Goal: Task Accomplishment & Management: Manage account settings

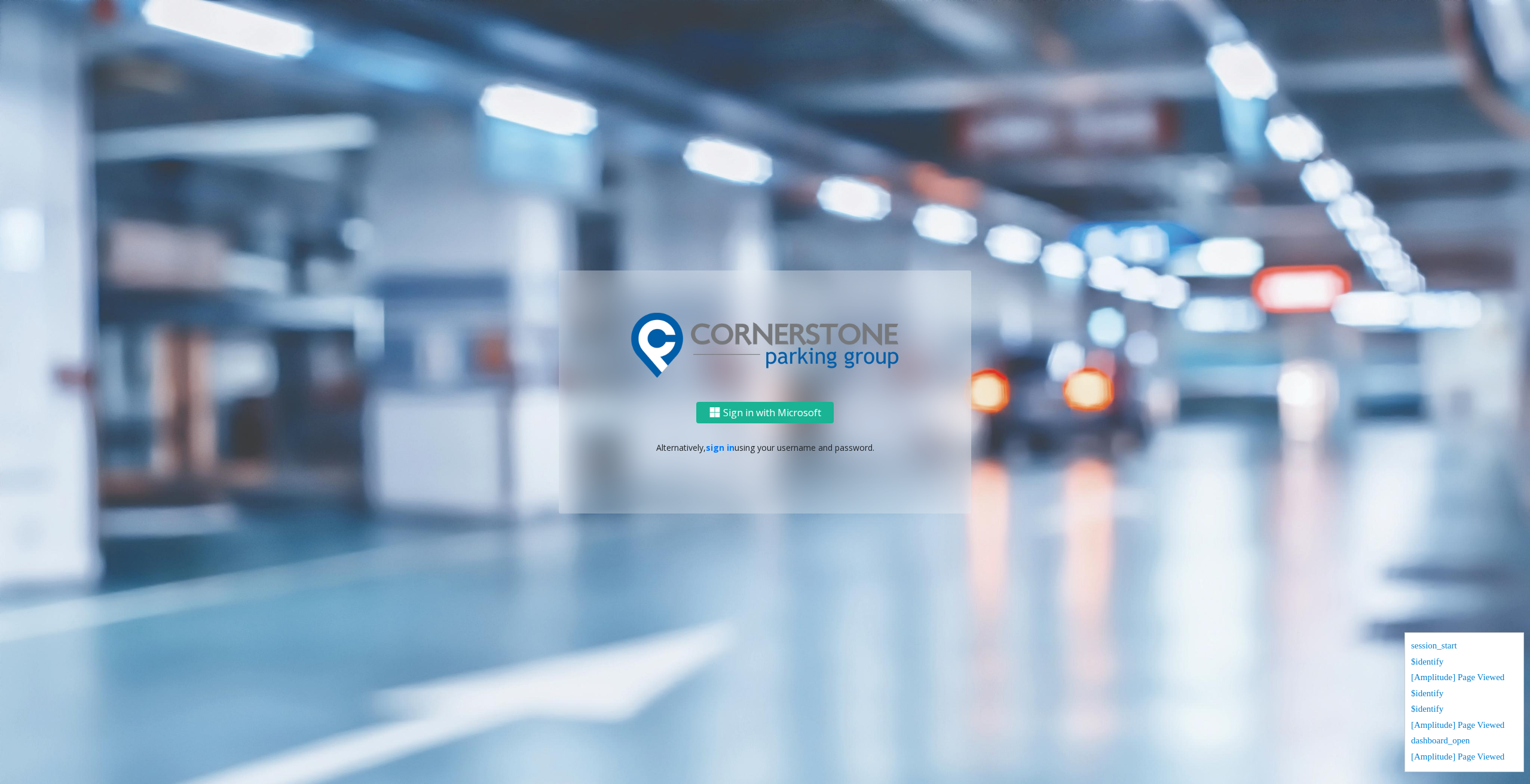
click at [882, 760] on ng-component "Sign in with Microsoft Alternatively, sign in using your username and password." at bounding box center [765, 392] width 1530 height 784
click at [719, 447] on link "sign in" at bounding box center [720, 448] width 29 height 11
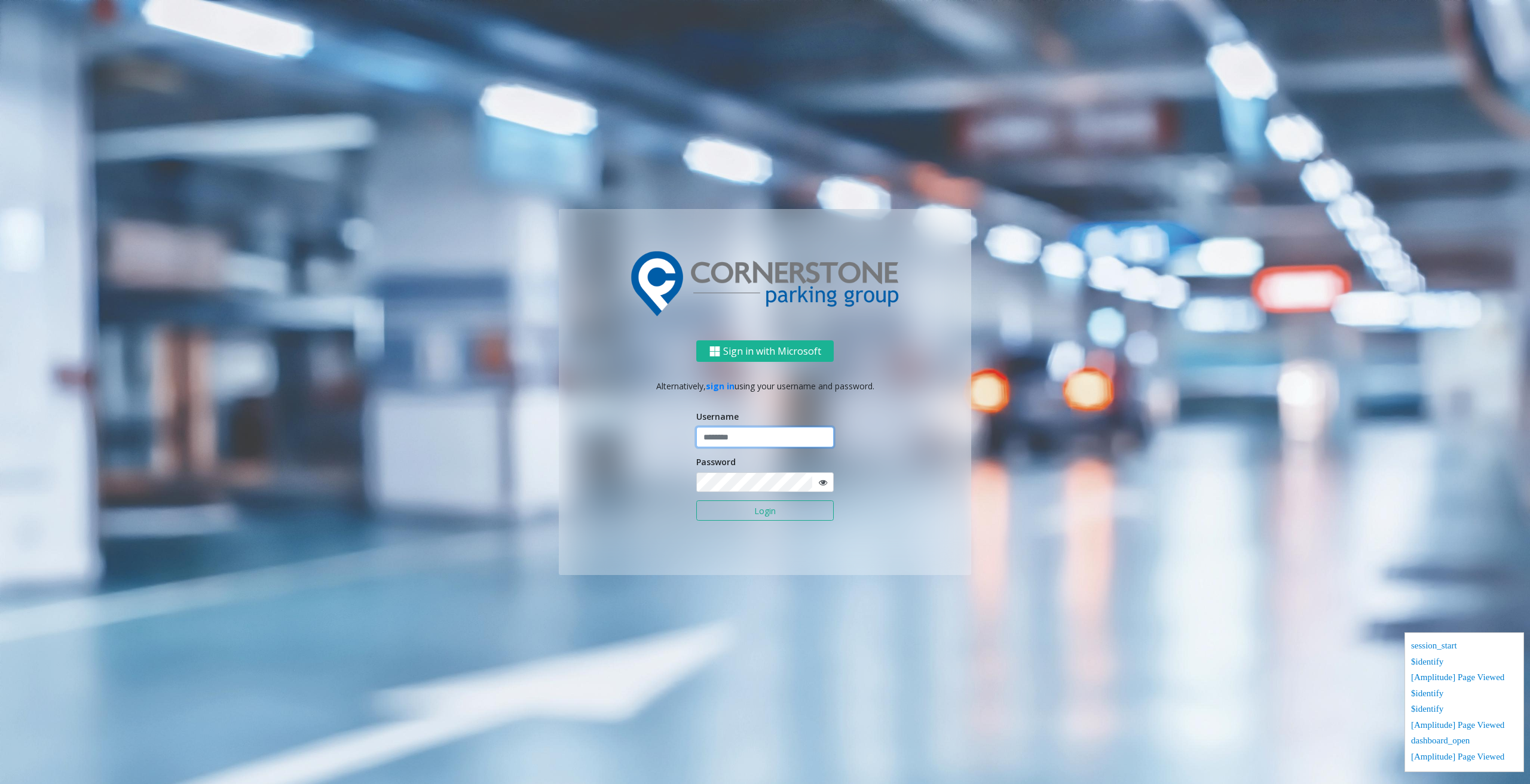
click at [726, 442] on input "text" at bounding box center [765, 437] width 138 height 21
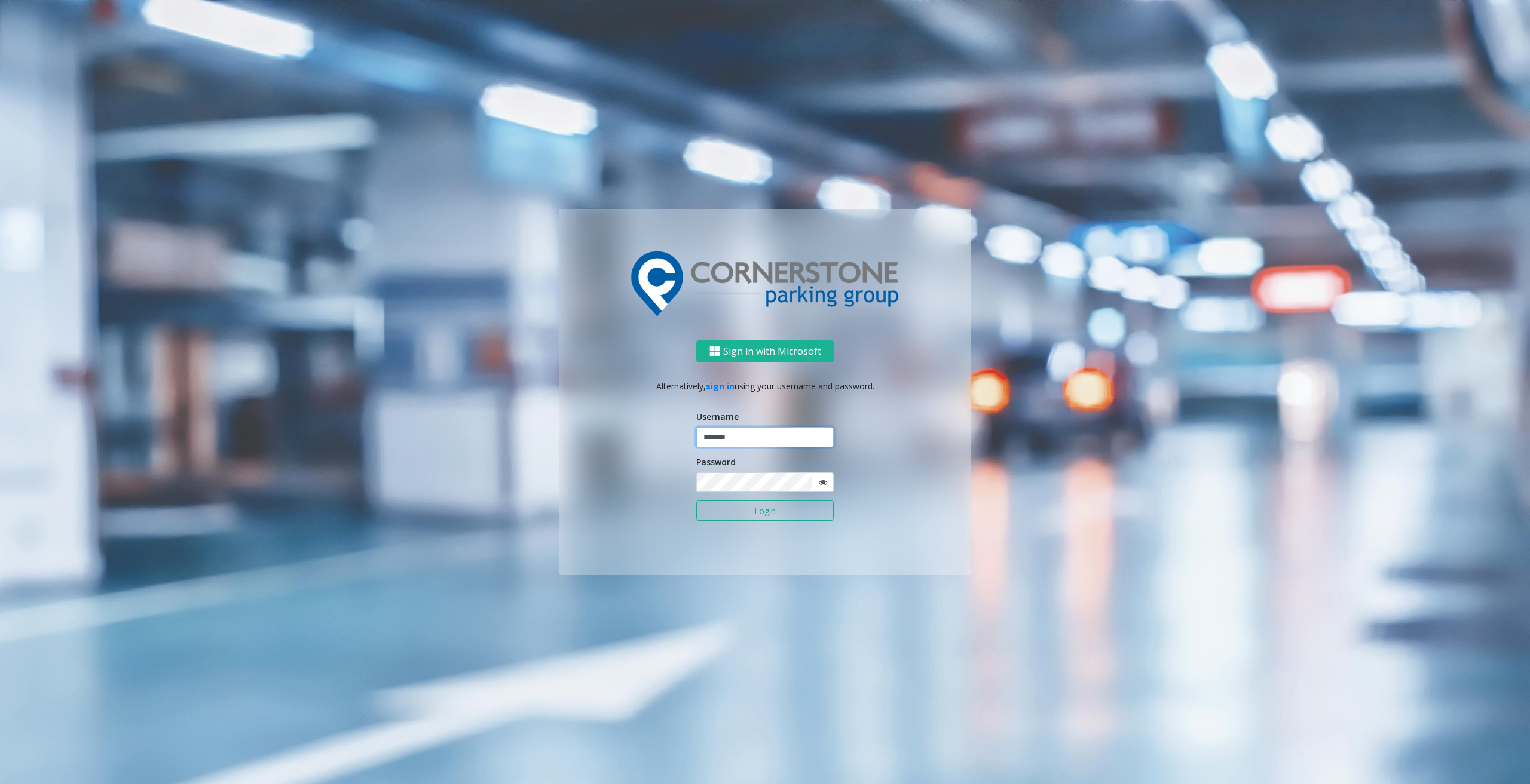
type input "********"
drag, startPoint x: 794, startPoint y: 436, endPoint x: 330, endPoint y: 476, distance: 465.7
click at [330, 479] on ng-component "Sign in with Microsoft Alternatively, sign in using your username and password.…" at bounding box center [765, 392] width 1530 height 784
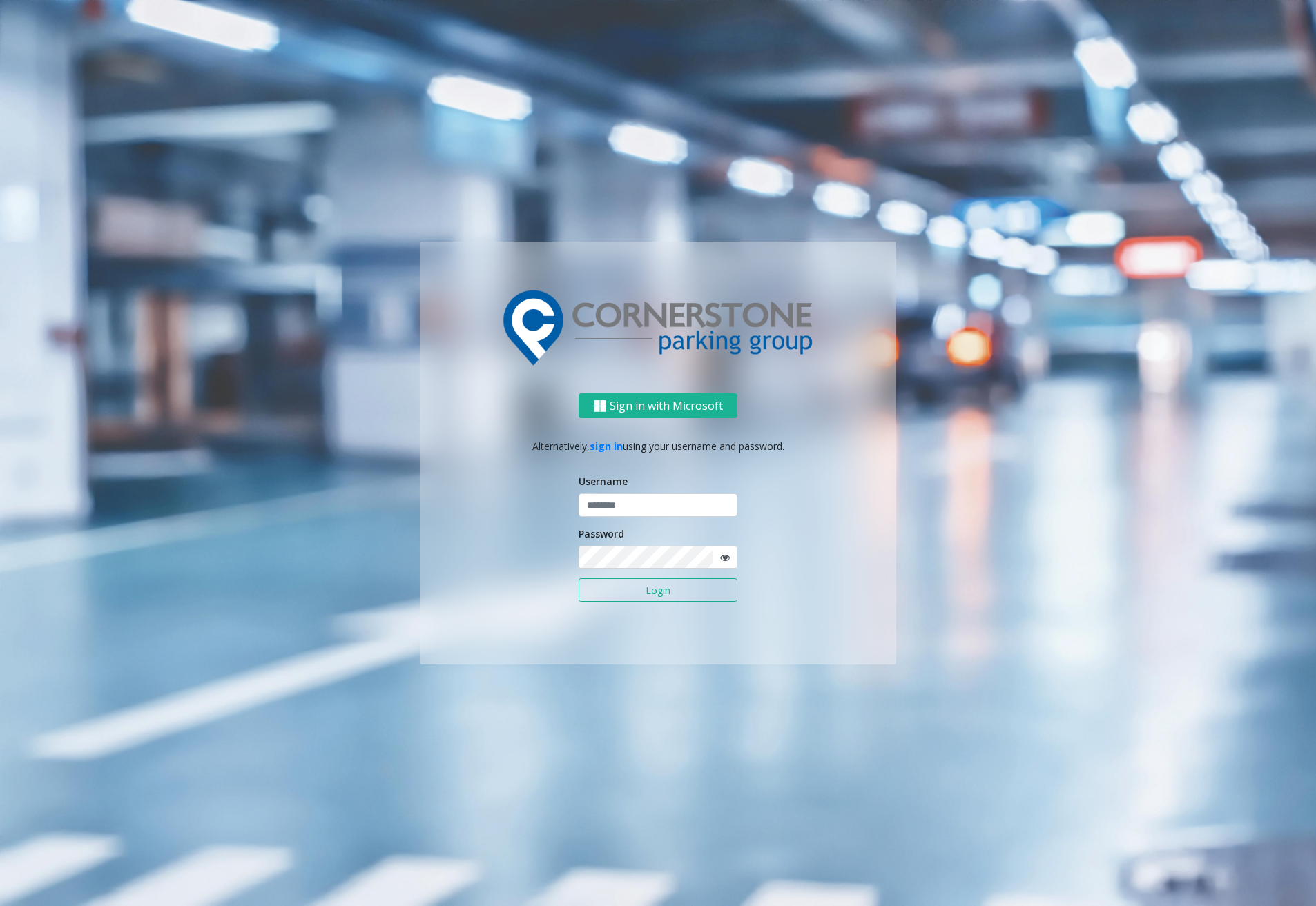
click at [710, 491] on div "Username" at bounding box center [658, 495] width 159 height 42
click at [707, 503] on input "text" at bounding box center [658, 505] width 159 height 24
type input "********"
click at [579, 578] on button "Login" at bounding box center [658, 590] width 159 height 24
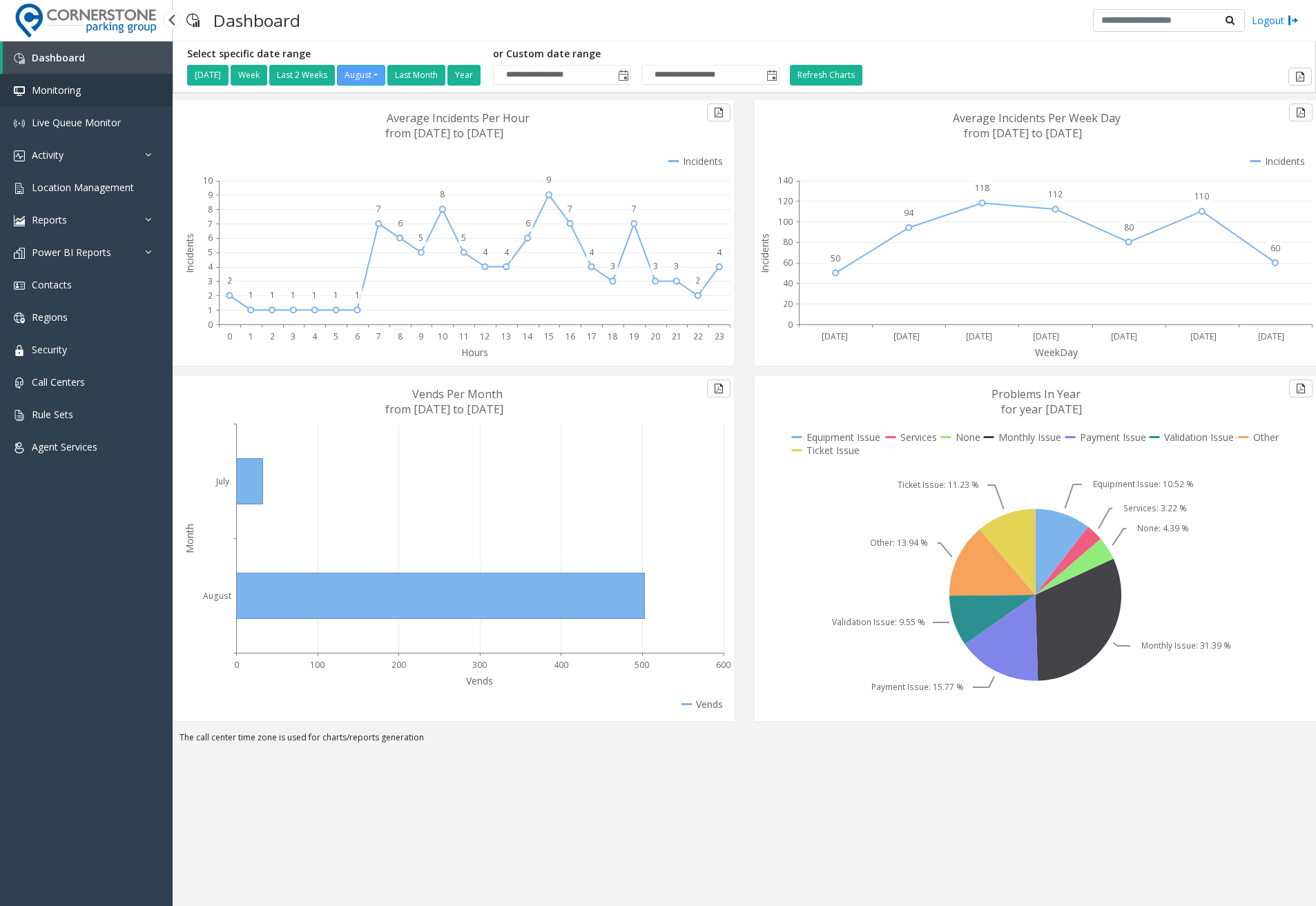
click at [109, 80] on link "Monitoring" at bounding box center [86, 90] width 172 height 33
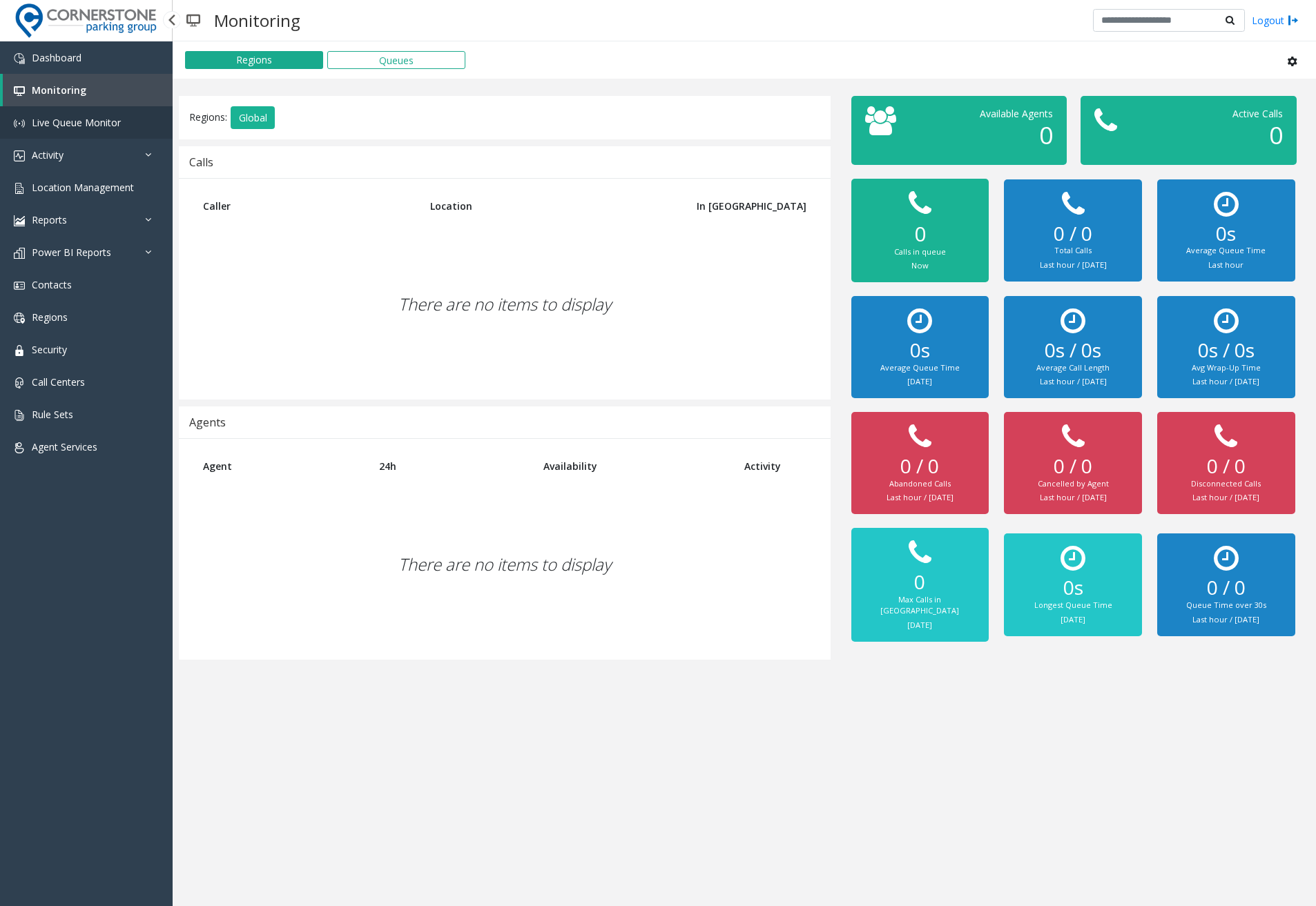
click at [97, 115] on link "Live Queue Monitor" at bounding box center [86, 122] width 172 height 33
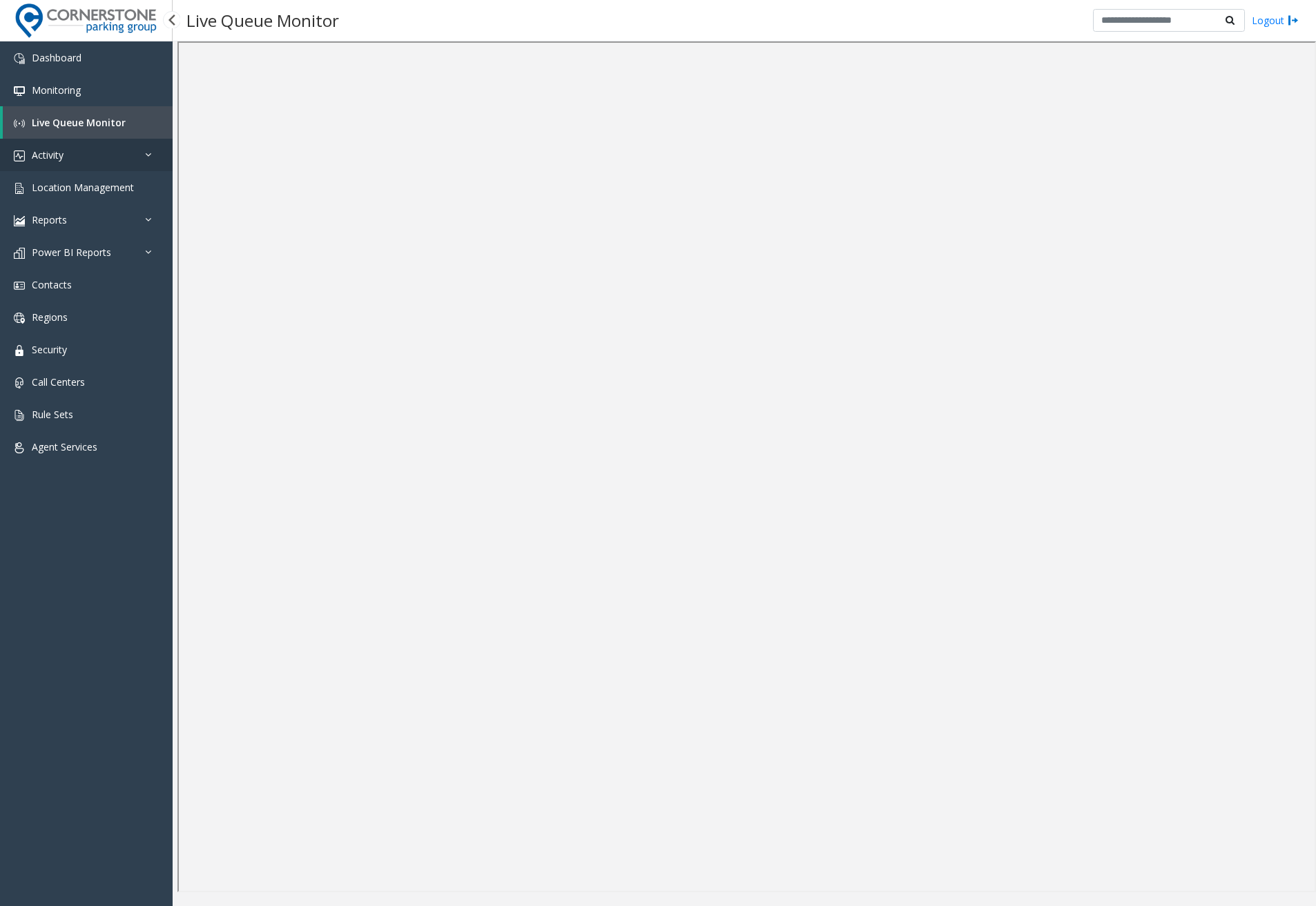
click at [122, 147] on link "Activity" at bounding box center [86, 155] width 172 height 33
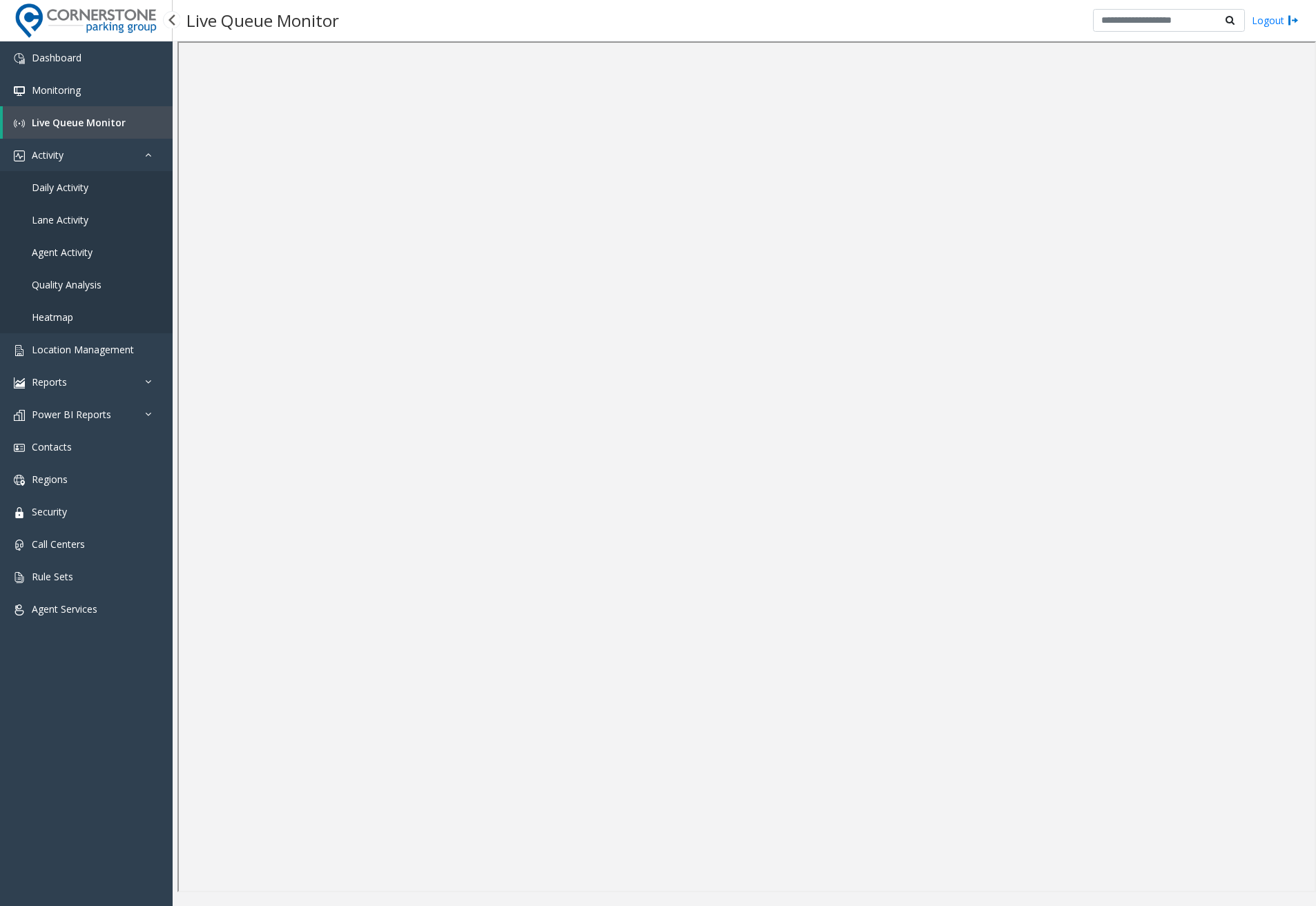
click at [111, 185] on link "Daily Activity" at bounding box center [86, 187] width 172 height 33
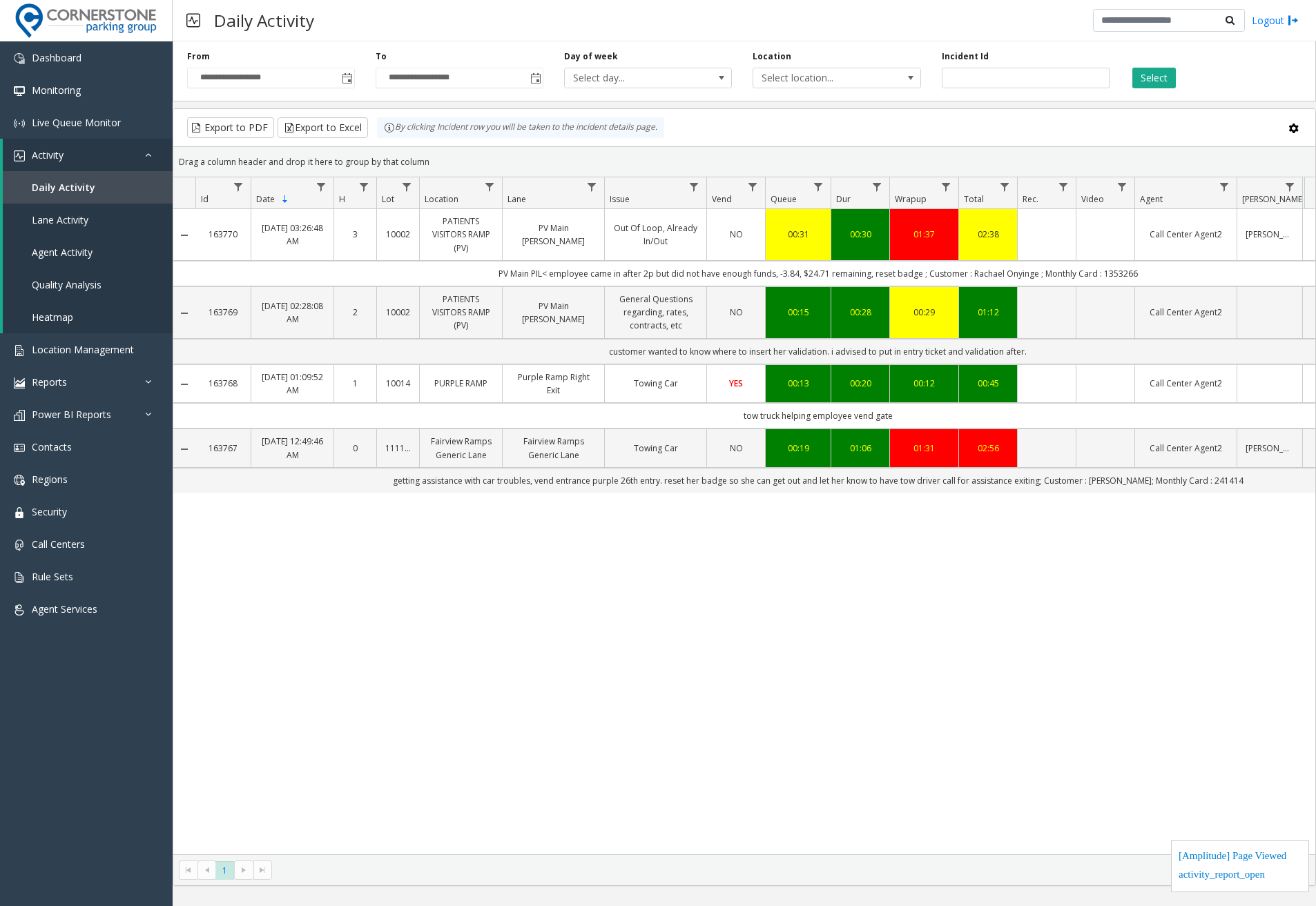
click at [1084, 236] on td "Data table" at bounding box center [1105, 235] width 58 height 52
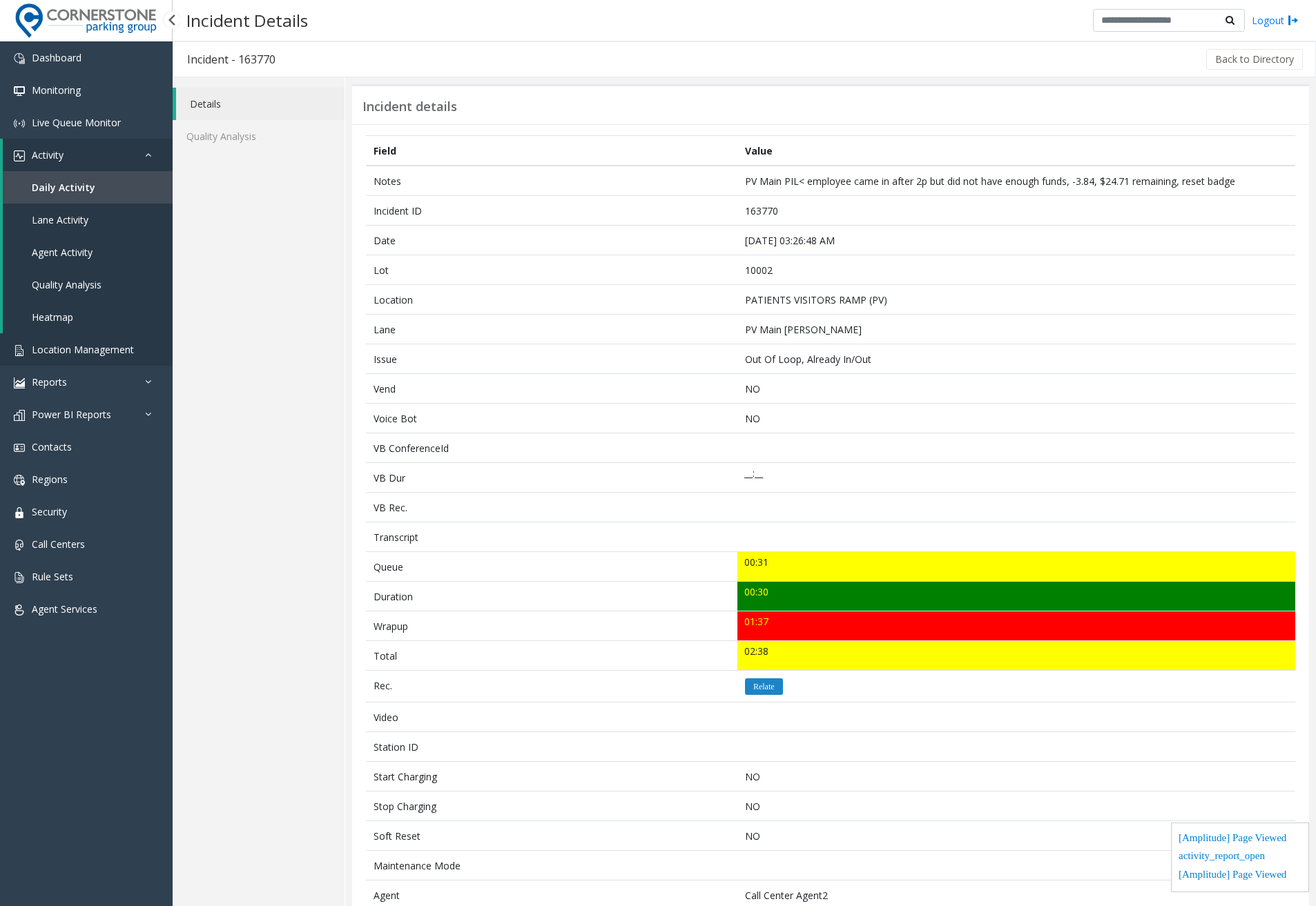
click at [79, 346] on span "Location Management" at bounding box center [83, 350] width 102 height 13
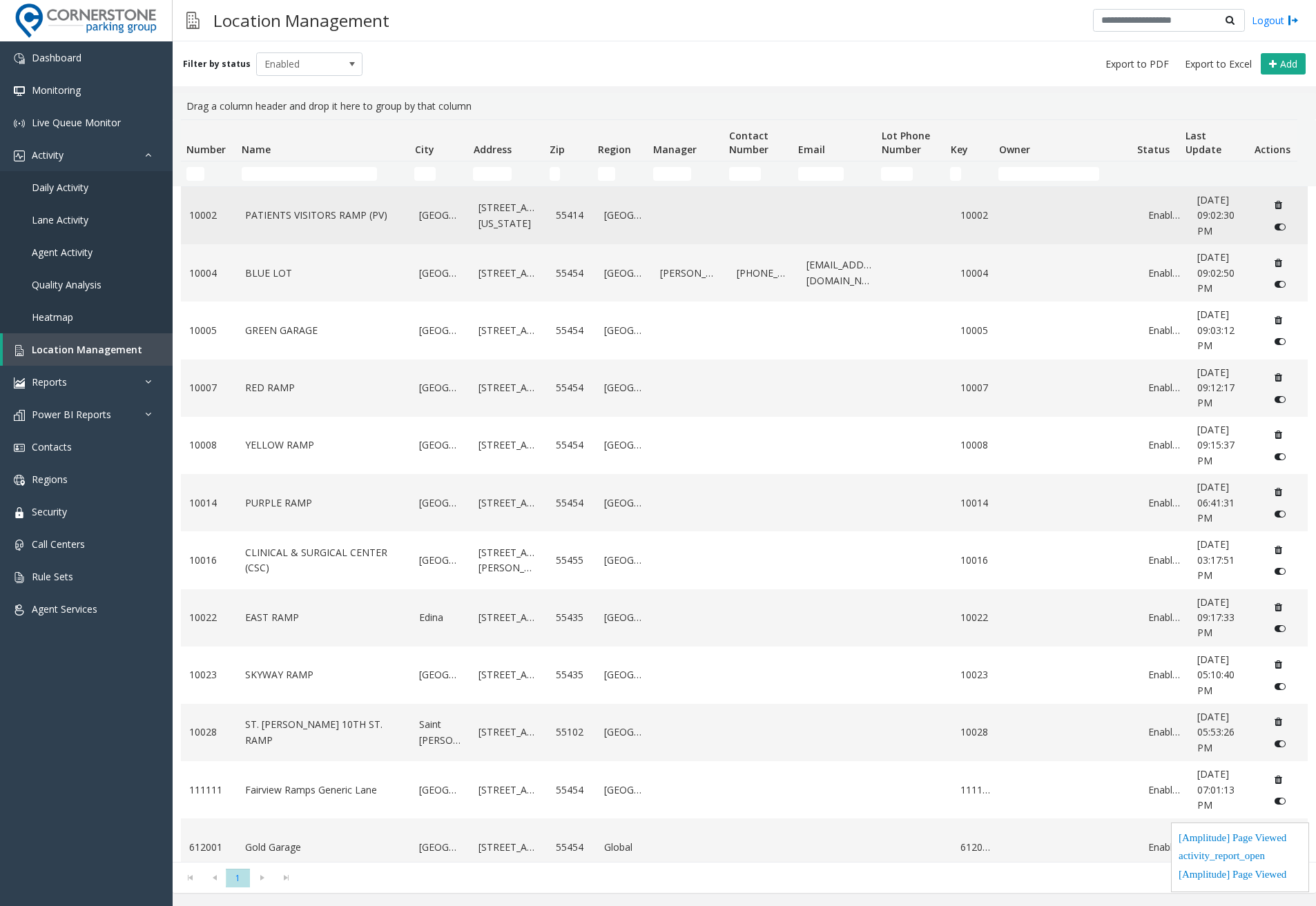
click at [314, 232] on td "PATIENTS VISITORS RAMP (PV)" at bounding box center [324, 215] width 175 height 57
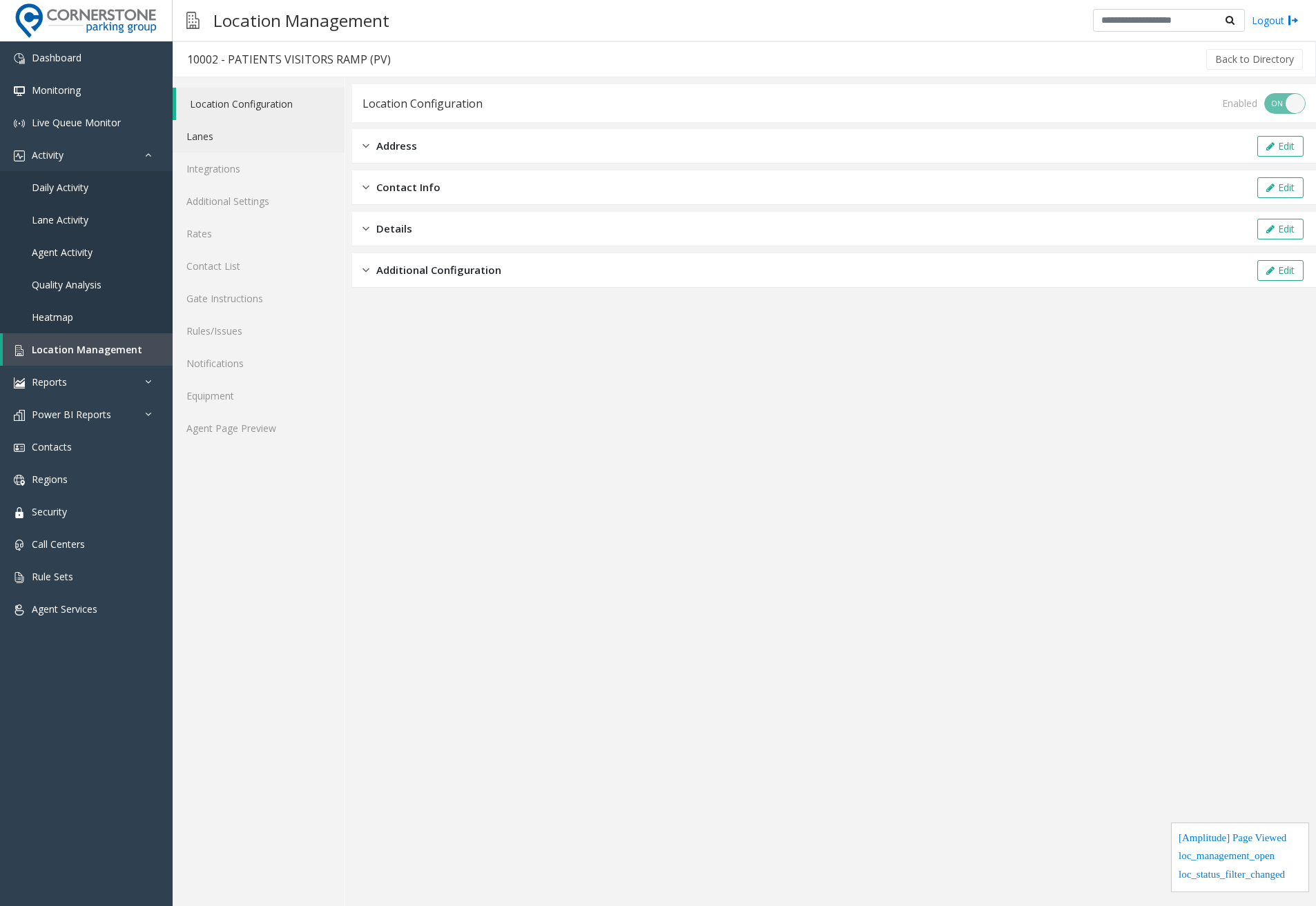
click at [253, 137] on link "Lanes" at bounding box center [258, 136] width 172 height 33
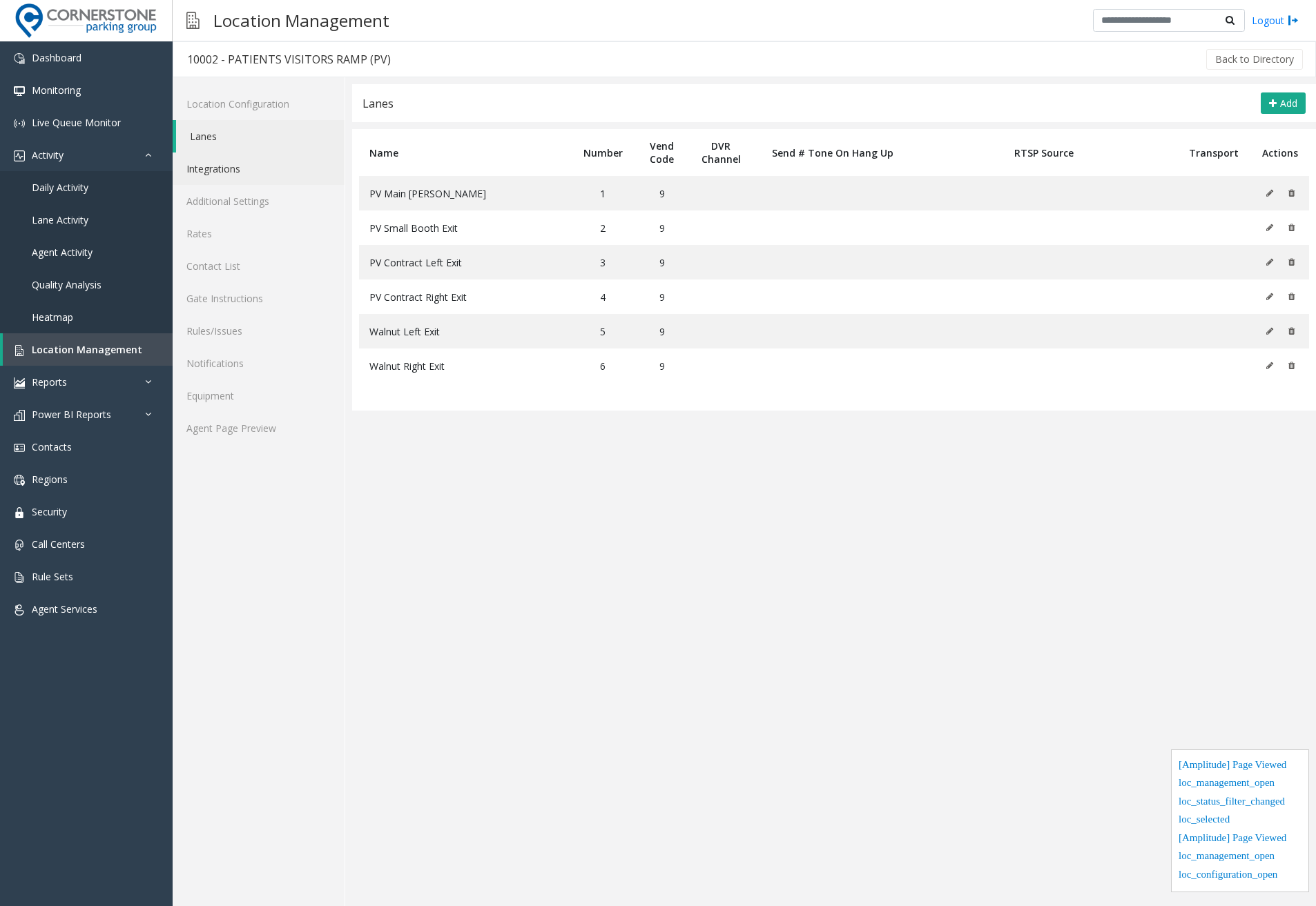
click at [250, 166] on link "Integrations" at bounding box center [258, 169] width 172 height 33
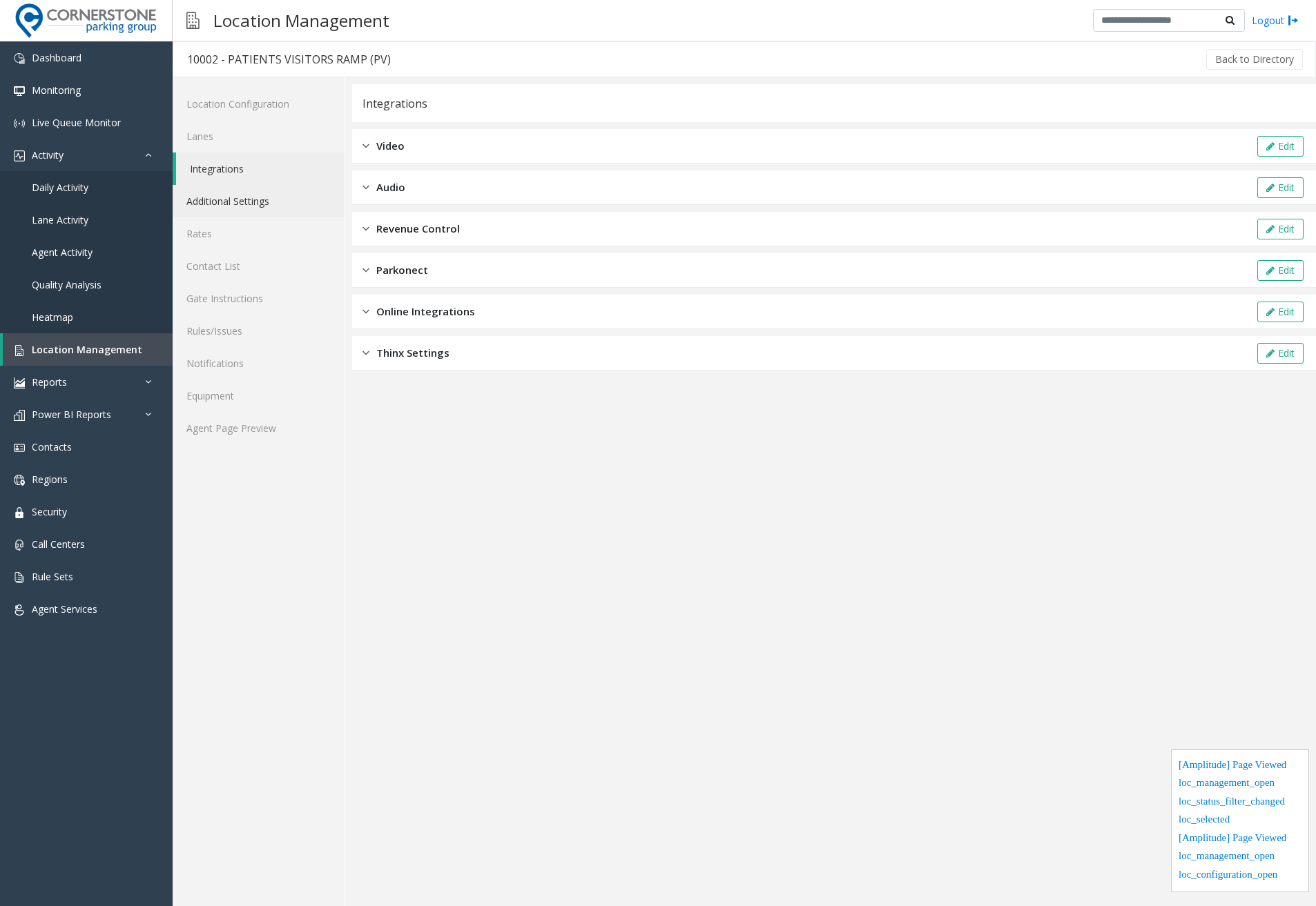
click at [252, 185] on link "Additional Settings" at bounding box center [258, 201] width 172 height 33
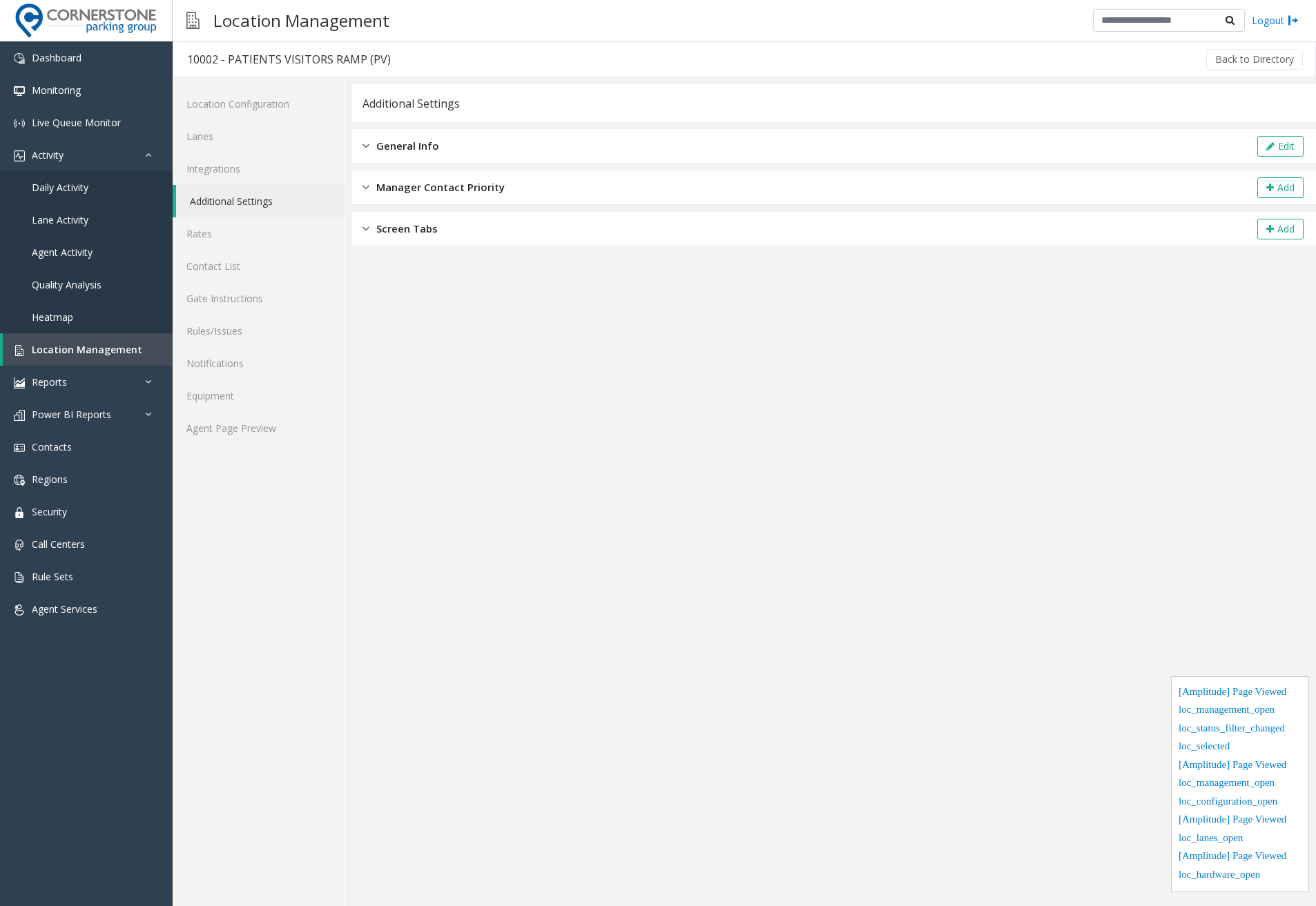
click at [254, 215] on link "Additional Settings" at bounding box center [260, 201] width 169 height 33
click at [253, 238] on link "Rates" at bounding box center [258, 233] width 172 height 33
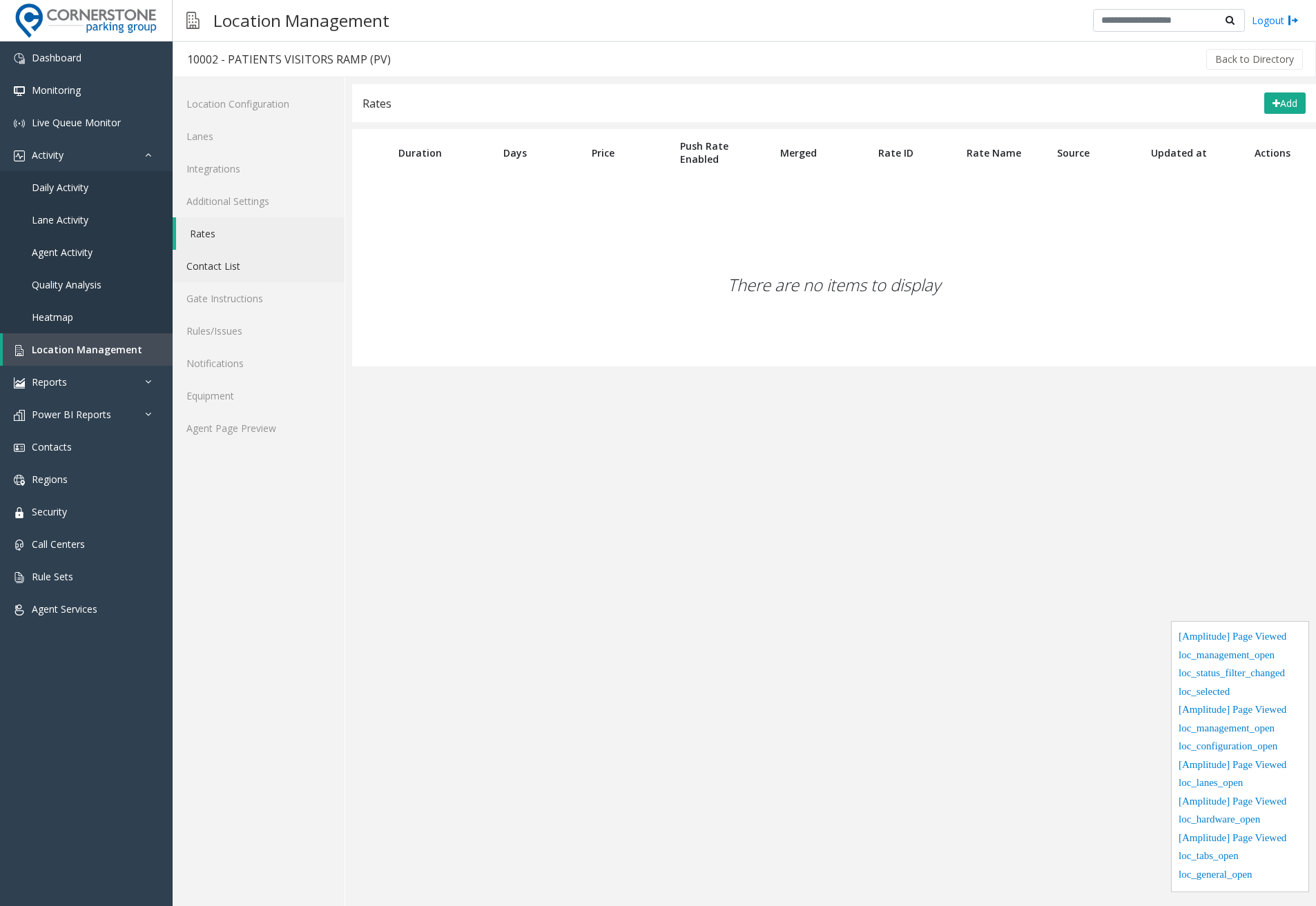
click at [252, 269] on link "Contact List" at bounding box center [258, 266] width 172 height 33
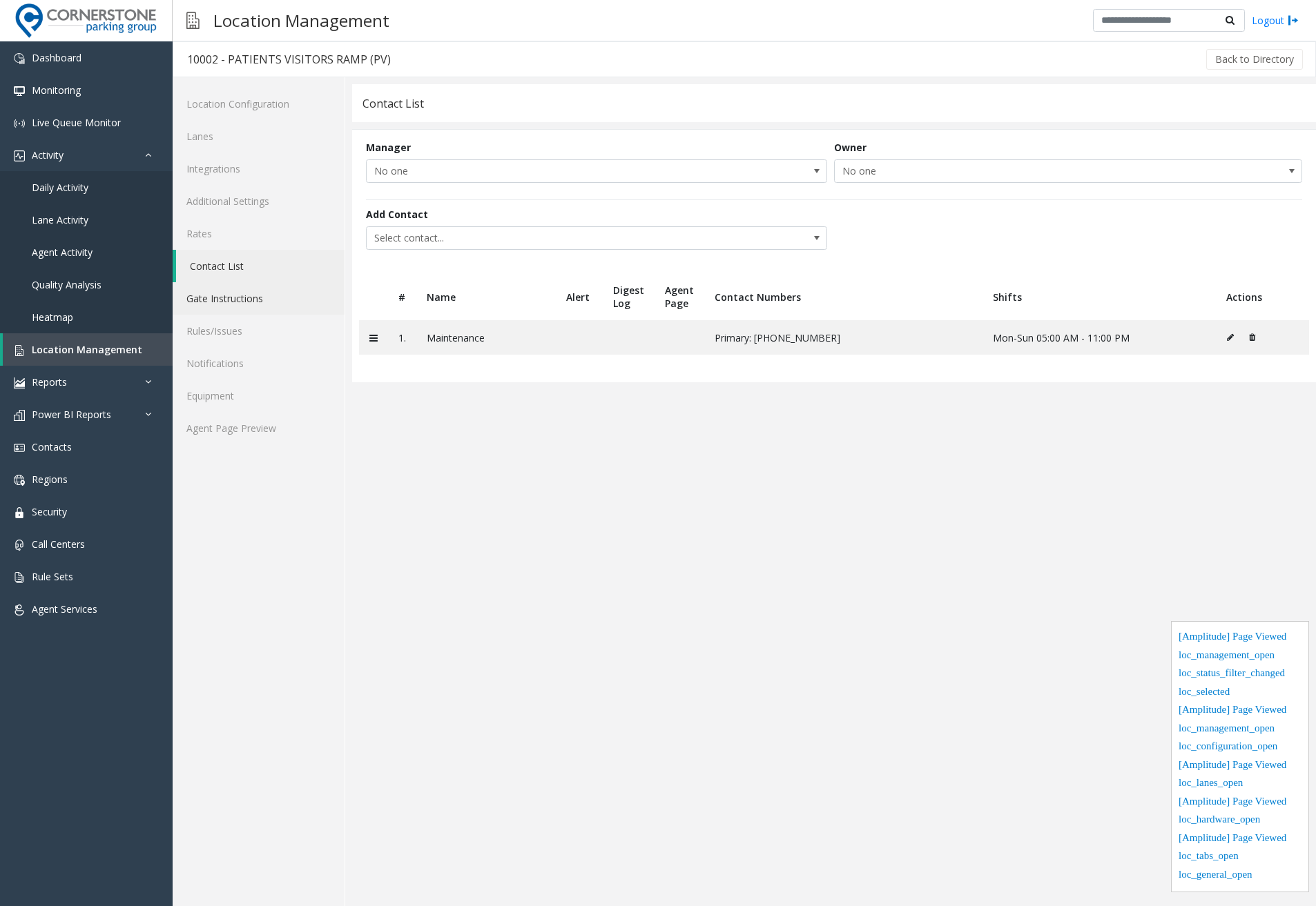
click at [239, 302] on link "Gate Instructions" at bounding box center [258, 298] width 172 height 33
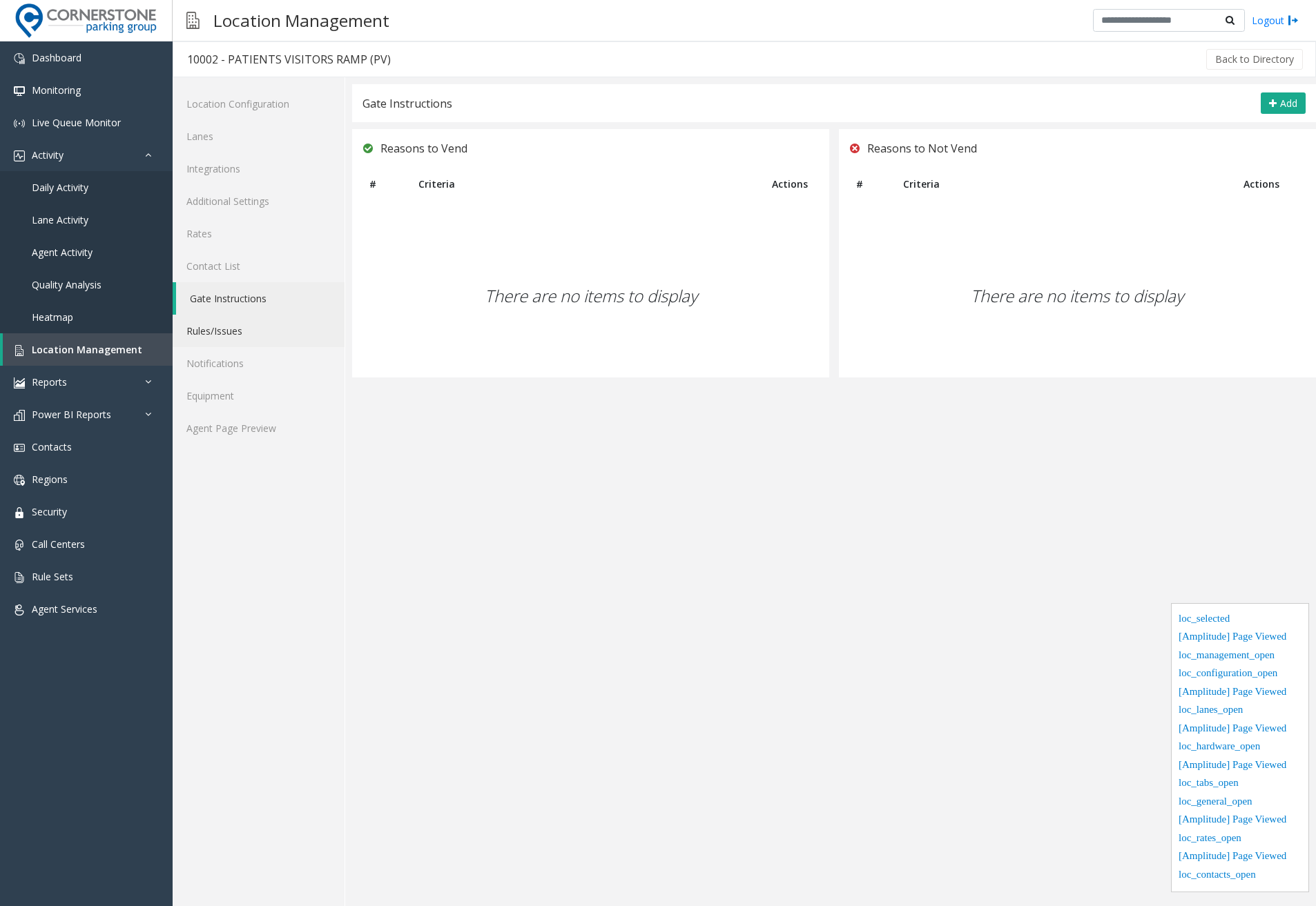
click at [238, 326] on link "Rules/Issues" at bounding box center [258, 330] width 172 height 33
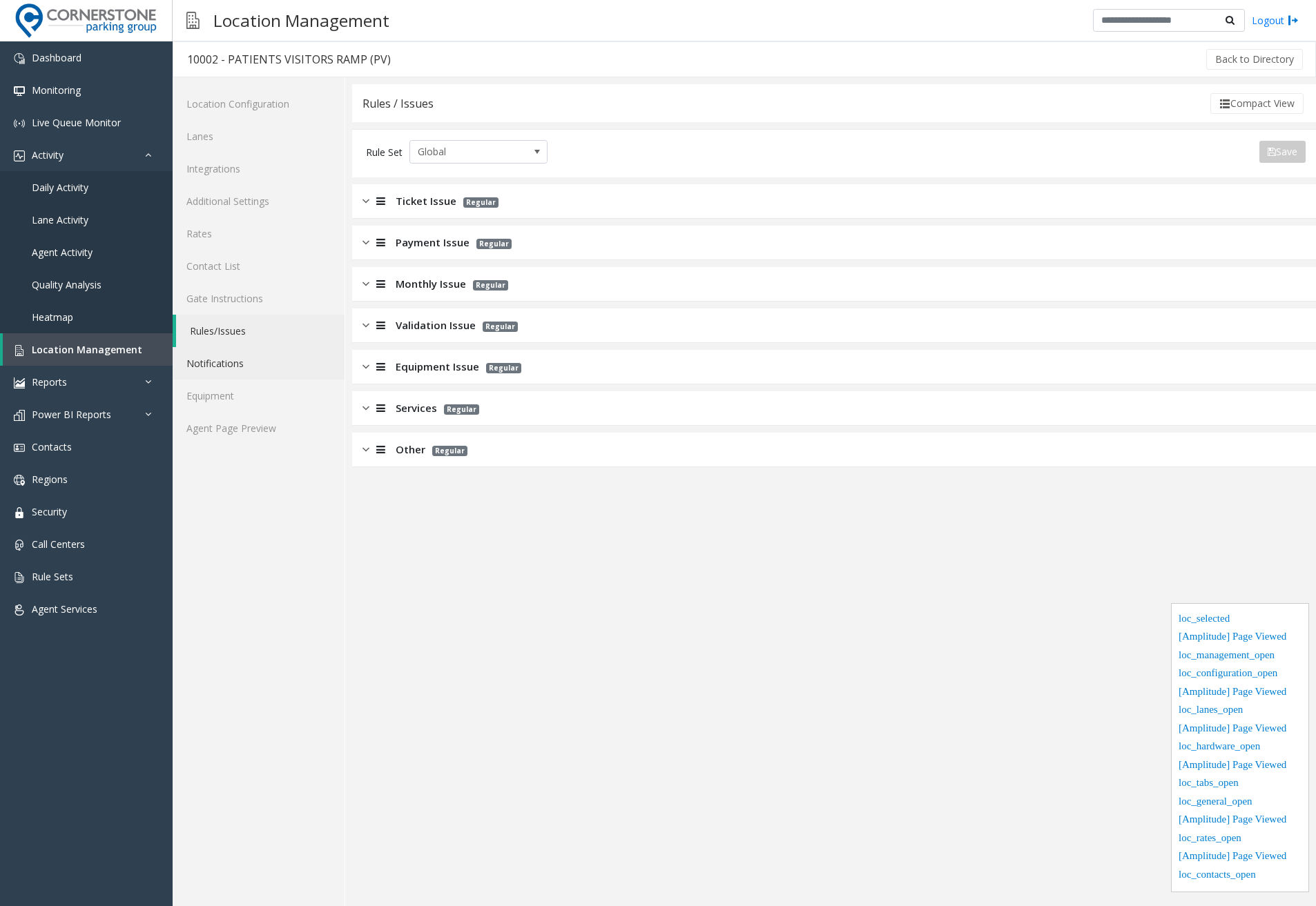
click at [231, 364] on link "Notifications" at bounding box center [258, 363] width 172 height 33
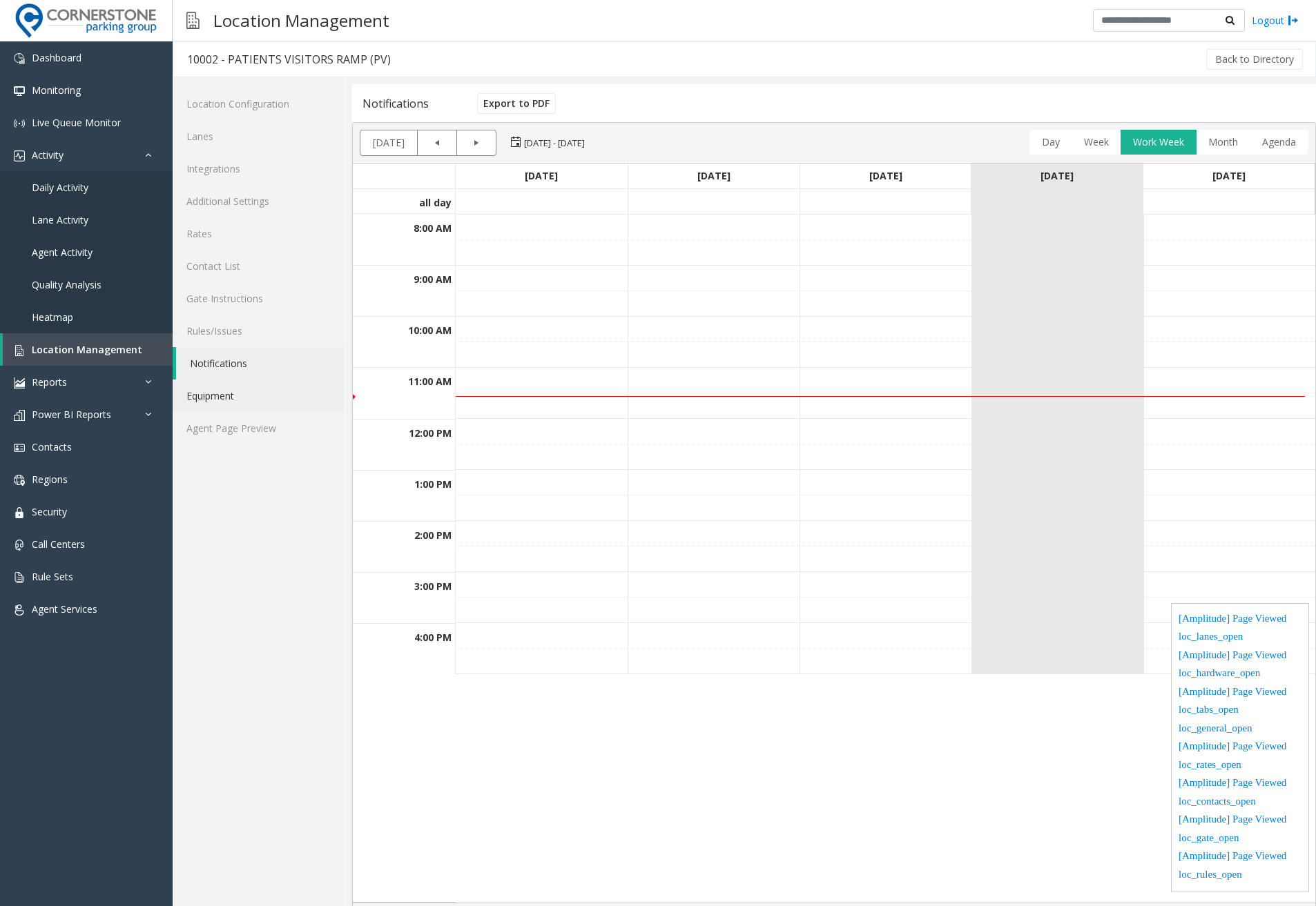
click at [228, 389] on link "Equipment" at bounding box center [258, 396] width 172 height 33
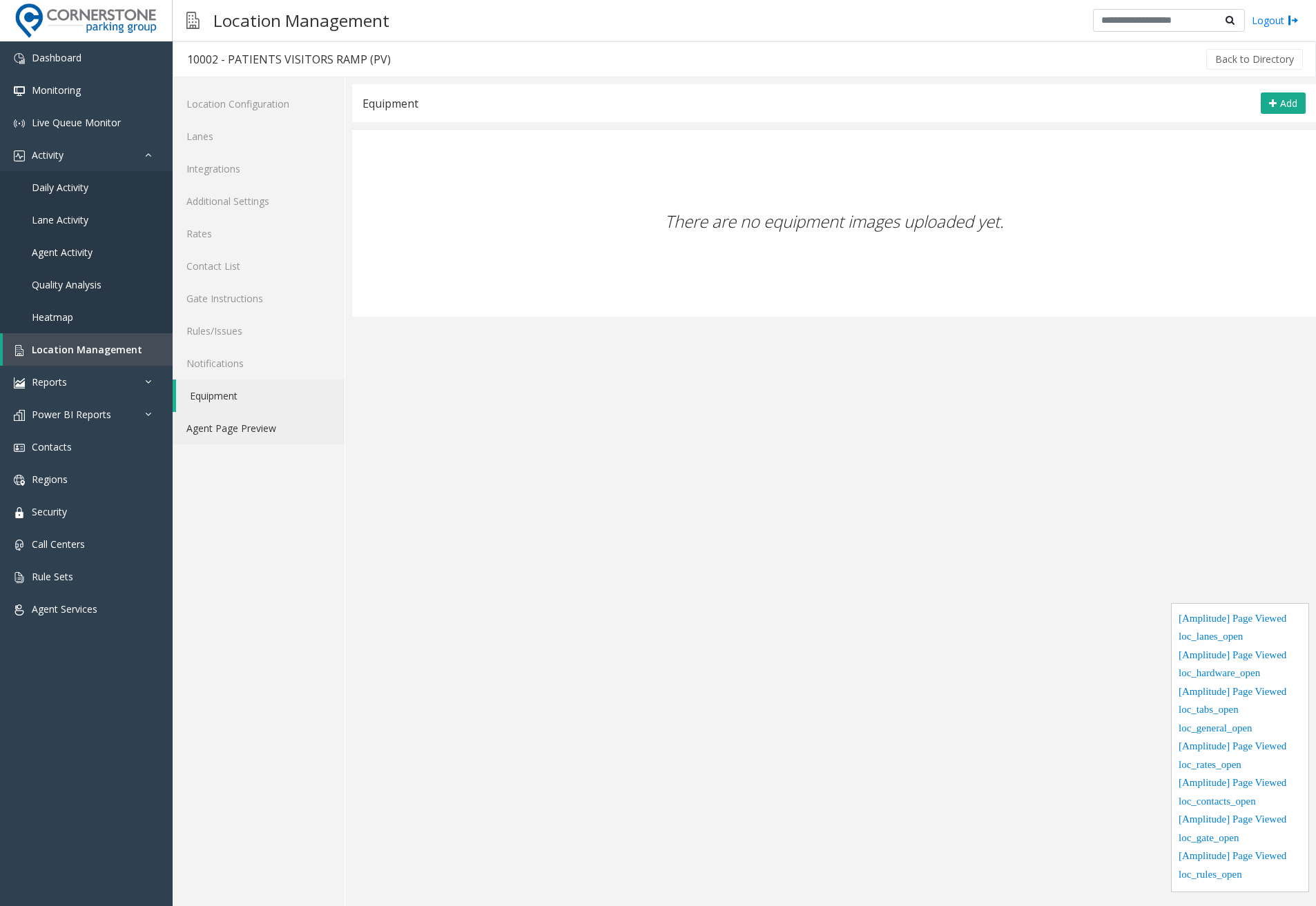
click at [234, 429] on link "Agent Page Preview" at bounding box center [258, 428] width 172 height 33
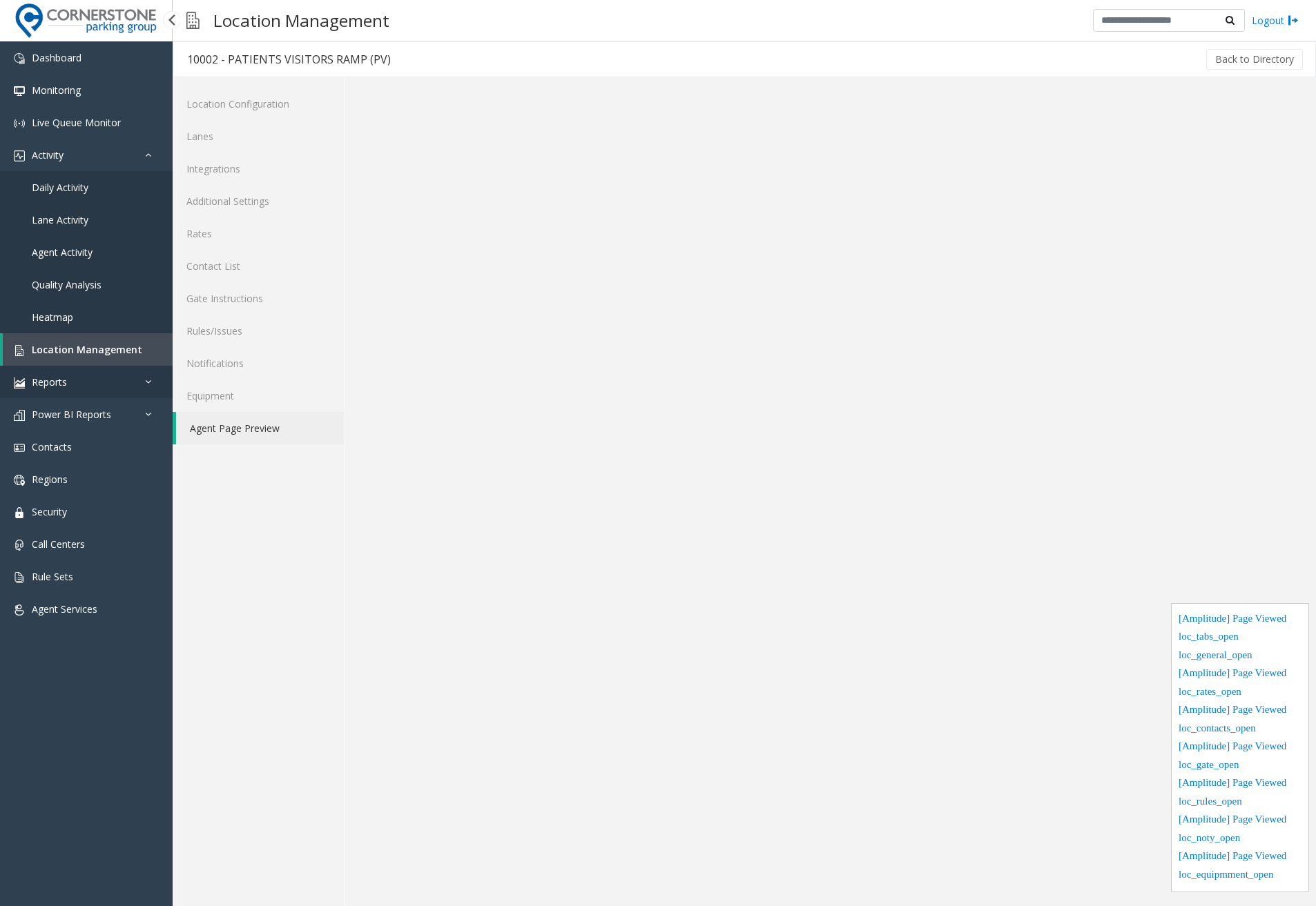
click at [92, 375] on link "Reports" at bounding box center [86, 381] width 172 height 33
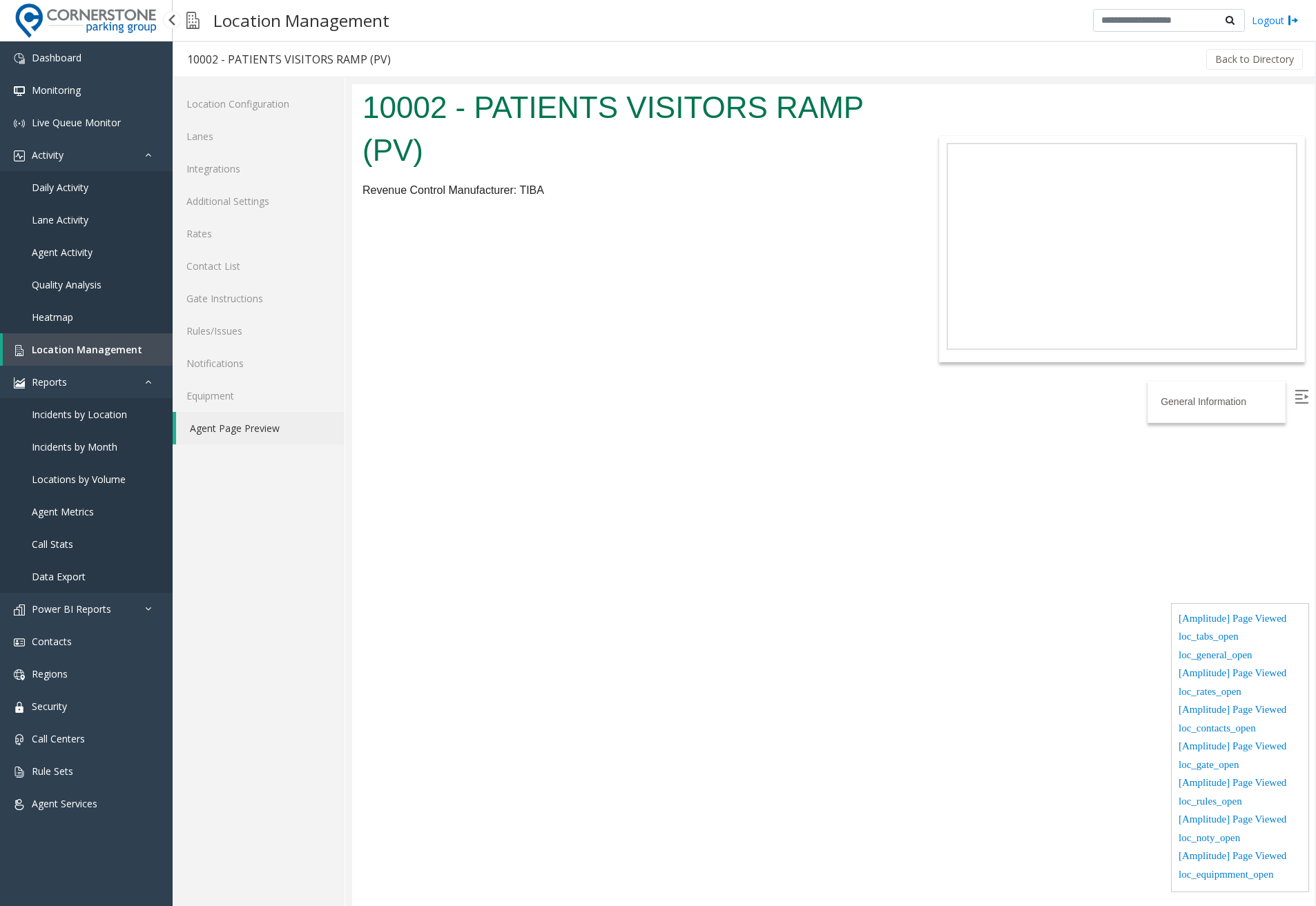
click at [83, 412] on span "Incidents by Location" at bounding box center [79, 414] width 95 height 13
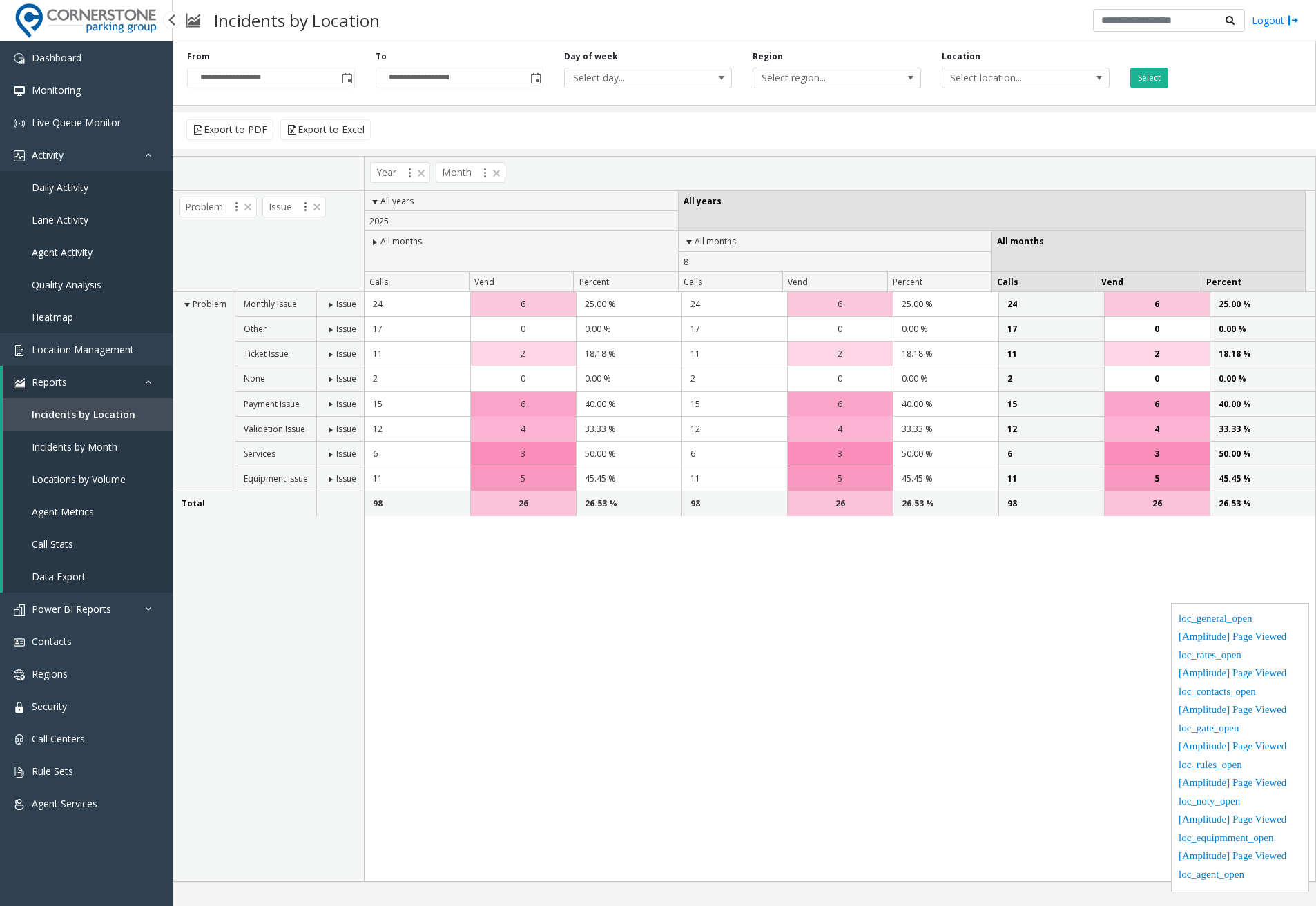
click at [129, 449] on link "Incidents by Month" at bounding box center [87, 447] width 170 height 33
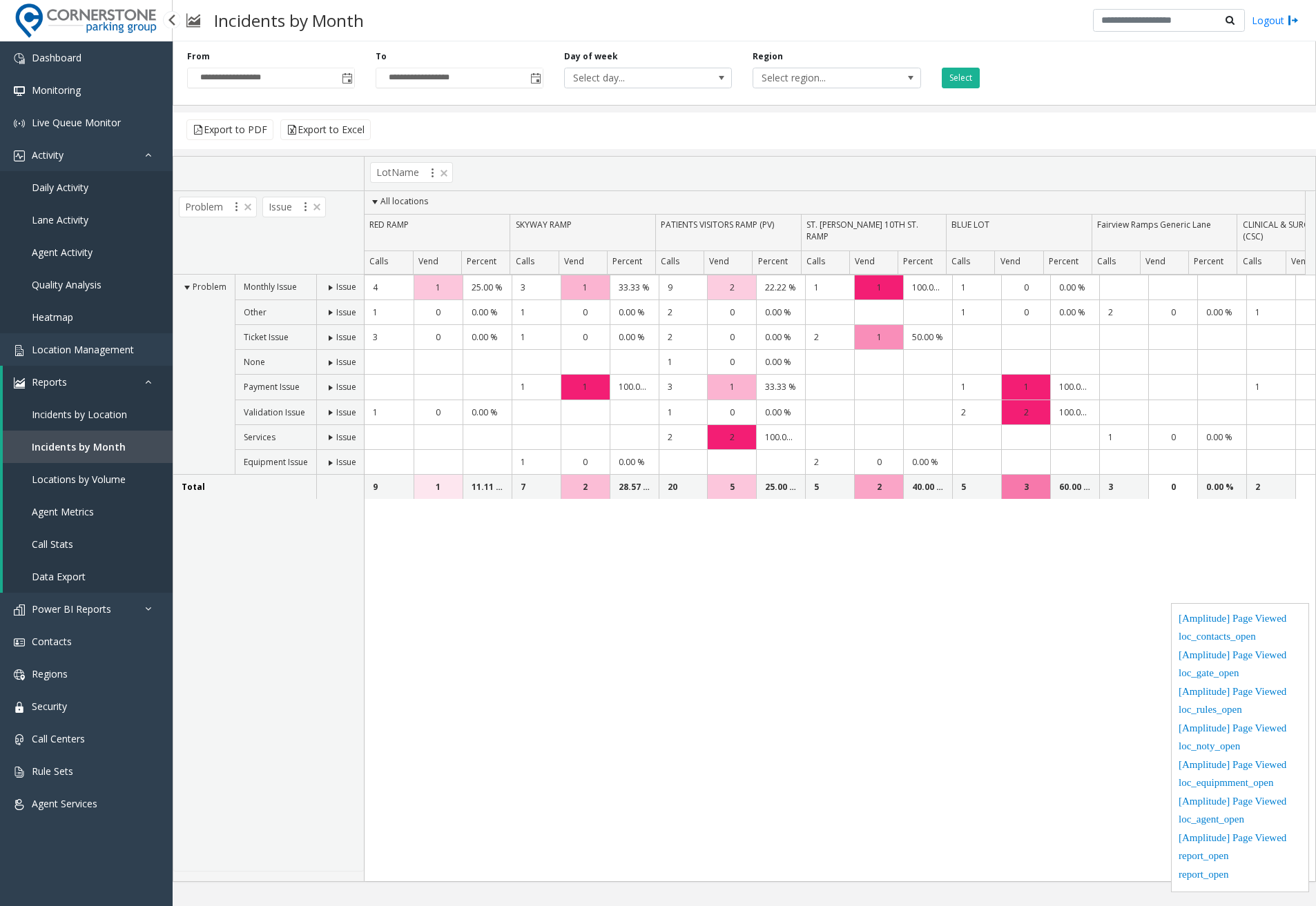
click at [106, 484] on span "Locations by Volume" at bounding box center [79, 479] width 94 height 13
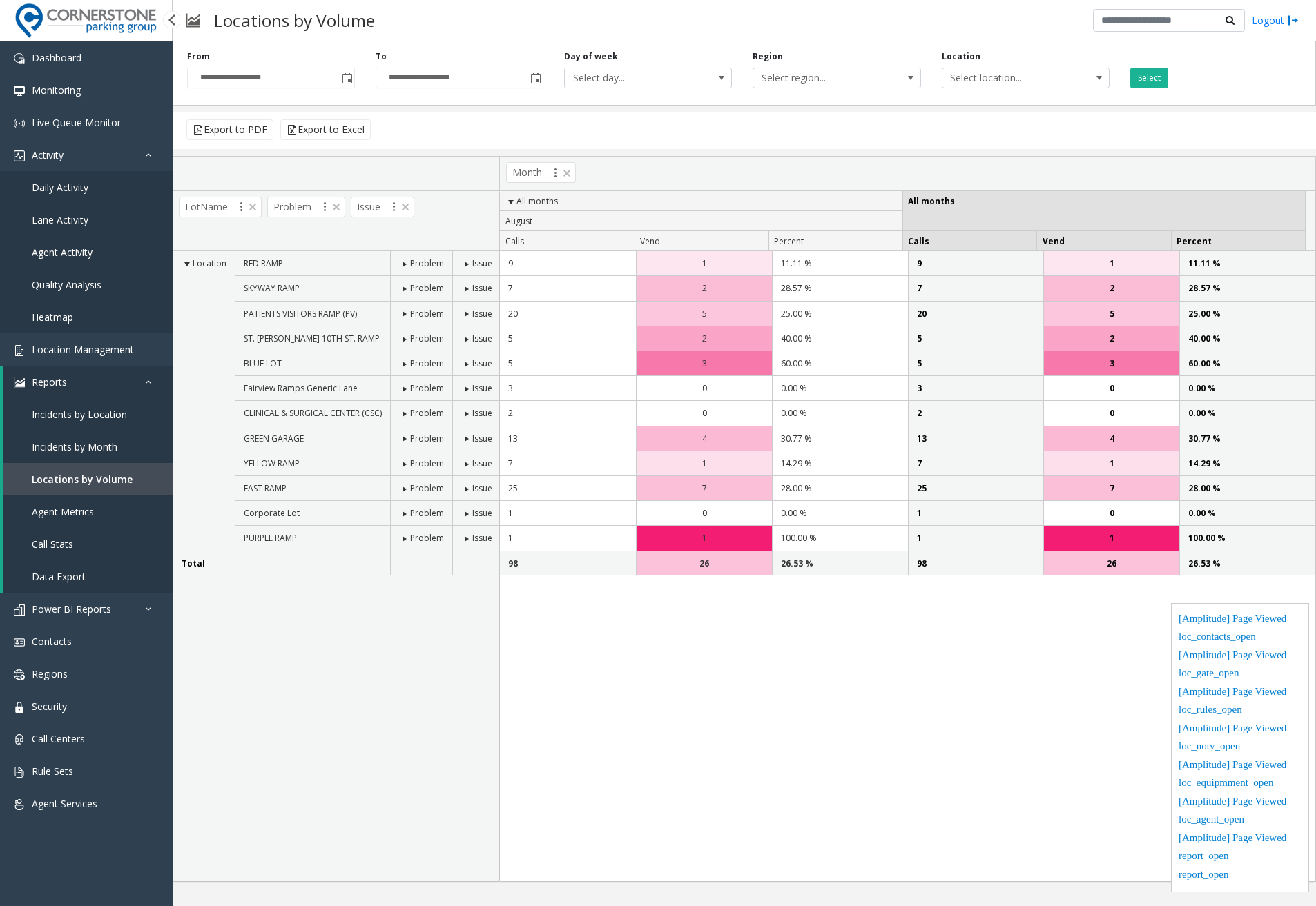
click at [95, 505] on link "Agent Metrics" at bounding box center [87, 511] width 170 height 33
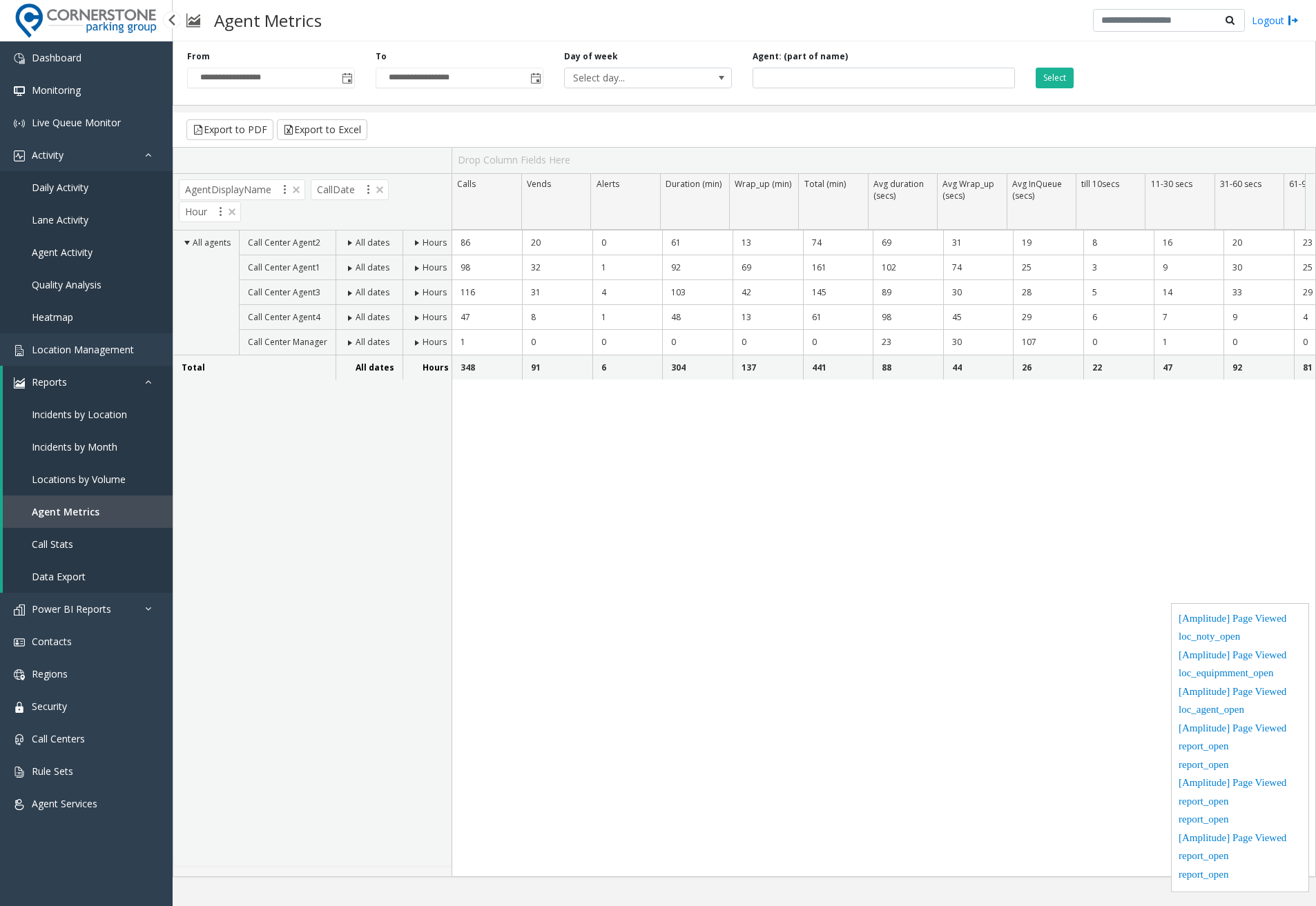
click at [94, 528] on link "Call Stats" at bounding box center [87, 544] width 170 height 33
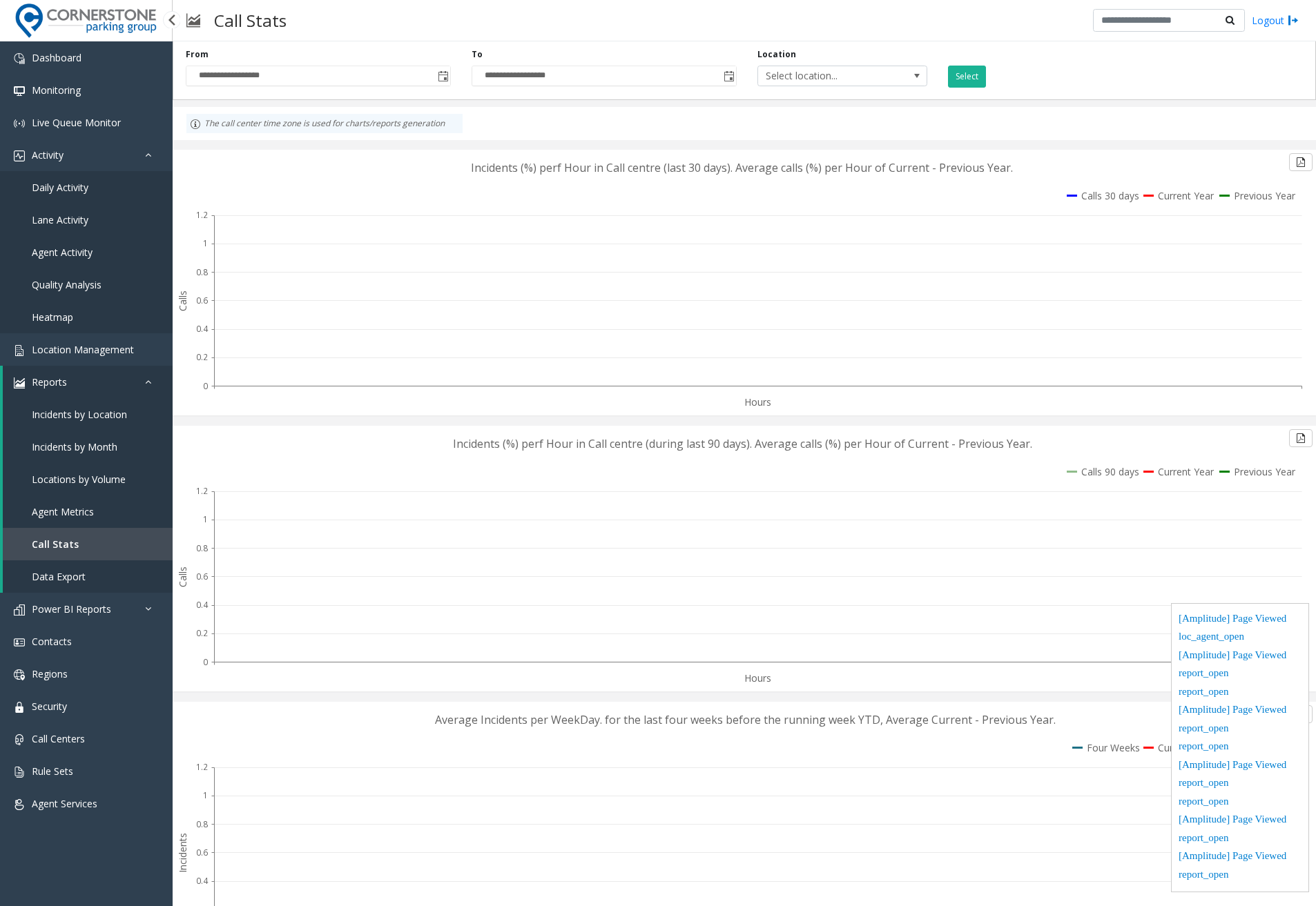
click at [95, 574] on link "Data Export" at bounding box center [87, 577] width 170 height 33
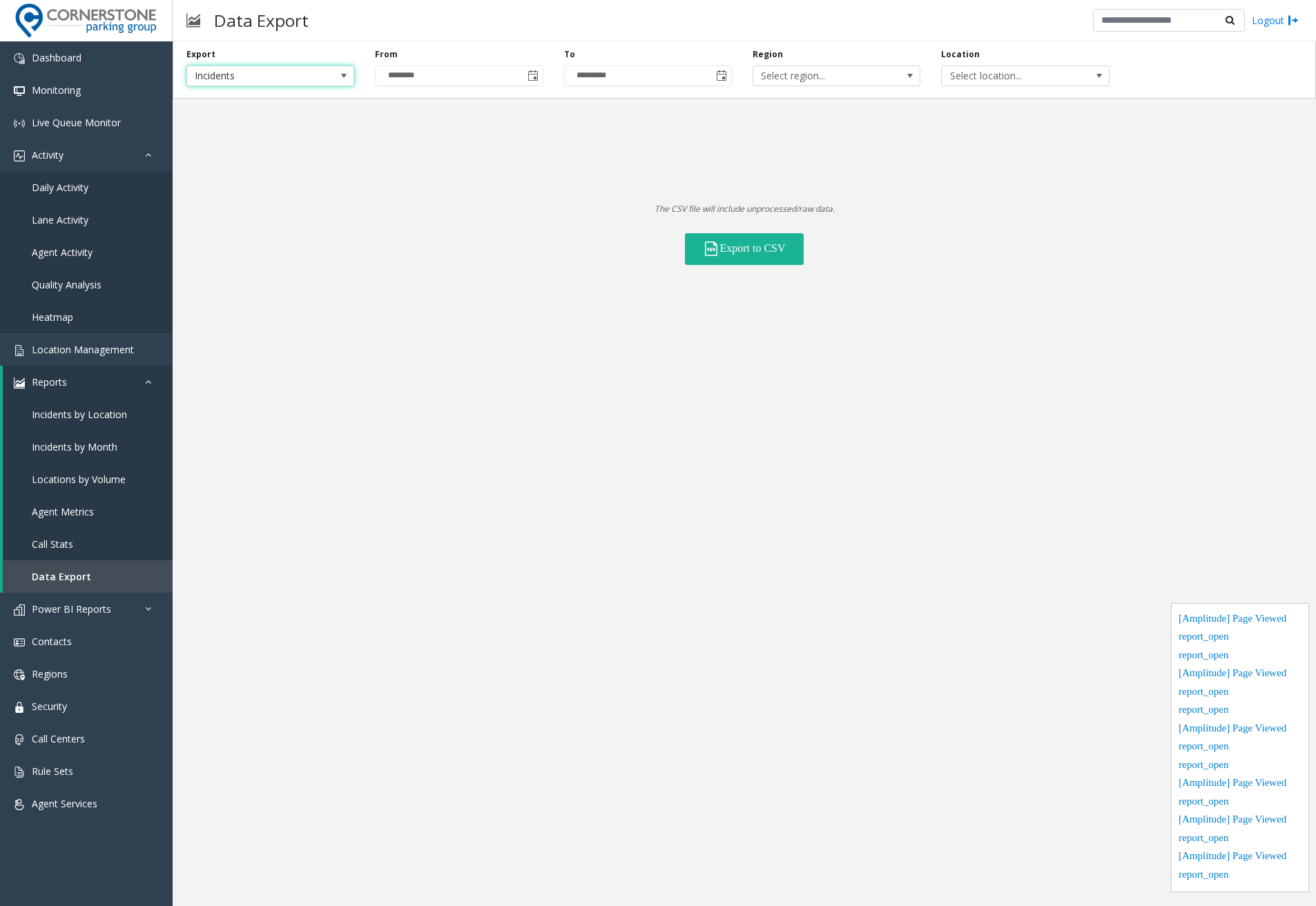
click at [351, 72] on span at bounding box center [344, 76] width 19 height 19
click at [271, 149] on li "Contacts" at bounding box center [269, 153] width 163 height 19
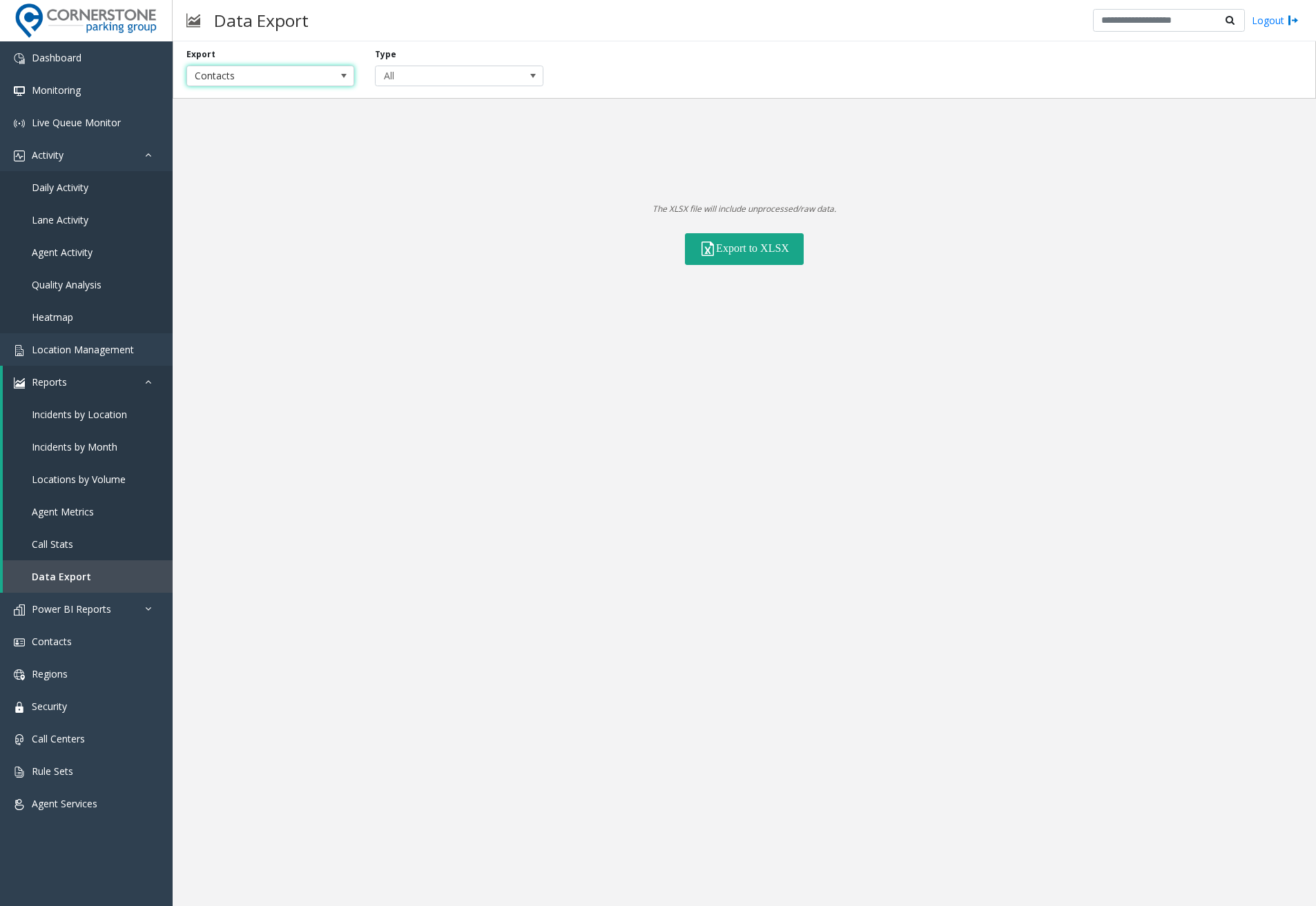
click at [766, 245] on button "Export to XLSX" at bounding box center [745, 249] width 118 height 32
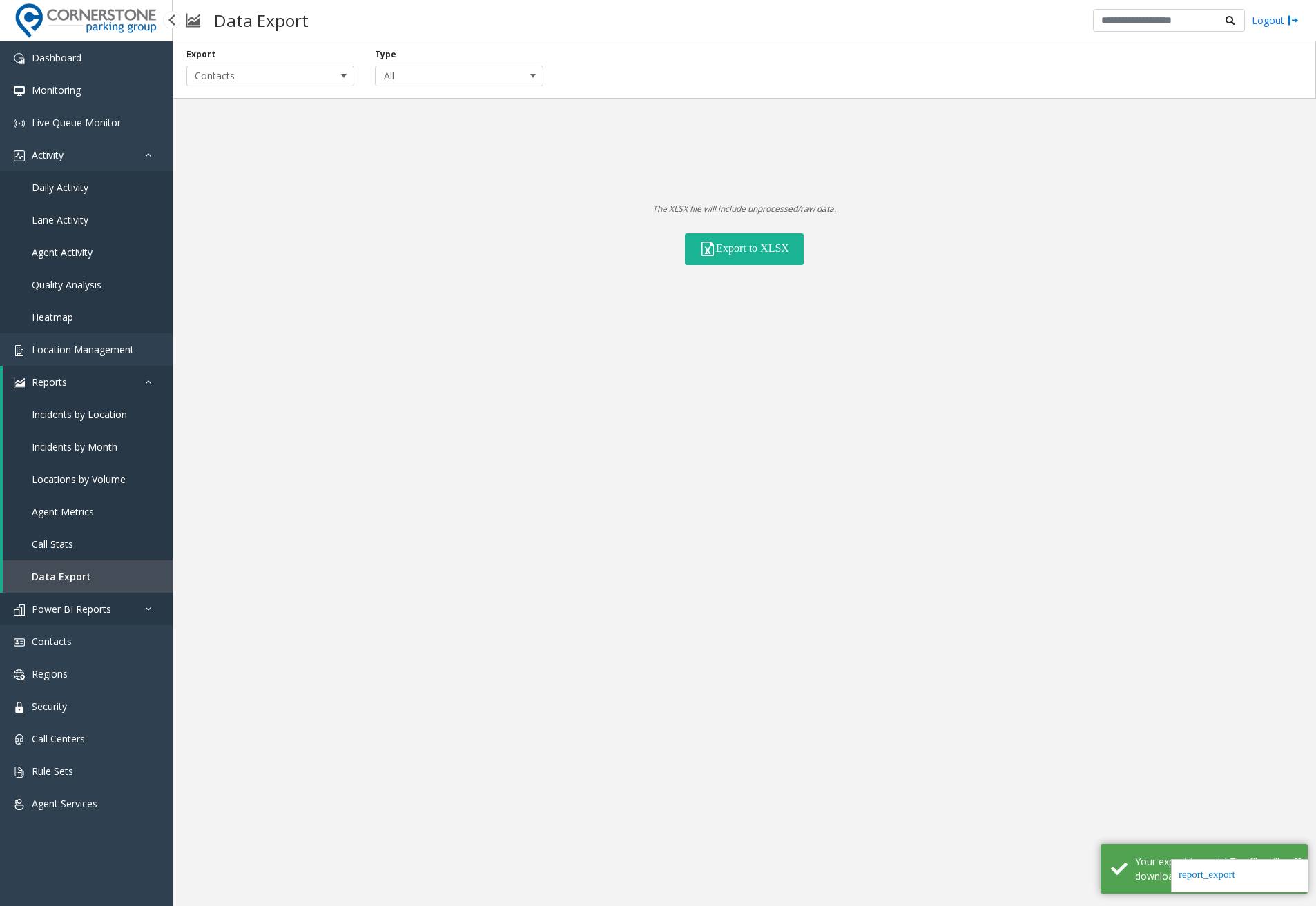
click at [80, 608] on span "Power BI Reports" at bounding box center [72, 608] width 79 height 13
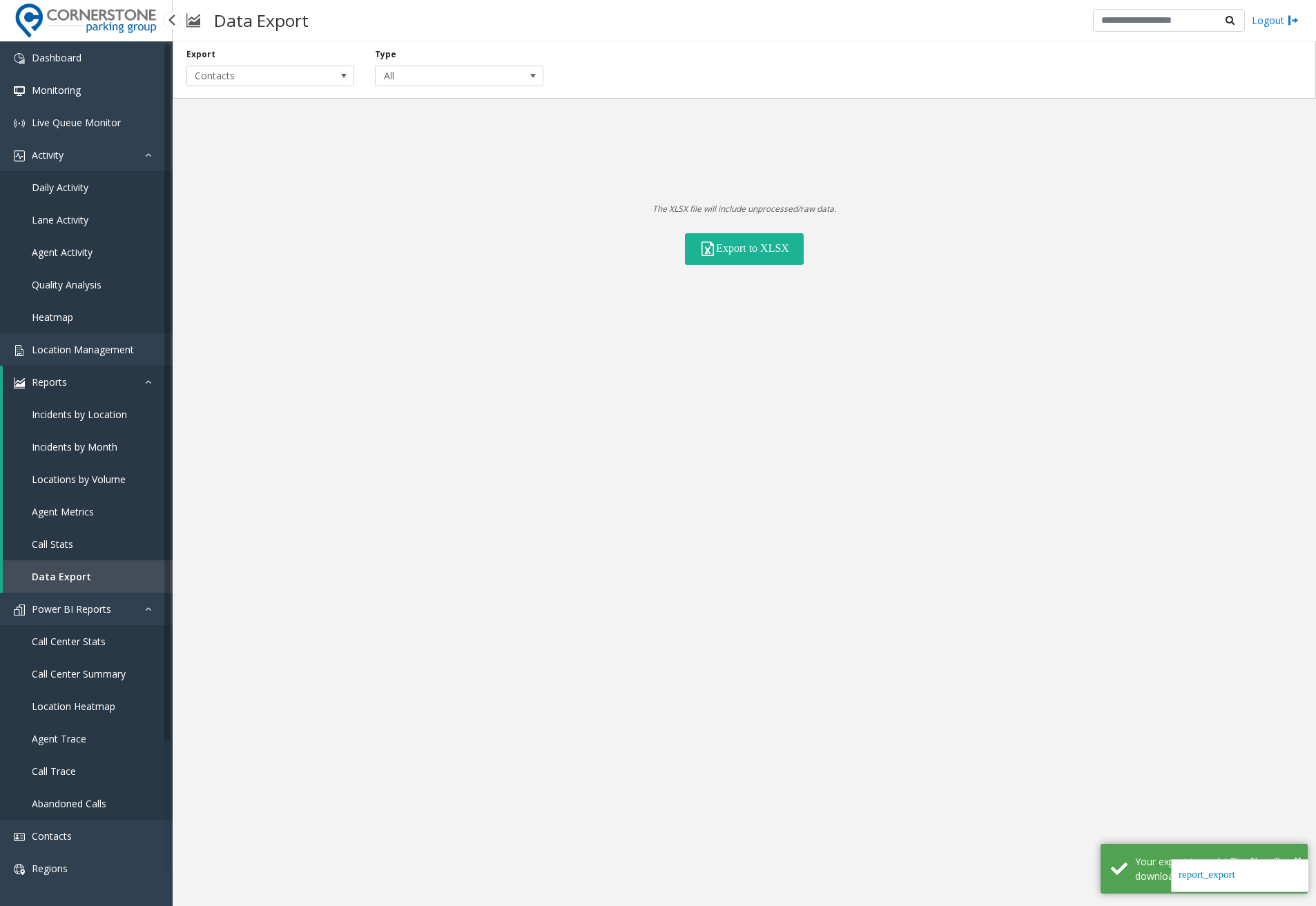
click at [81, 640] on span "Call Center Stats" at bounding box center [69, 641] width 74 height 13
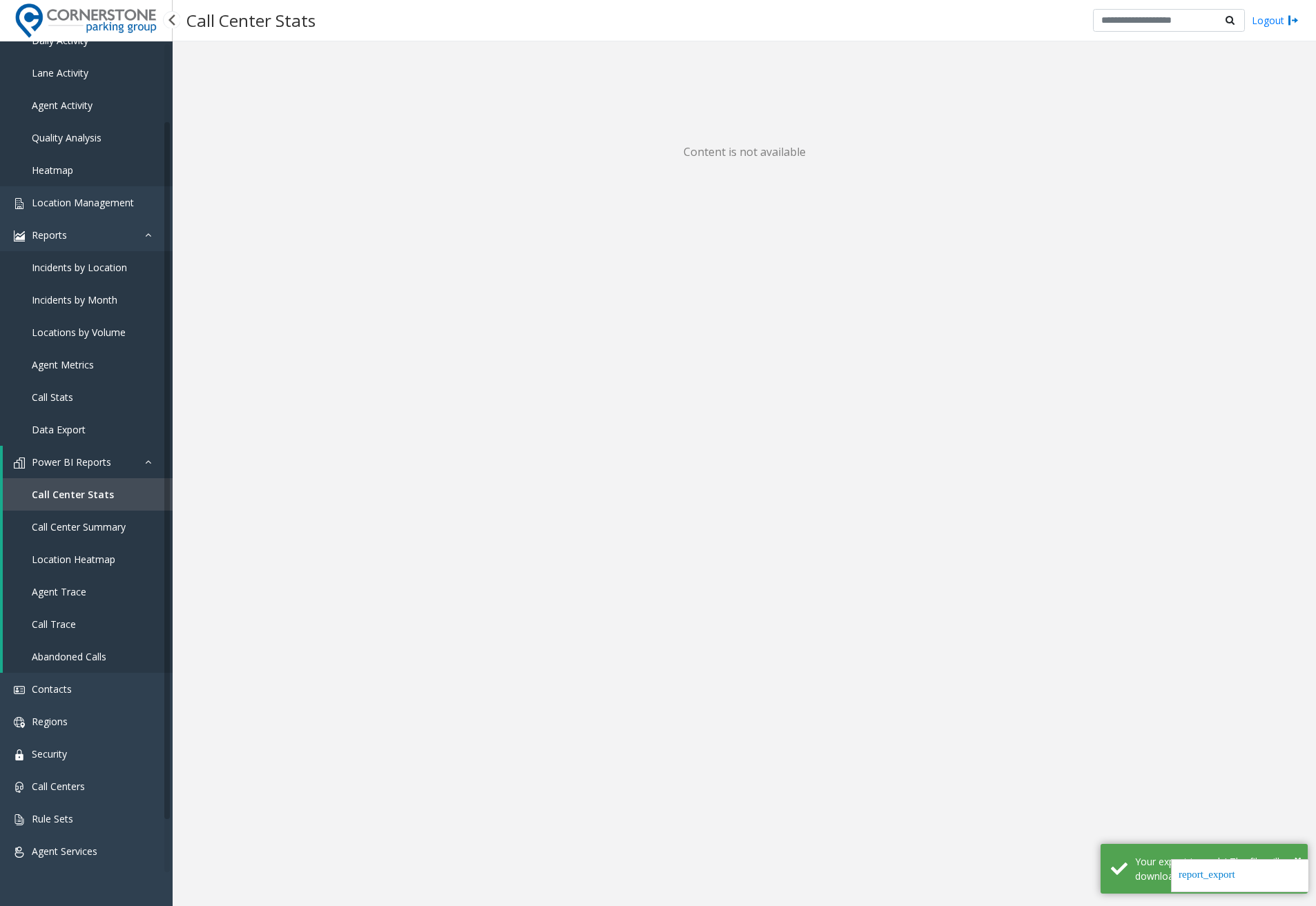
scroll to position [150, 0]
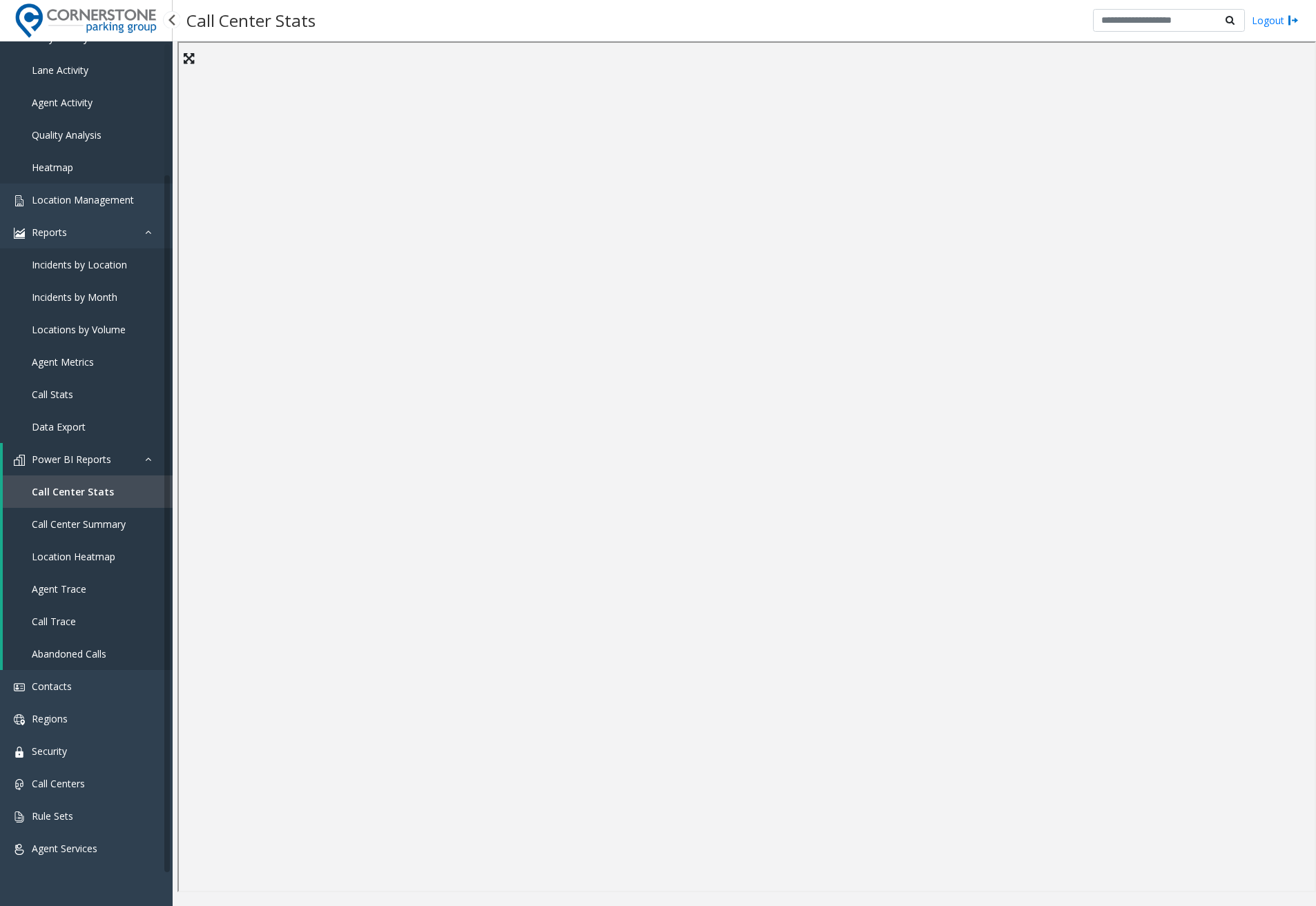
click at [100, 525] on span "Call Center Summary" at bounding box center [79, 524] width 94 height 13
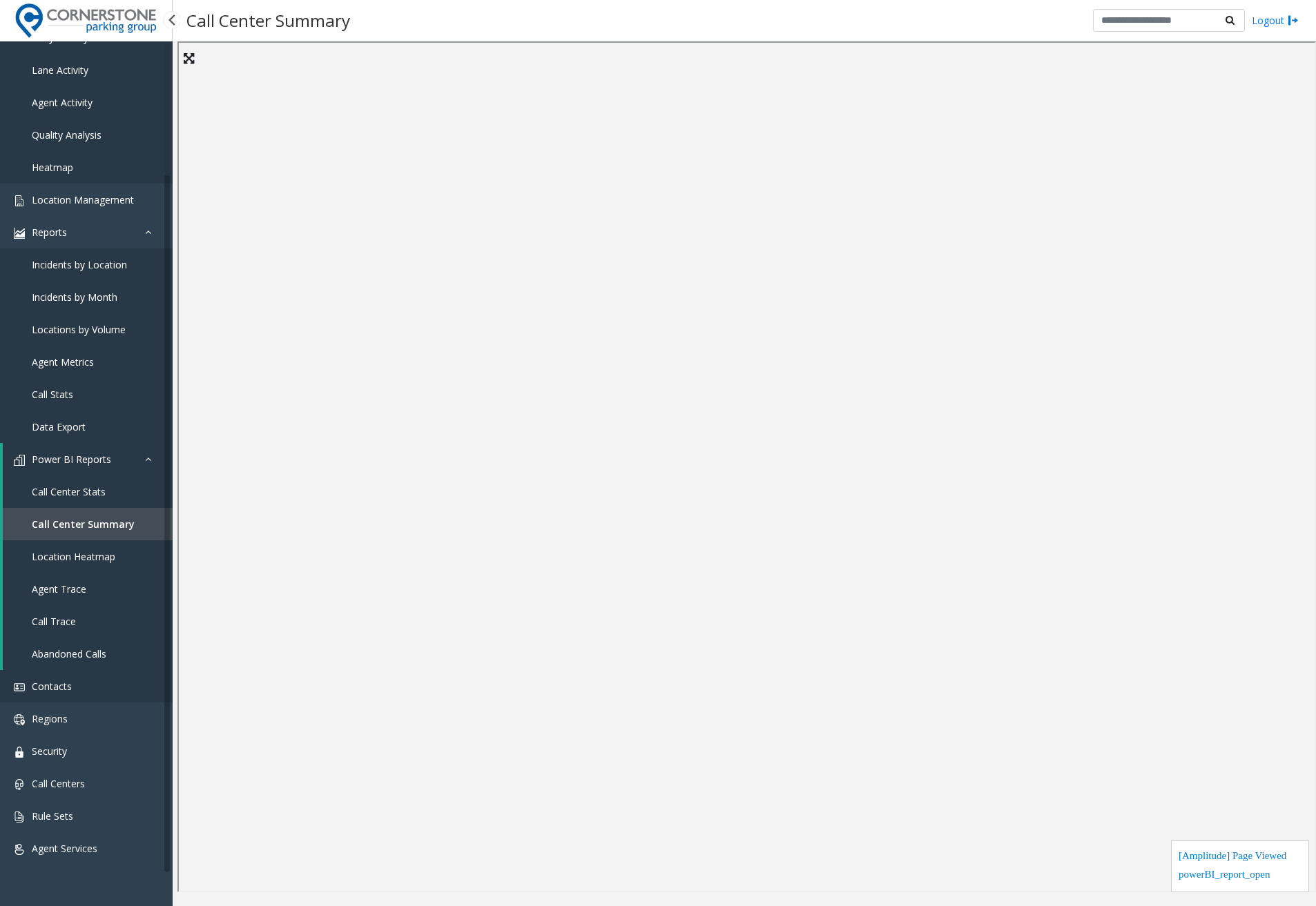
click at [53, 683] on span "Contacts" at bounding box center [51, 686] width 40 height 13
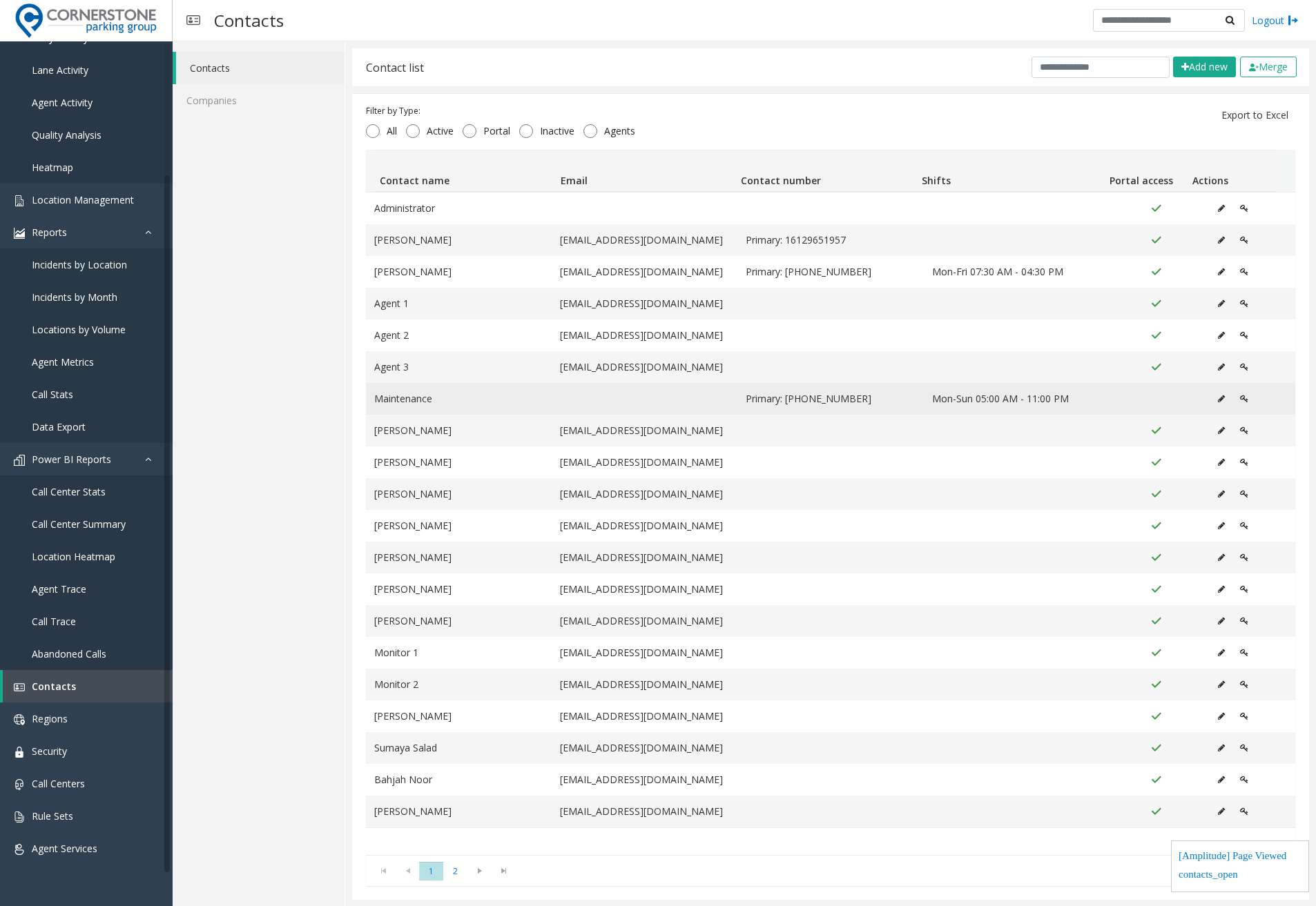
click at [1210, 395] on button "Data table" at bounding box center [1221, 398] width 22 height 20
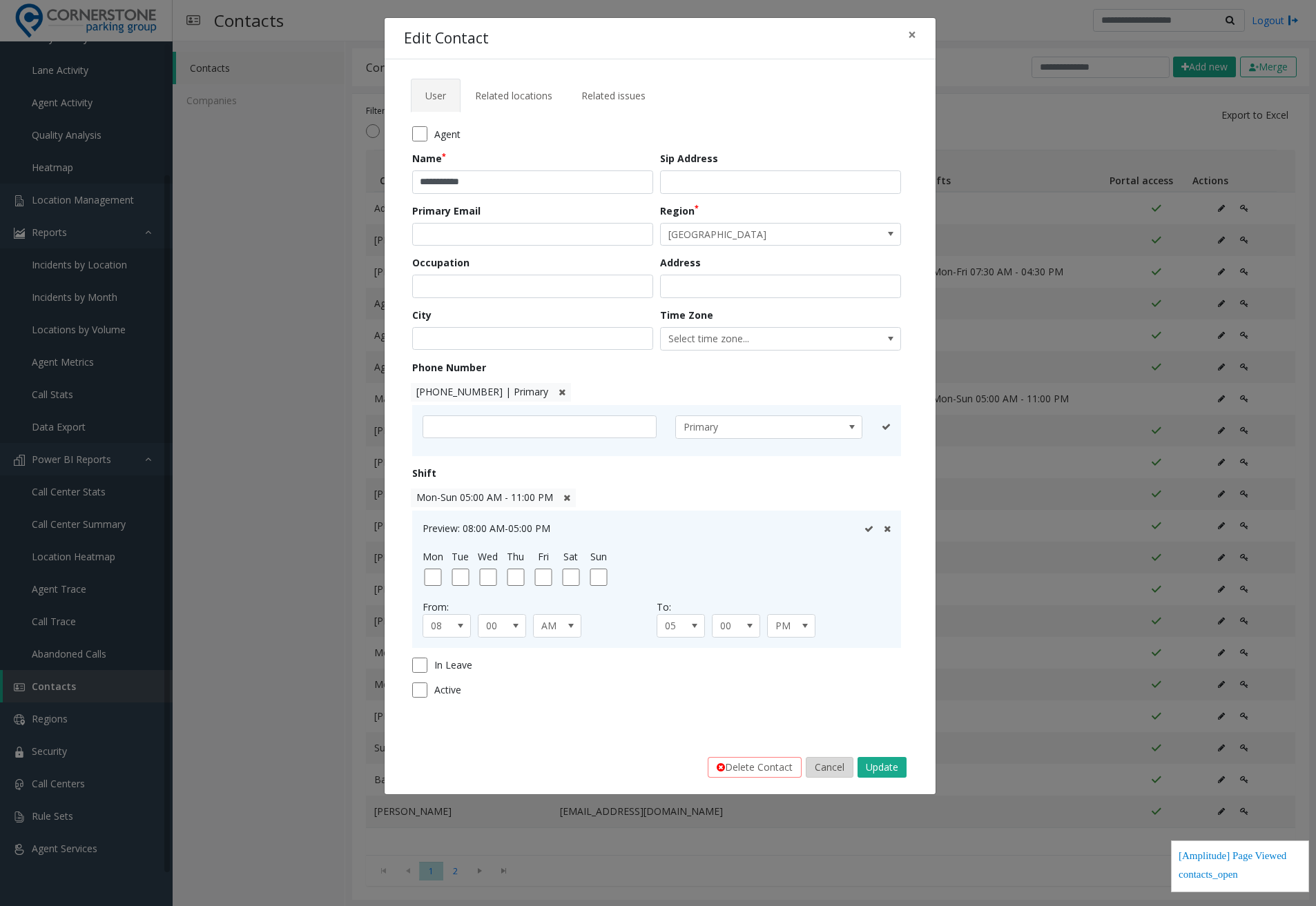
click at [839, 767] on button "Cancel" at bounding box center [829, 767] width 48 height 20
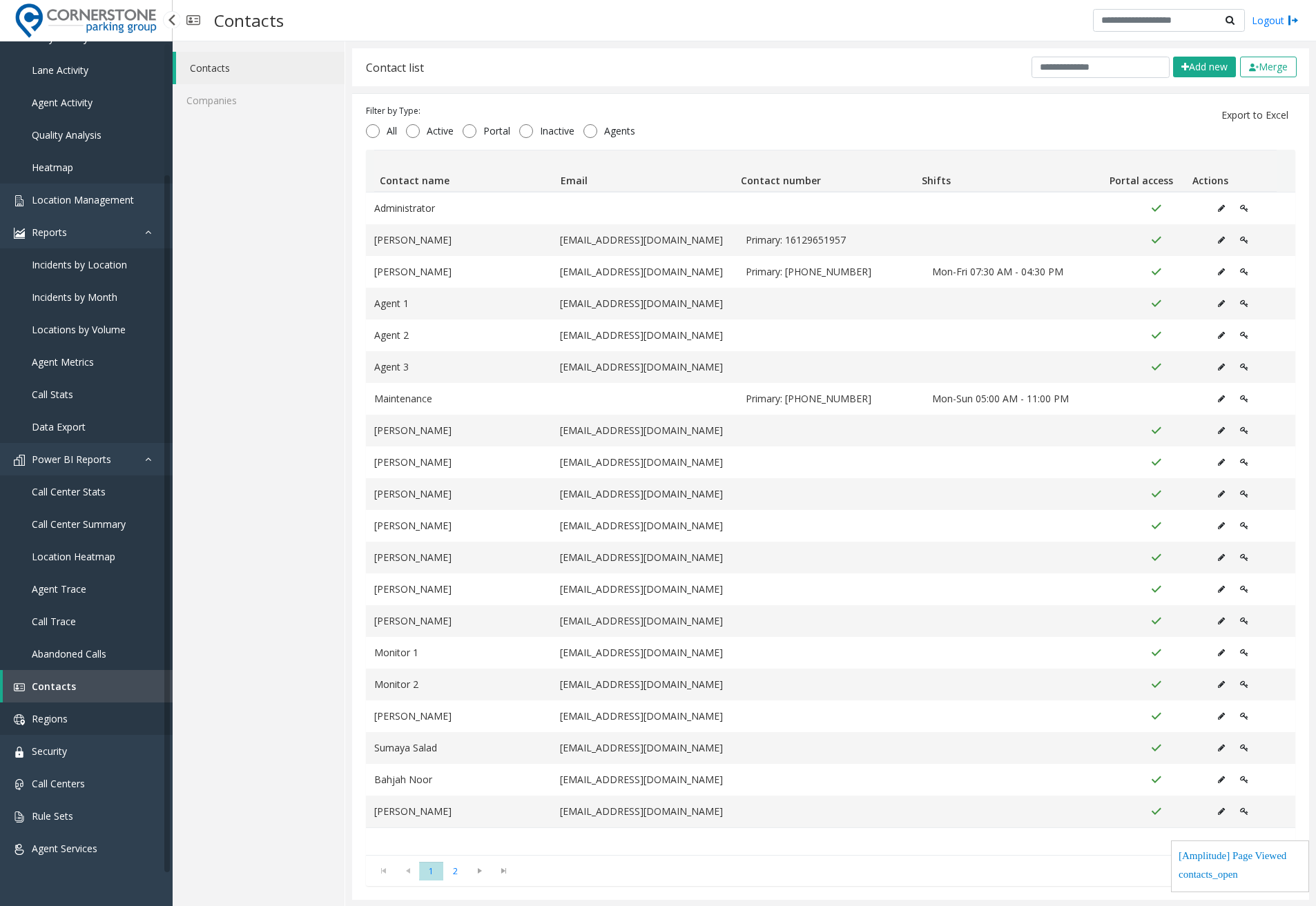
click at [80, 720] on link "Regions" at bounding box center [86, 719] width 172 height 33
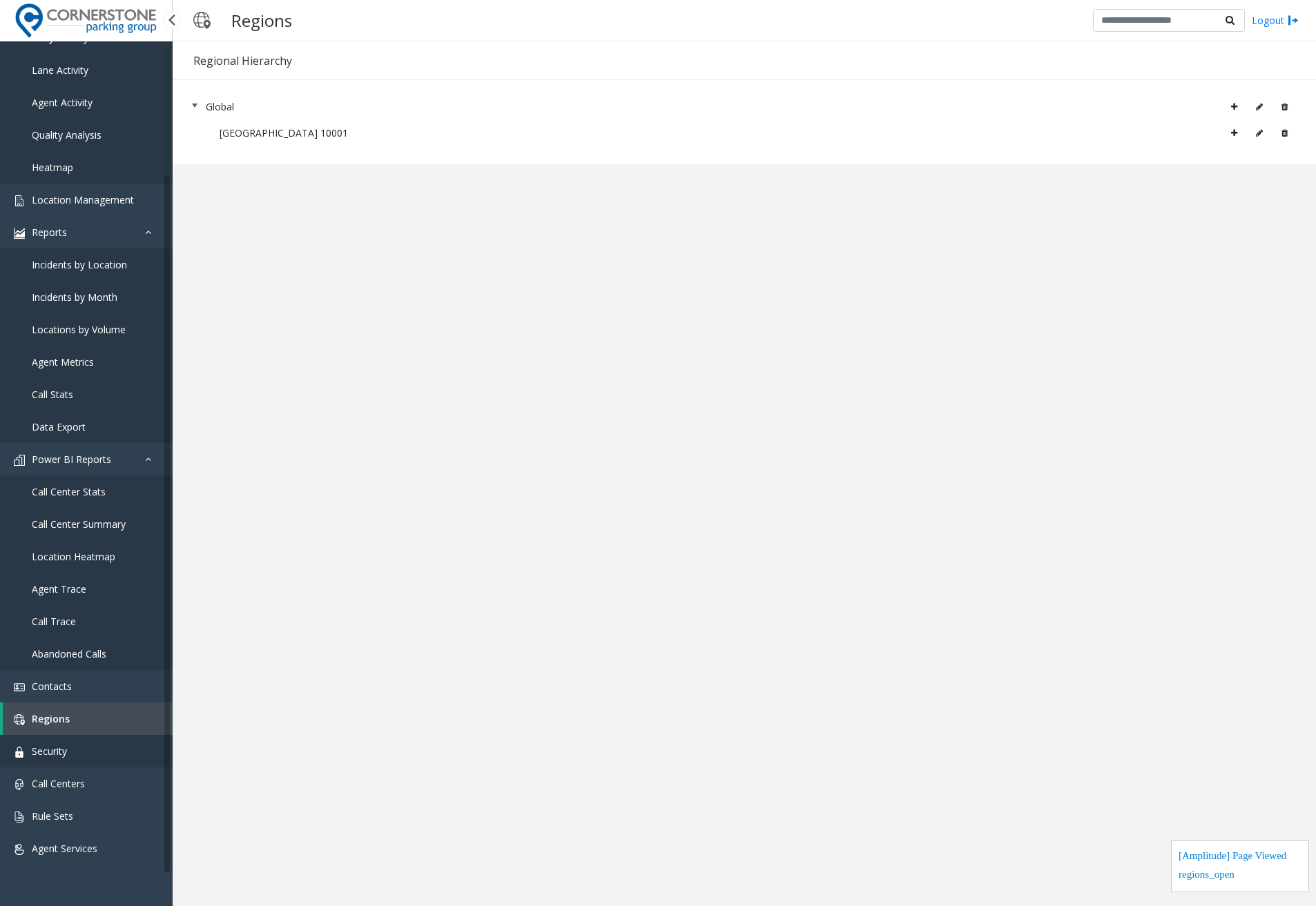
click at [88, 751] on link "Security" at bounding box center [86, 751] width 172 height 33
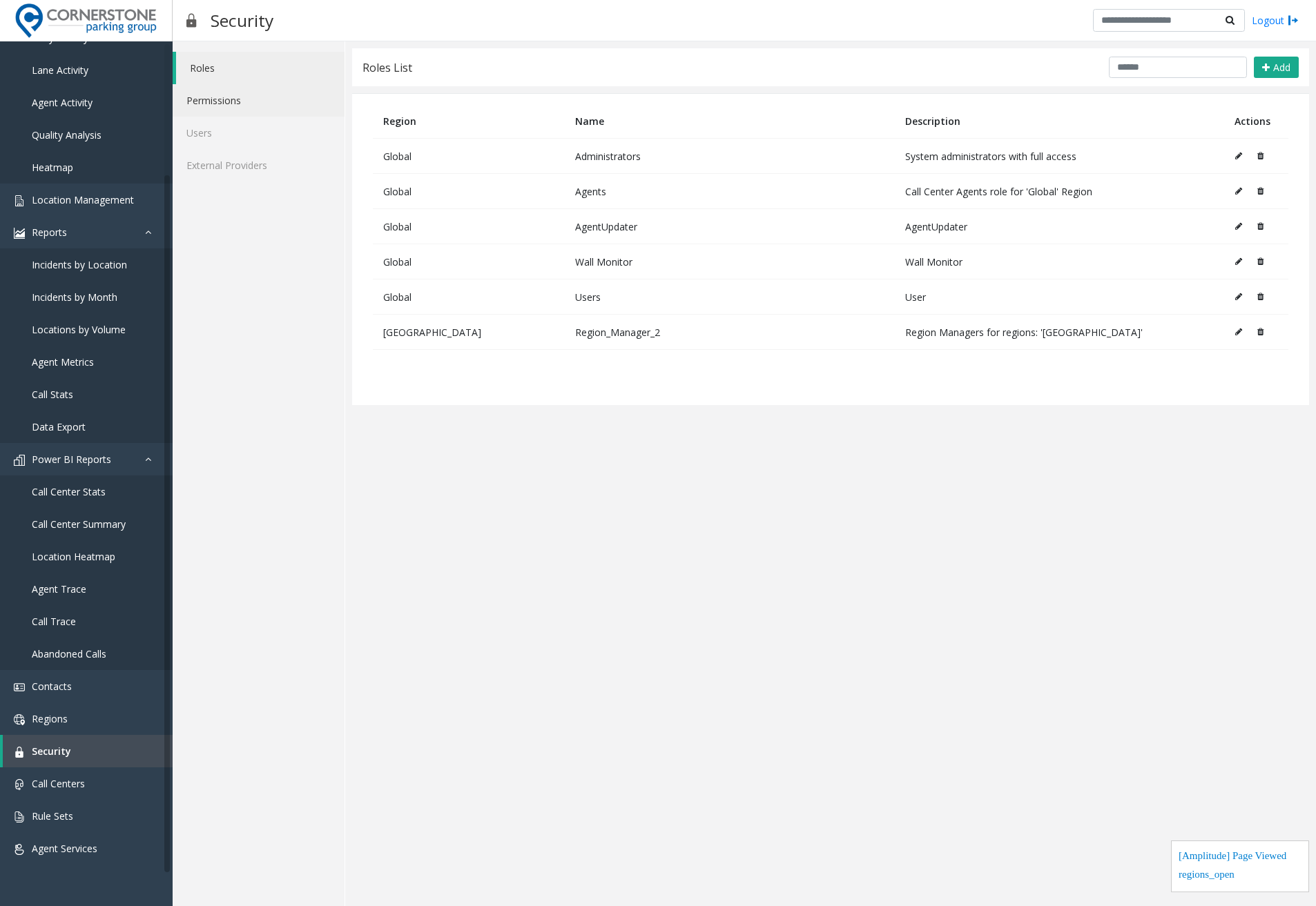
click at [260, 92] on link "Permissions" at bounding box center [258, 100] width 172 height 33
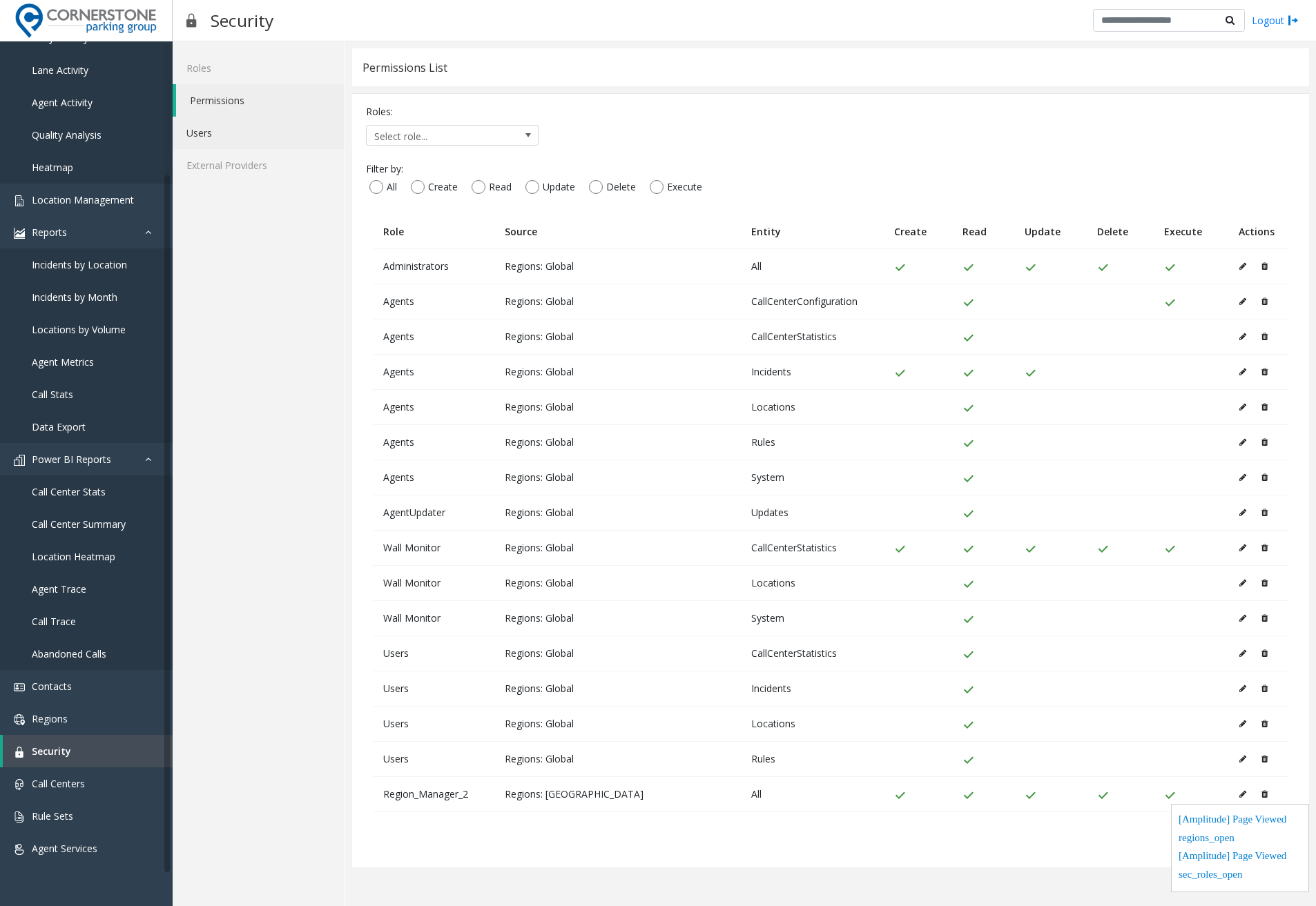
click at [242, 123] on link "Users" at bounding box center [258, 132] width 172 height 33
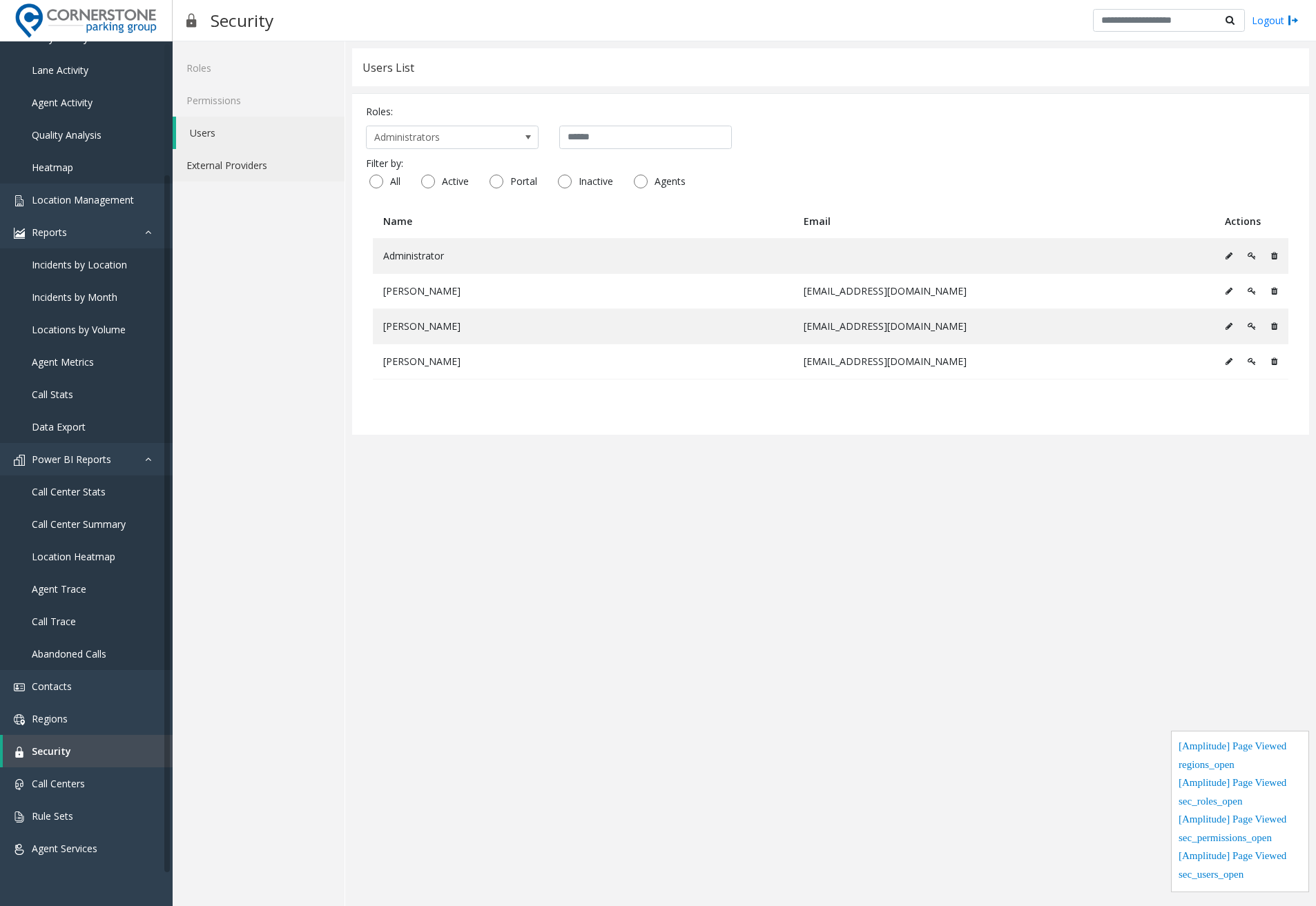
click at [246, 170] on link "External Providers" at bounding box center [258, 165] width 172 height 33
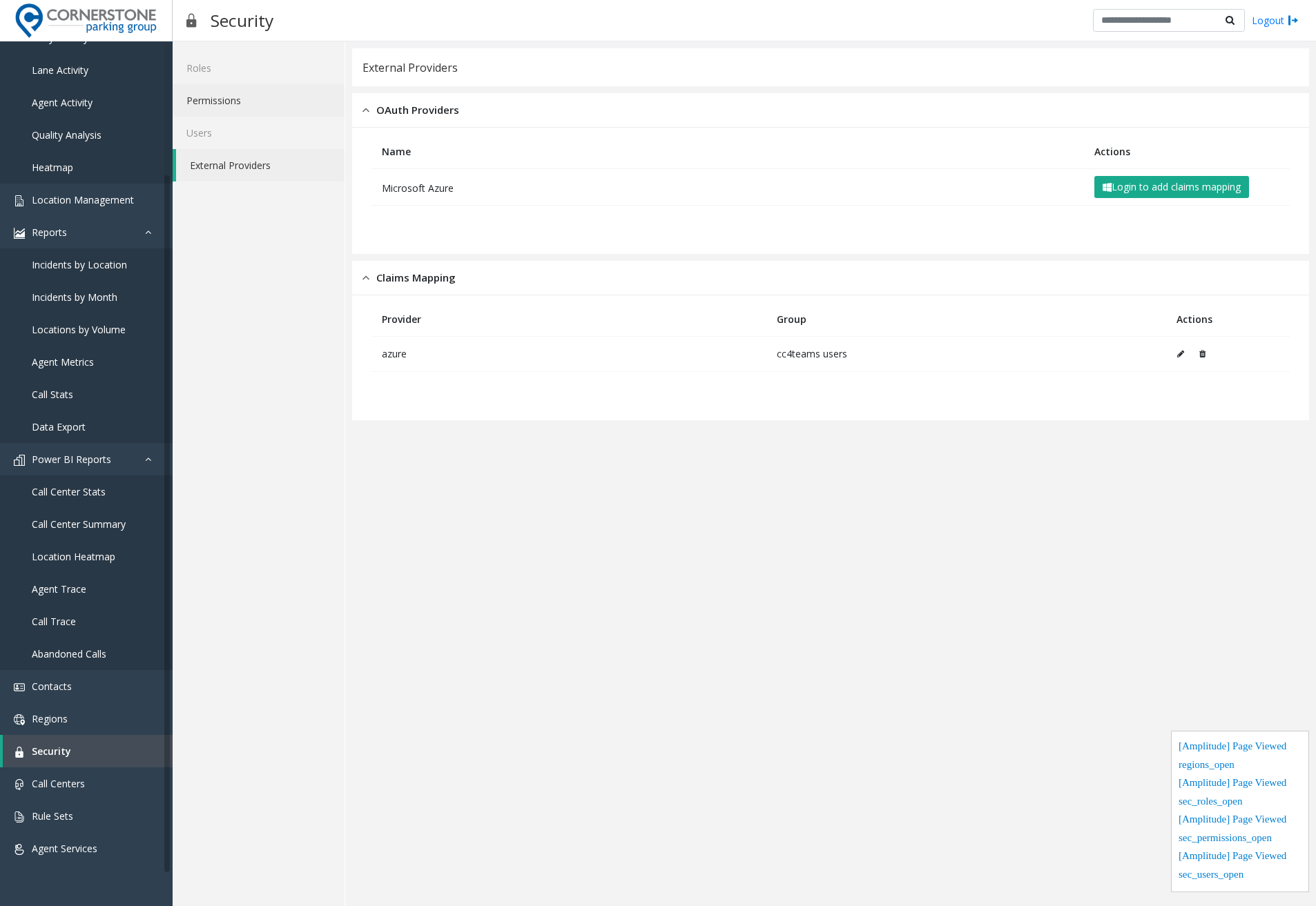
click at [246, 101] on link "Permissions" at bounding box center [258, 100] width 172 height 33
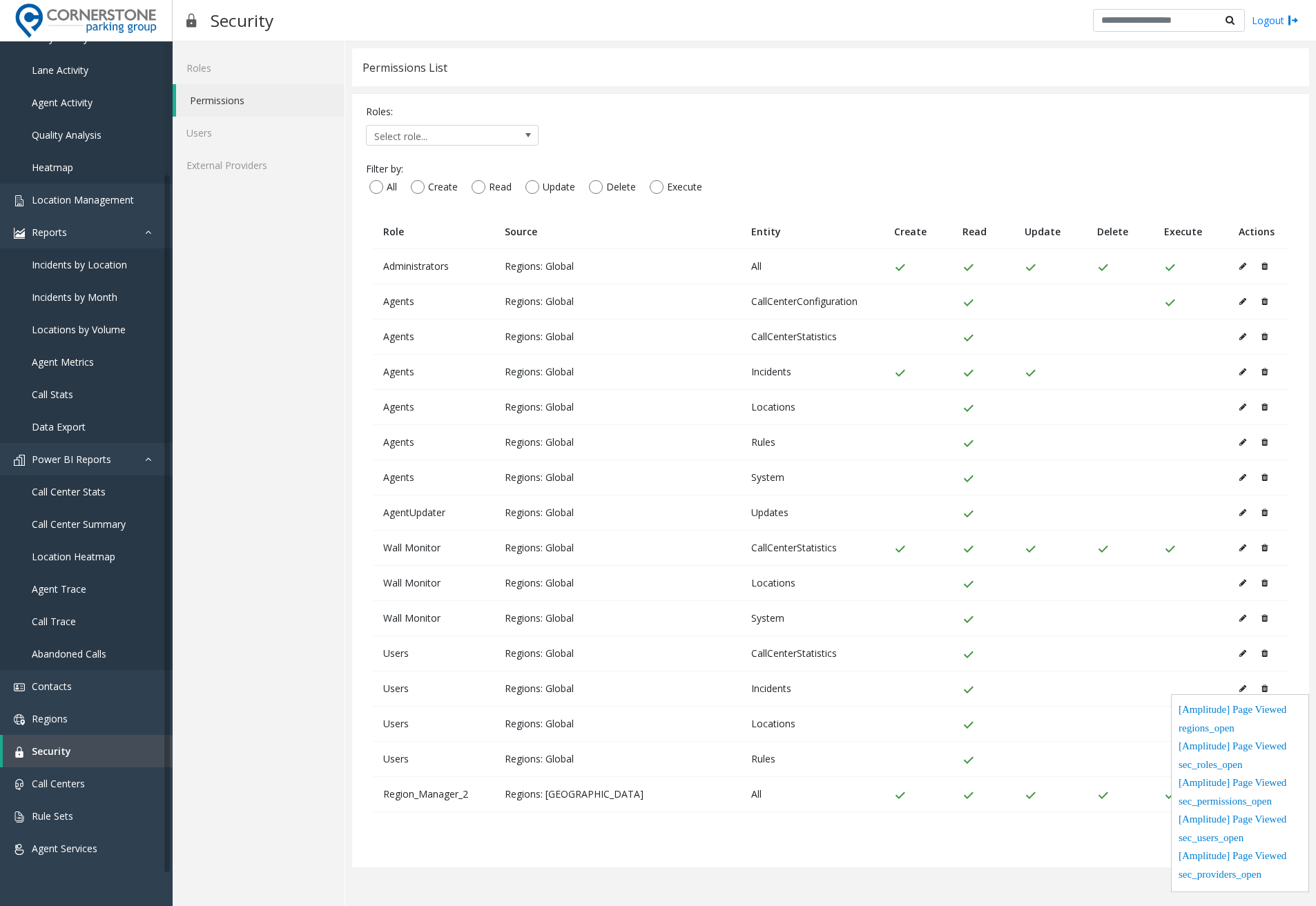
click at [1248, 298] on button at bounding box center [1246, 301] width 15 height 20
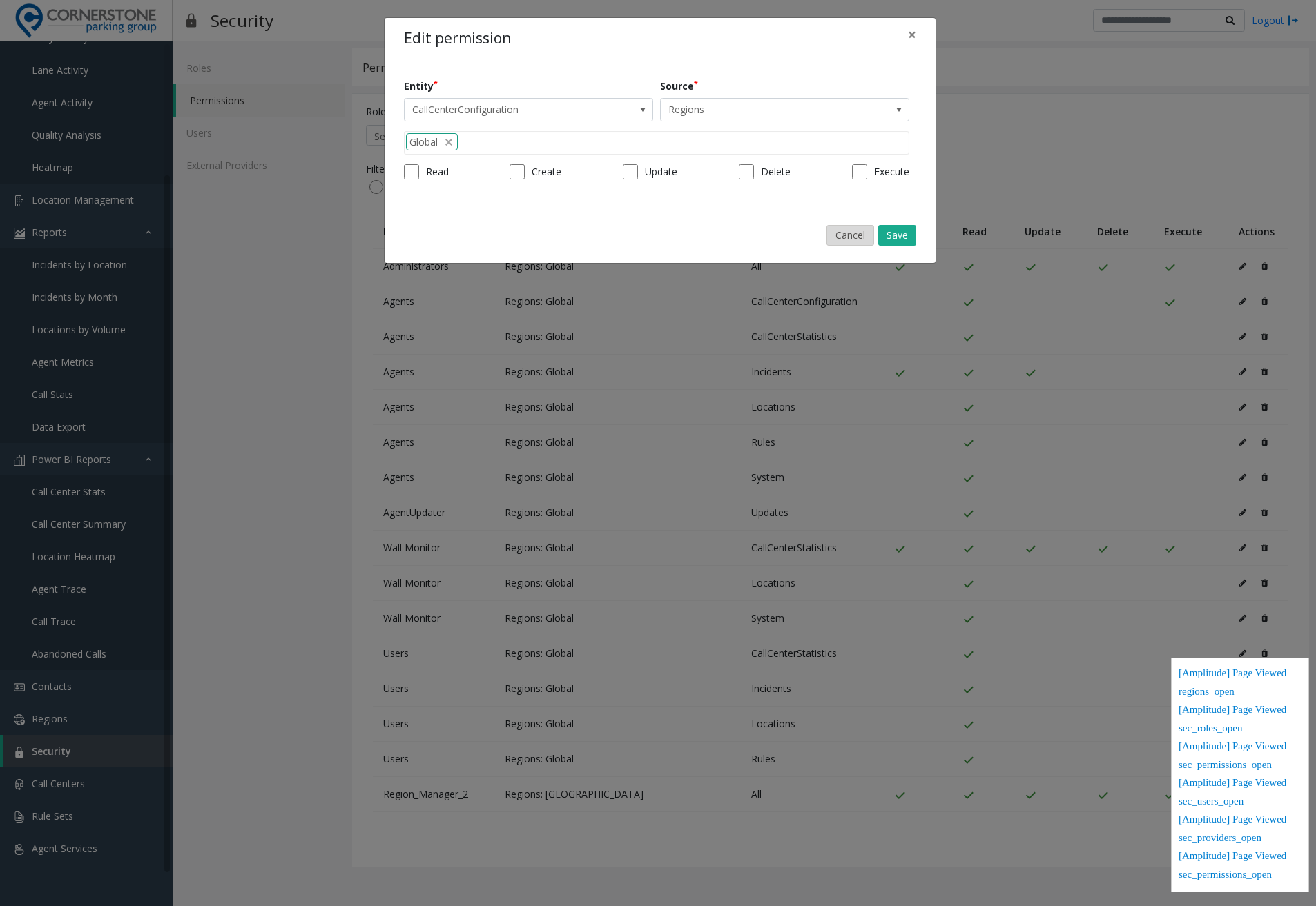
click at [858, 238] on button "Cancel" at bounding box center [851, 235] width 48 height 20
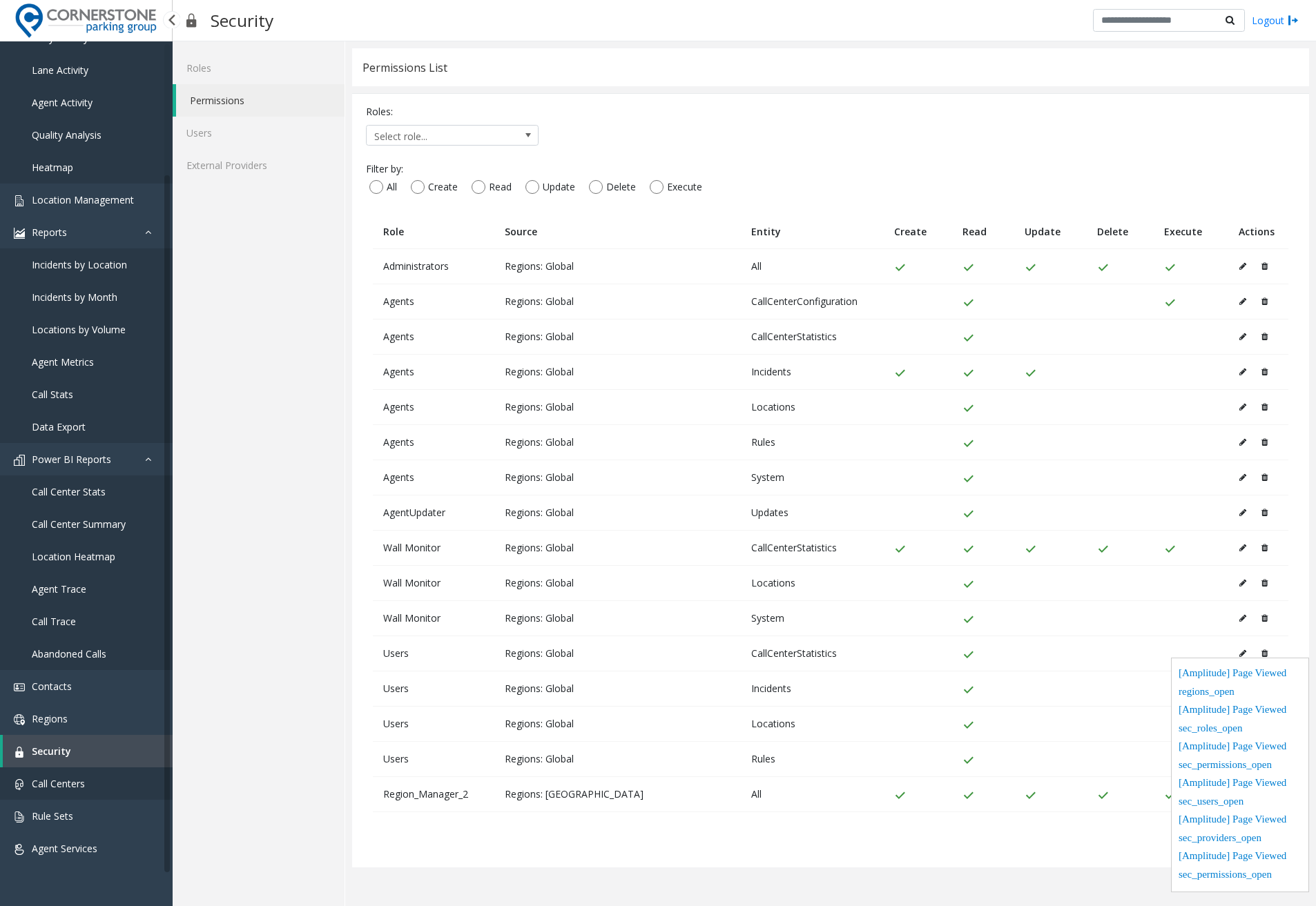
click at [89, 789] on link "Call Centers" at bounding box center [86, 783] width 172 height 33
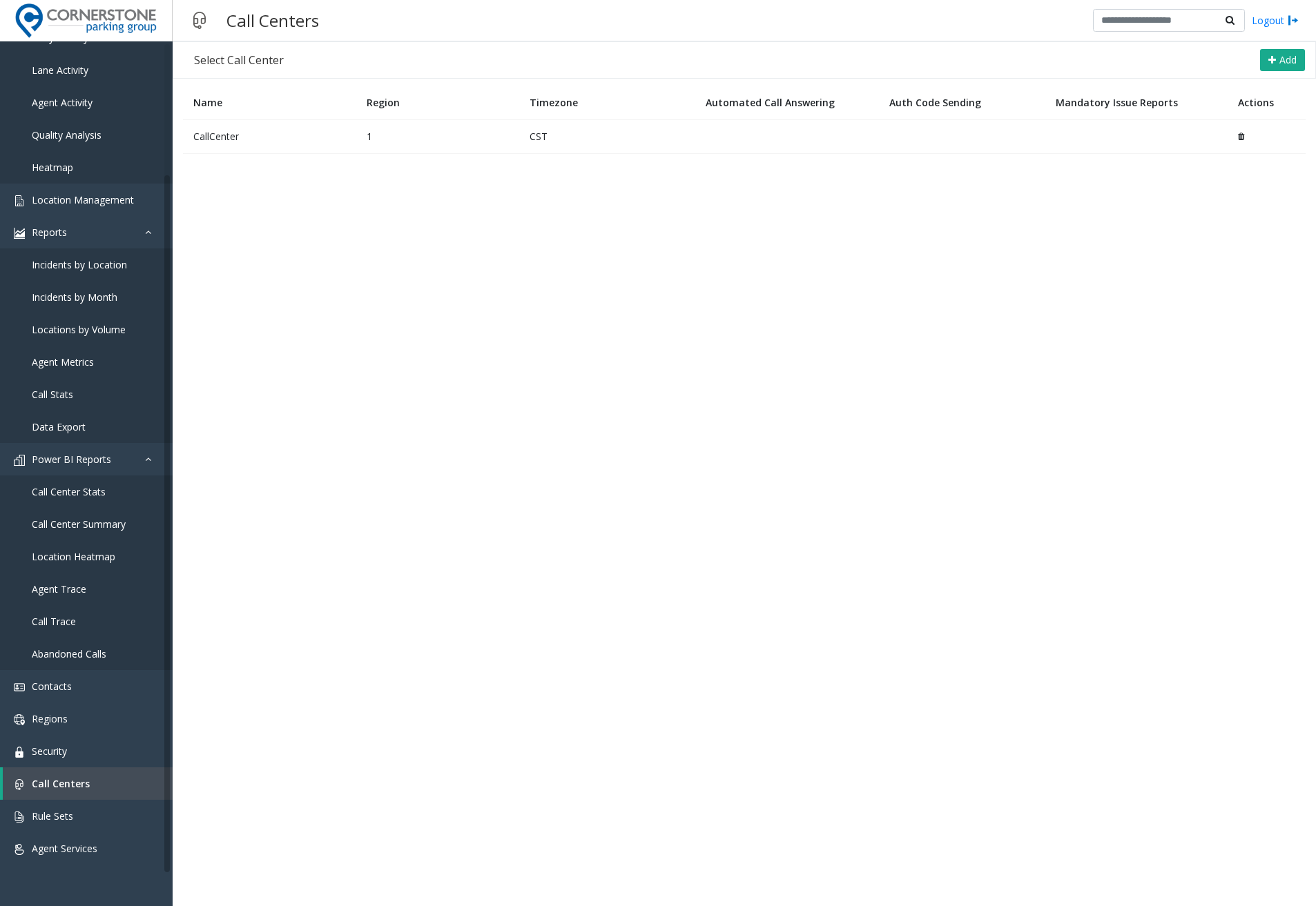
click at [220, 135] on td "CallCenter" at bounding box center [269, 136] width 173 height 34
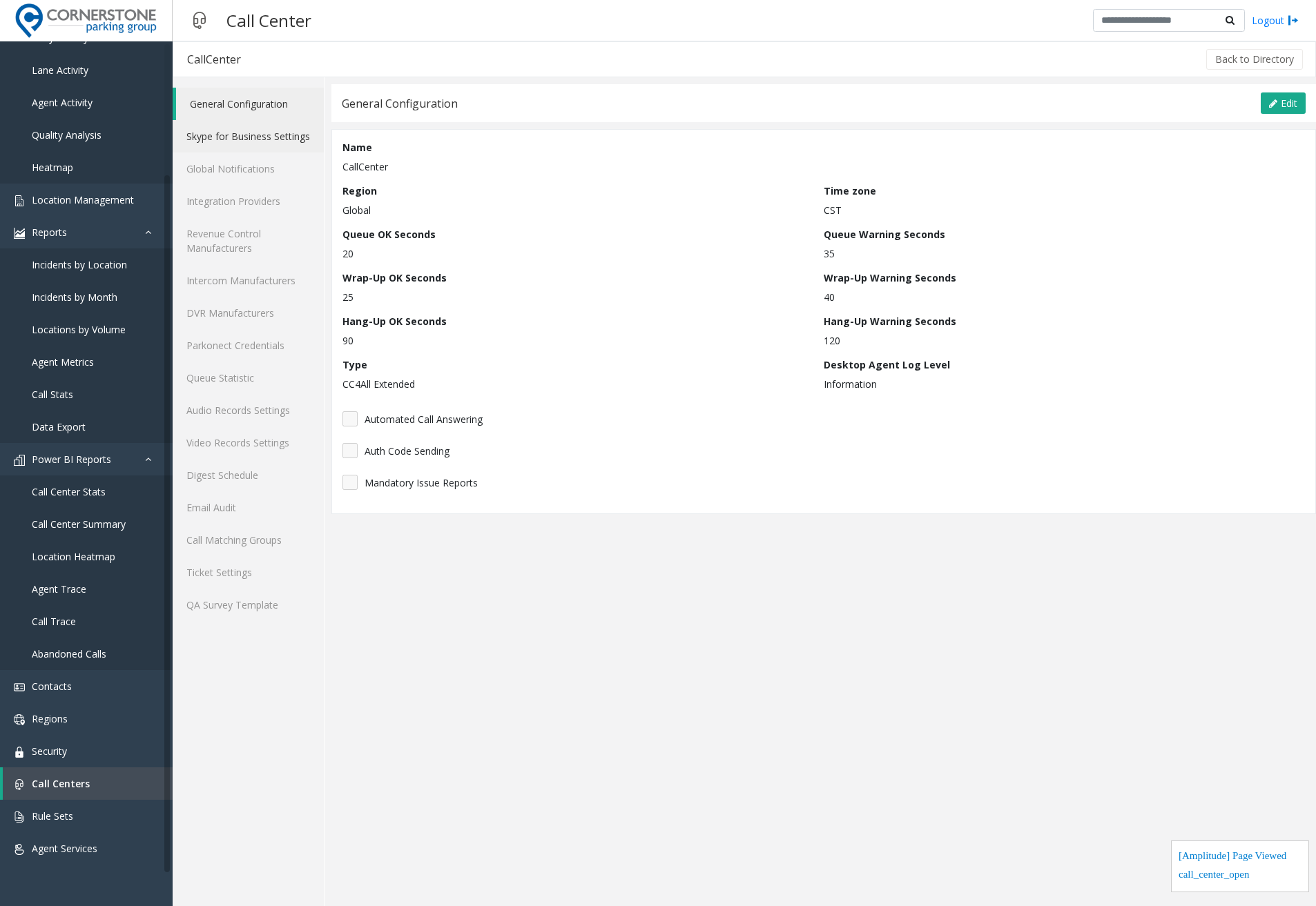
click at [210, 143] on link "Skype for Business Settings" at bounding box center [247, 136] width 151 height 33
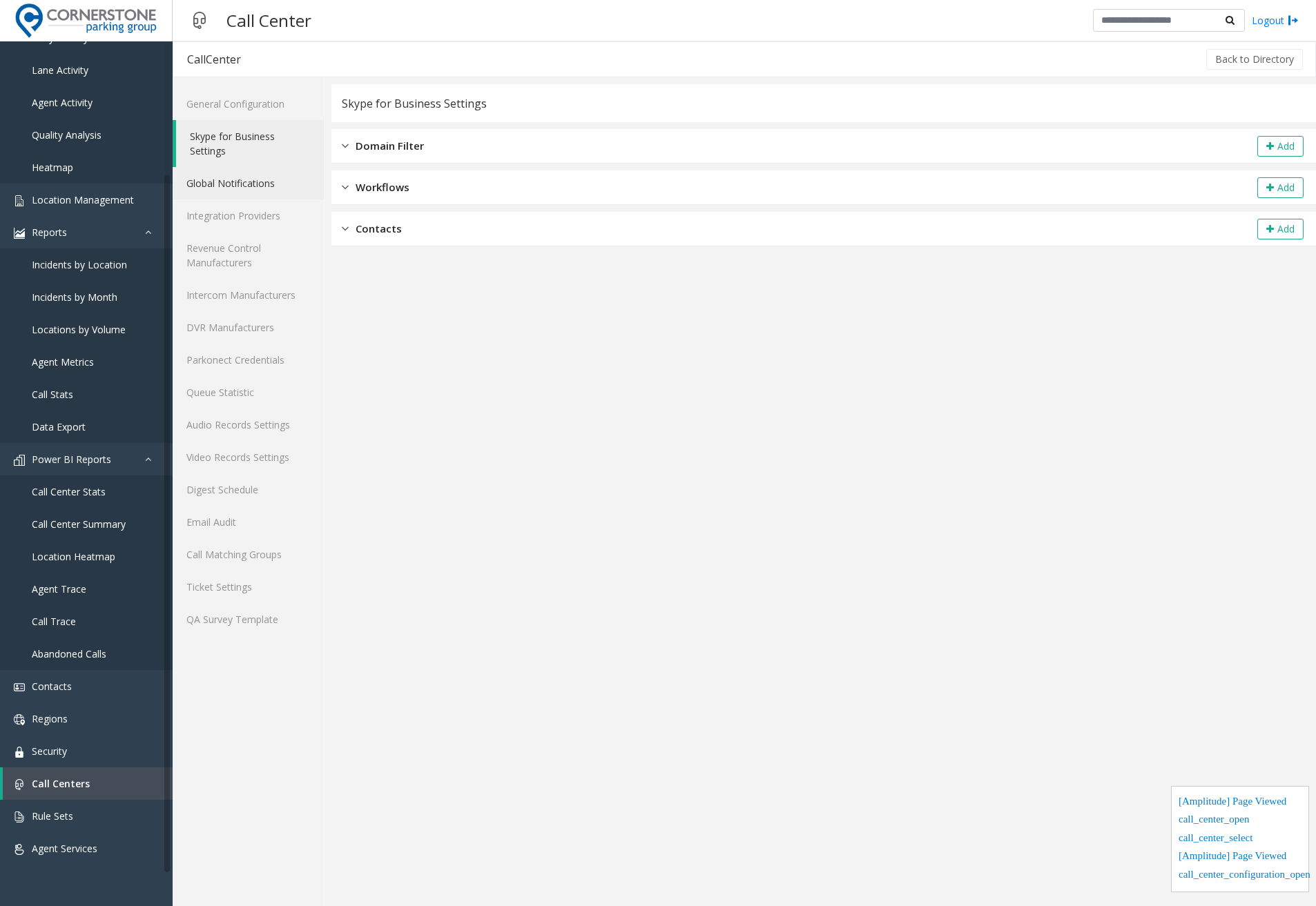
click at [220, 178] on link "Global Notifications" at bounding box center [247, 183] width 151 height 33
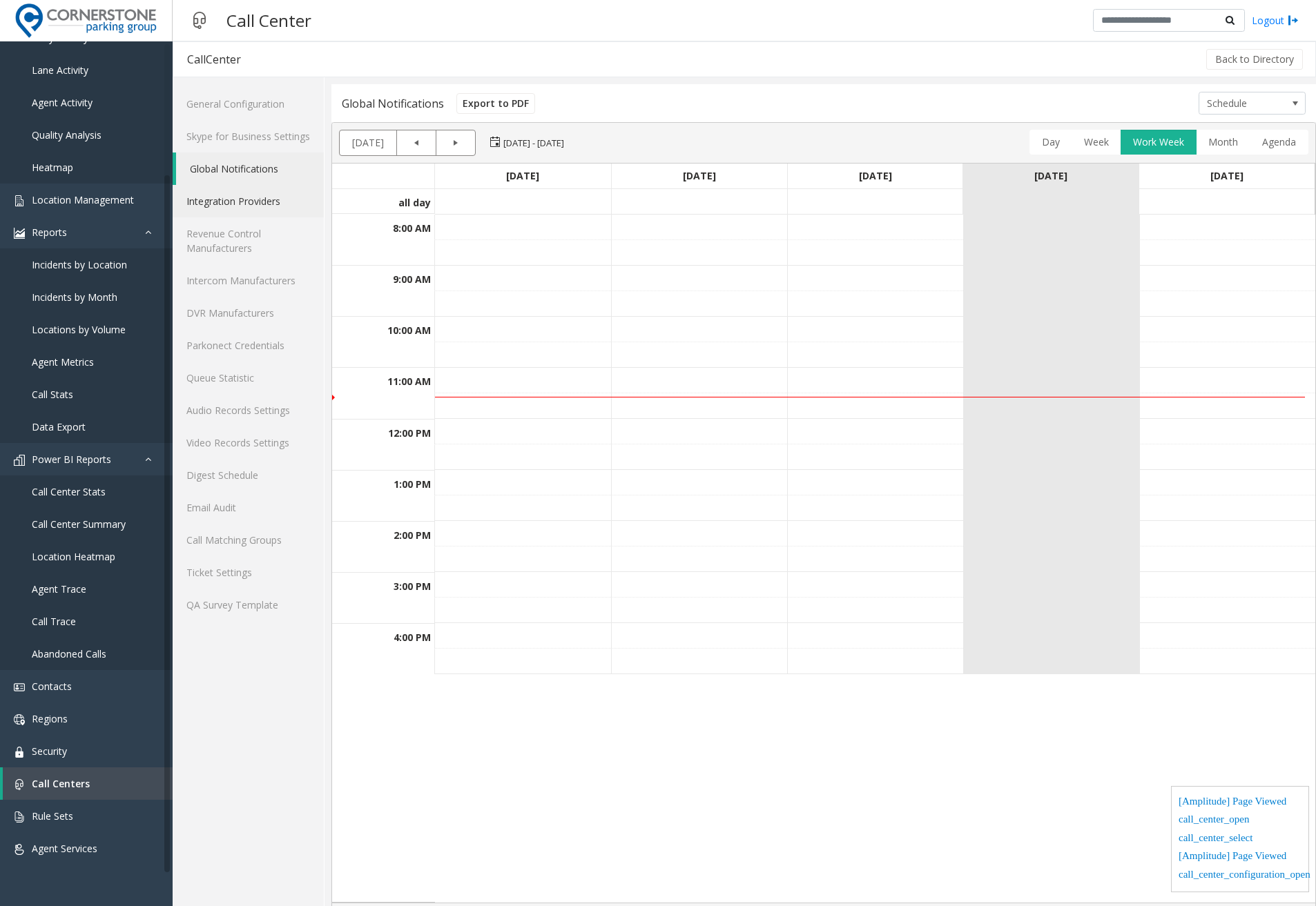
click at [223, 216] on link "Integration Providers" at bounding box center [247, 201] width 151 height 33
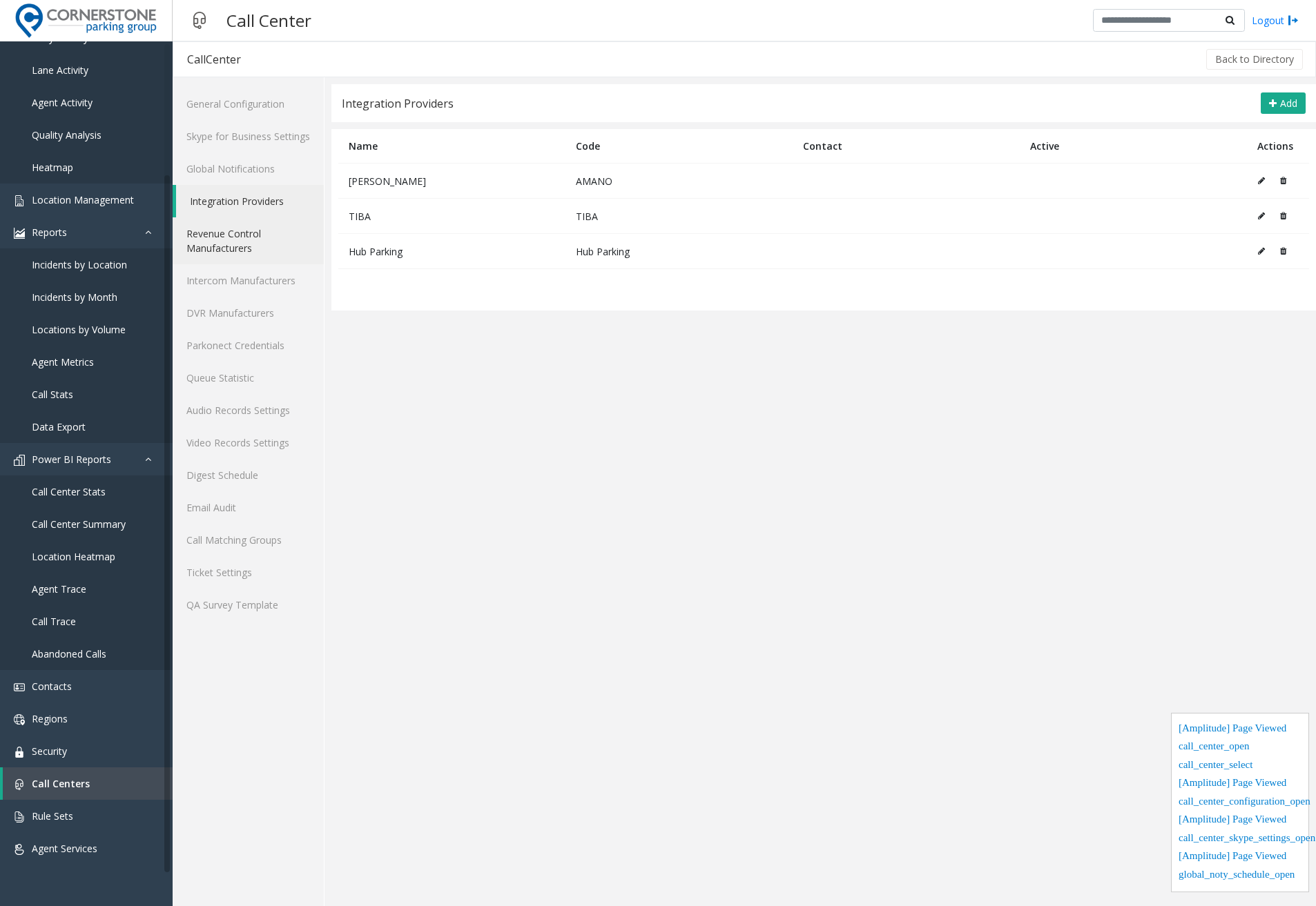
click at [213, 252] on link "Revenue Control Manufacturers" at bounding box center [247, 240] width 151 height 47
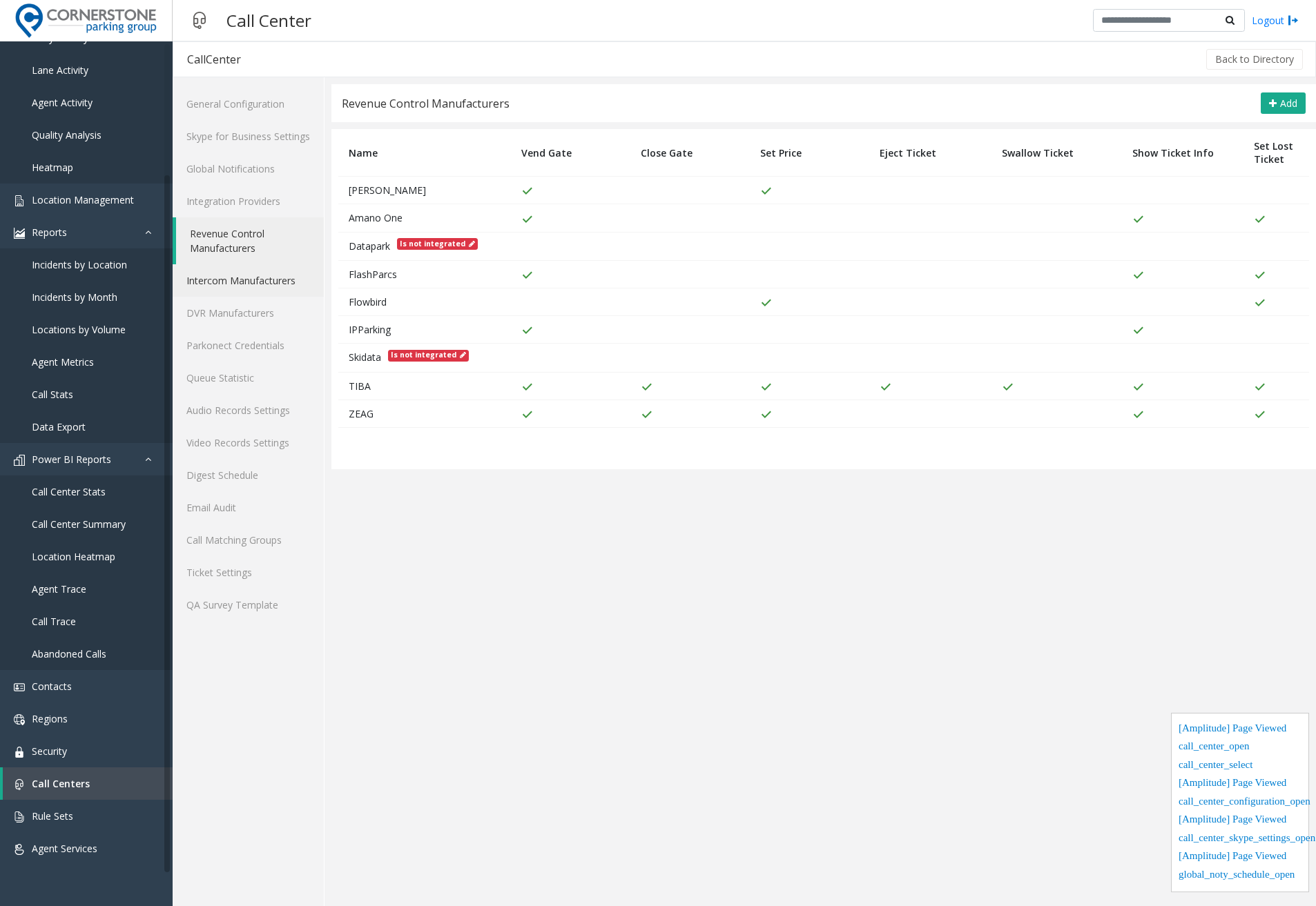
click at [229, 280] on link "Intercom Manufacturers" at bounding box center [247, 280] width 151 height 33
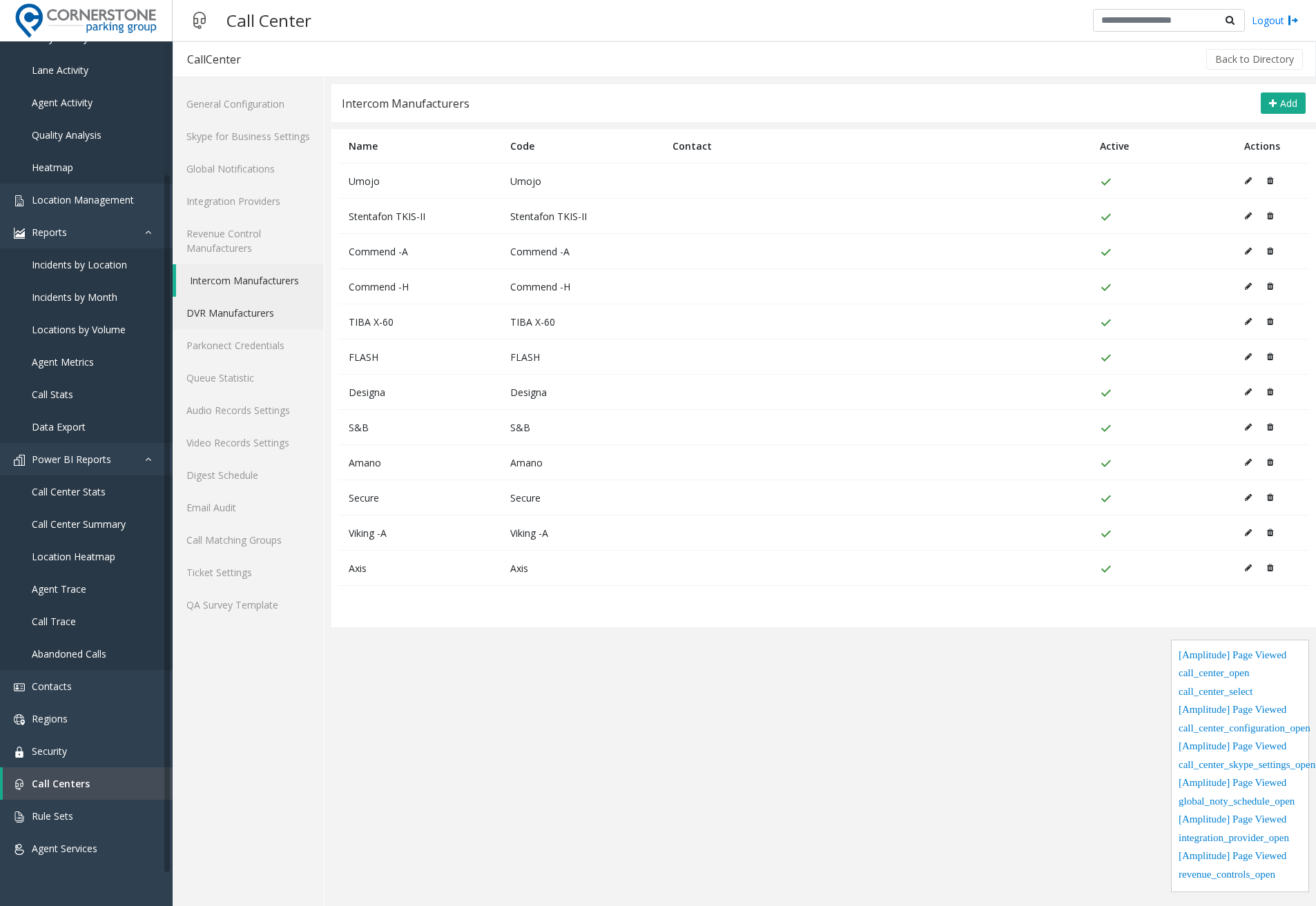
click at [244, 317] on link "DVR Manufacturers" at bounding box center [247, 313] width 151 height 33
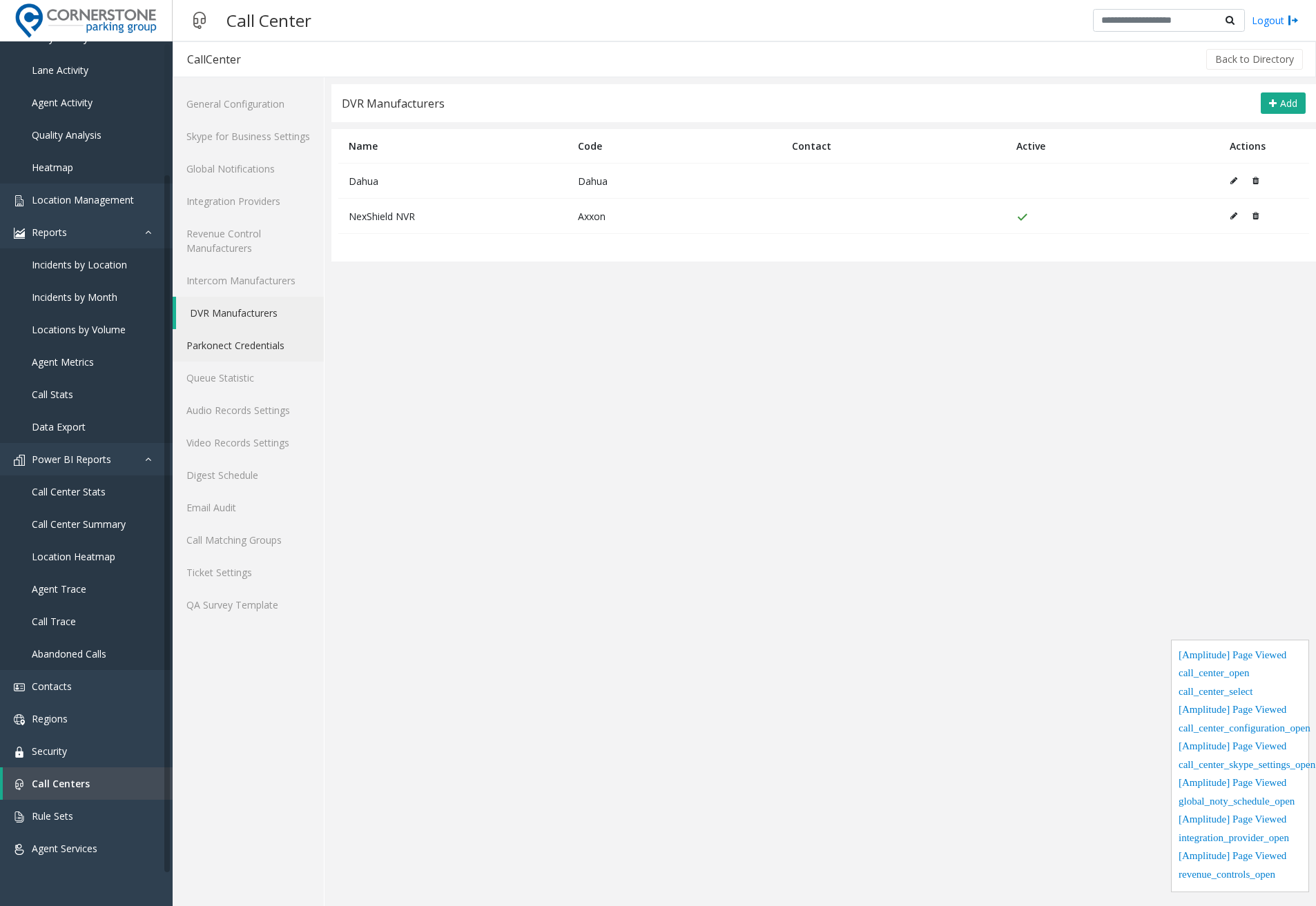
click at [270, 351] on link "Parkonect Credentials" at bounding box center [247, 345] width 151 height 33
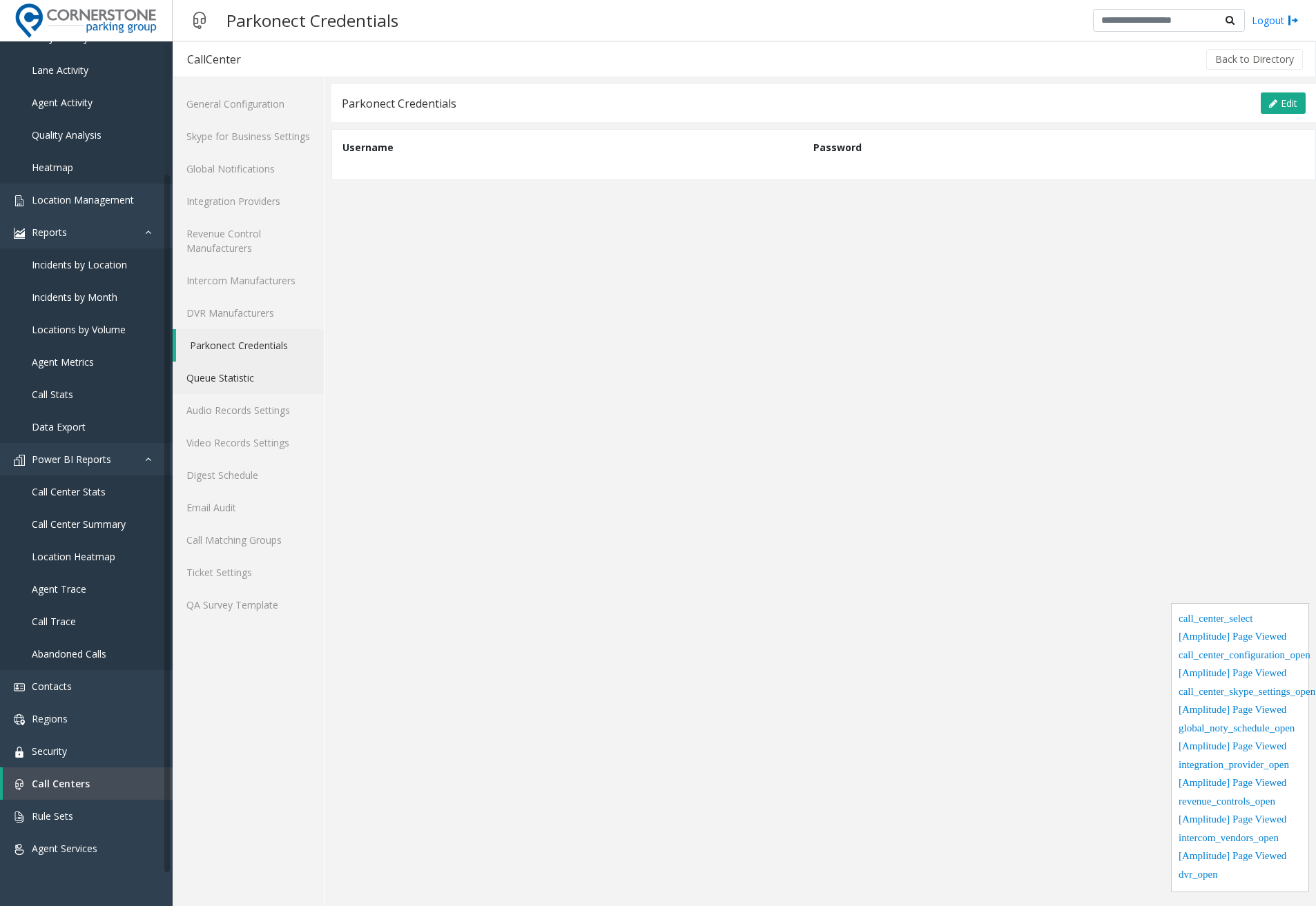
click at [249, 385] on link "Queue Statistic" at bounding box center [247, 378] width 151 height 33
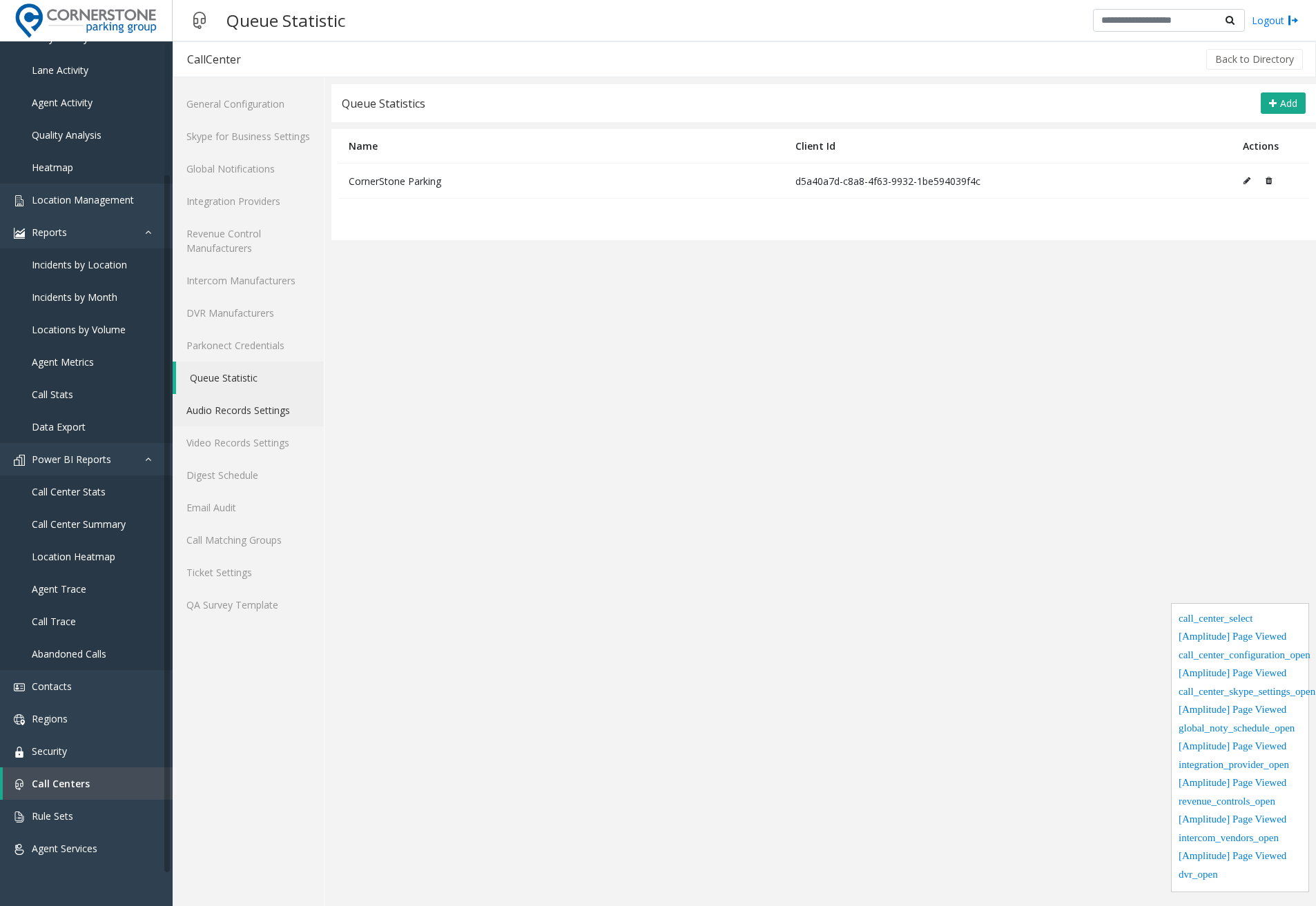
click at [252, 410] on link "Audio Records Settings" at bounding box center [247, 410] width 151 height 33
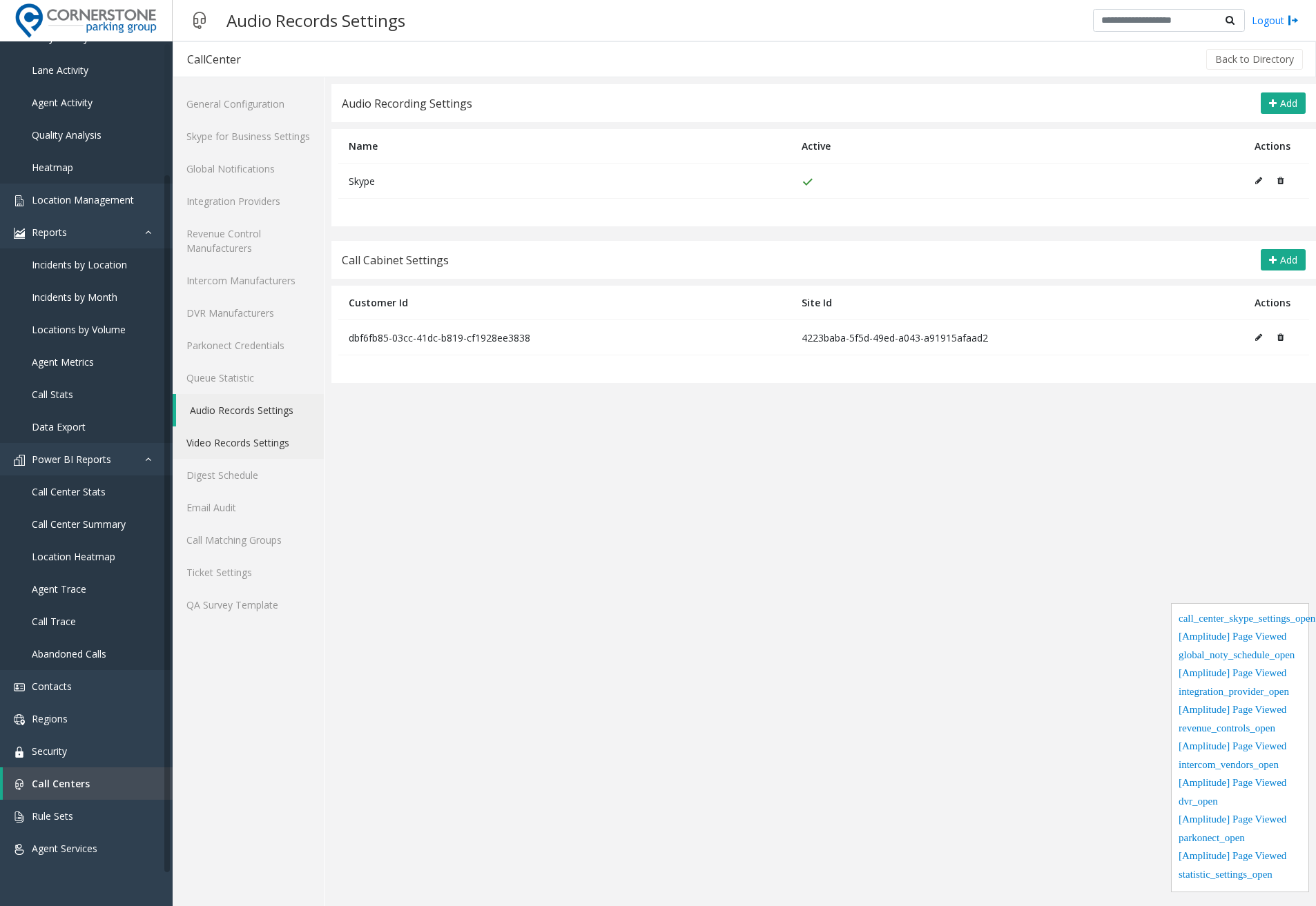
click at [247, 444] on link "Video Records Settings" at bounding box center [247, 442] width 151 height 33
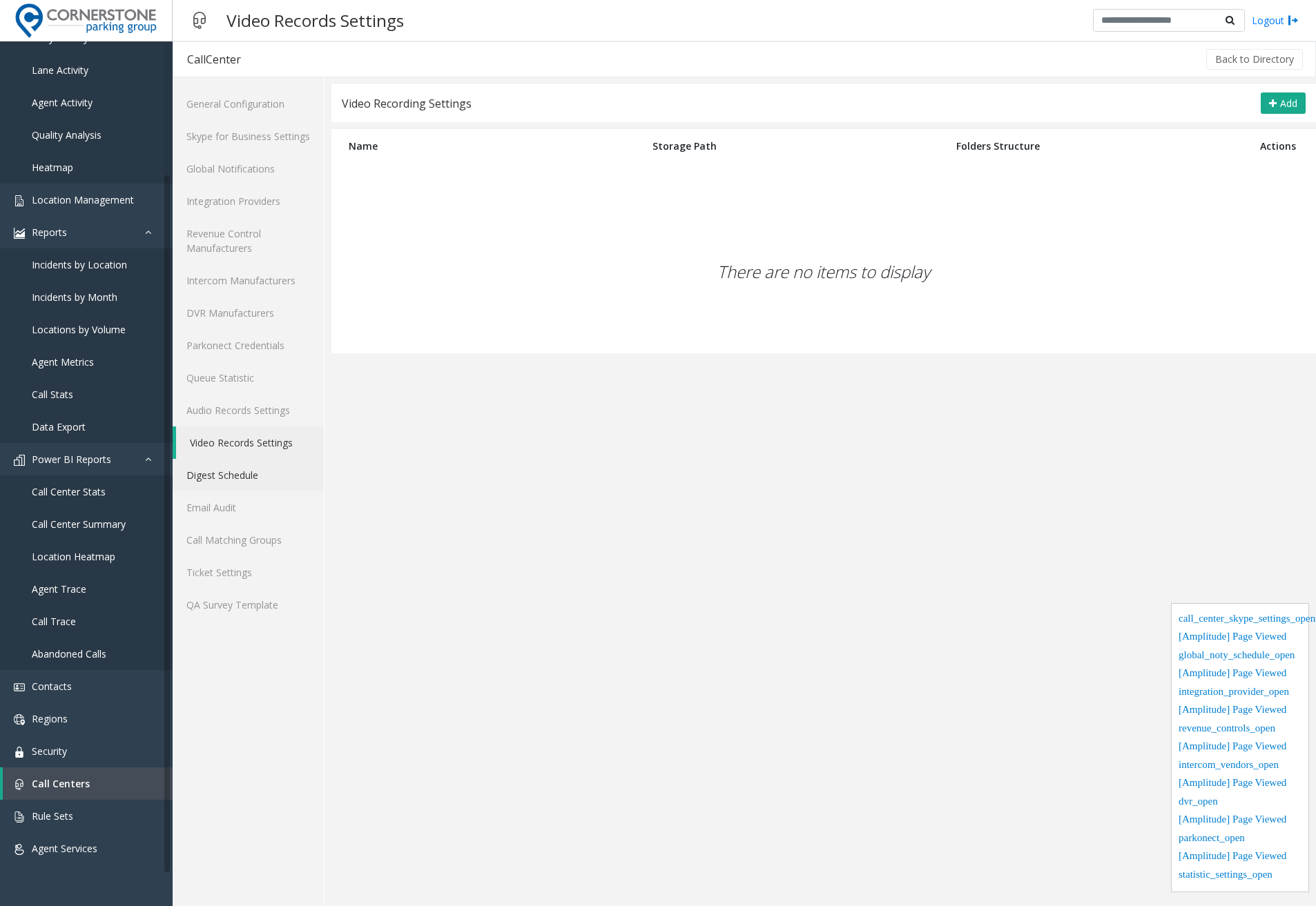
click at [248, 486] on link "Digest Schedule" at bounding box center [247, 475] width 151 height 33
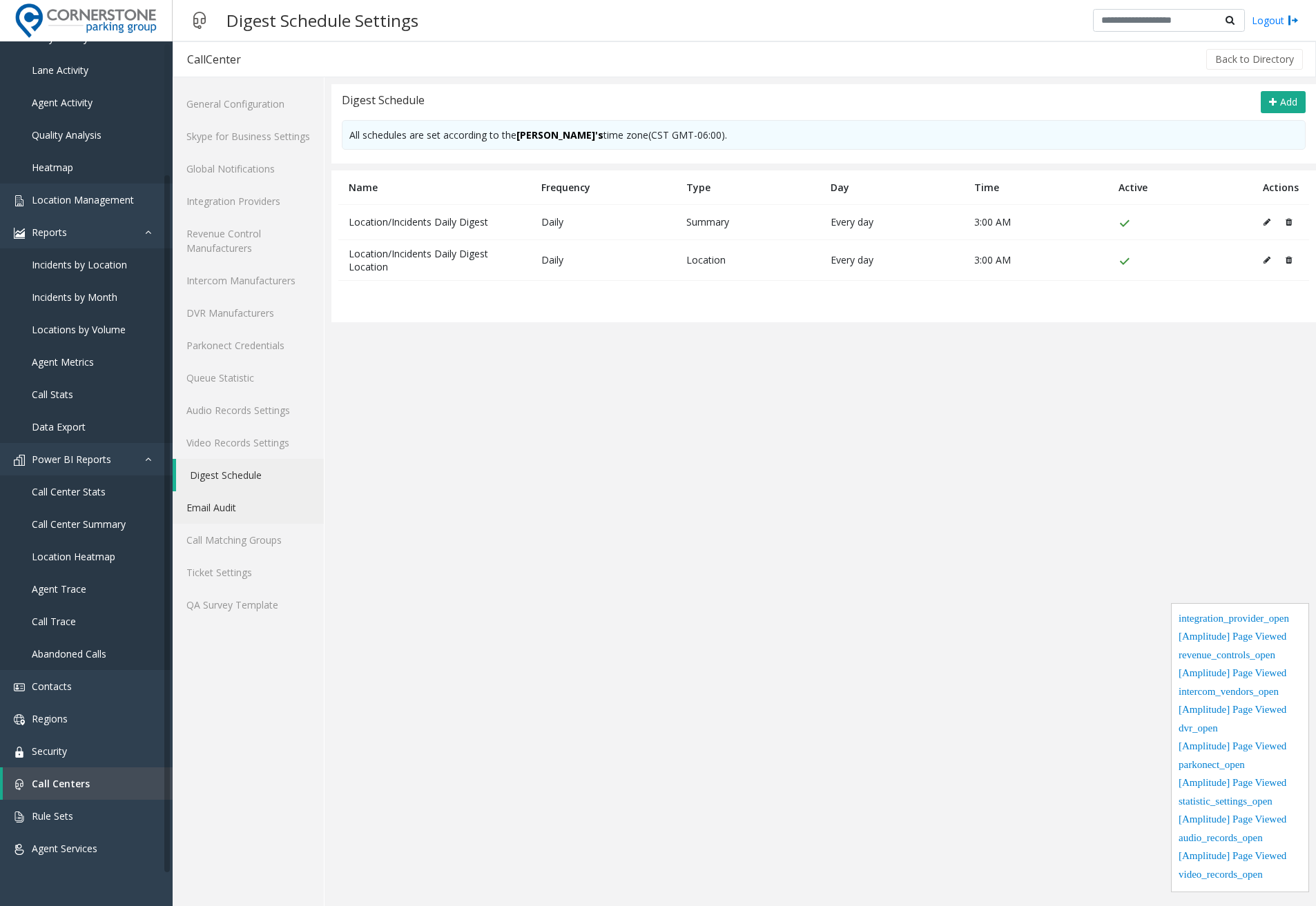
click at [238, 516] on link "Email Audit" at bounding box center [247, 508] width 151 height 33
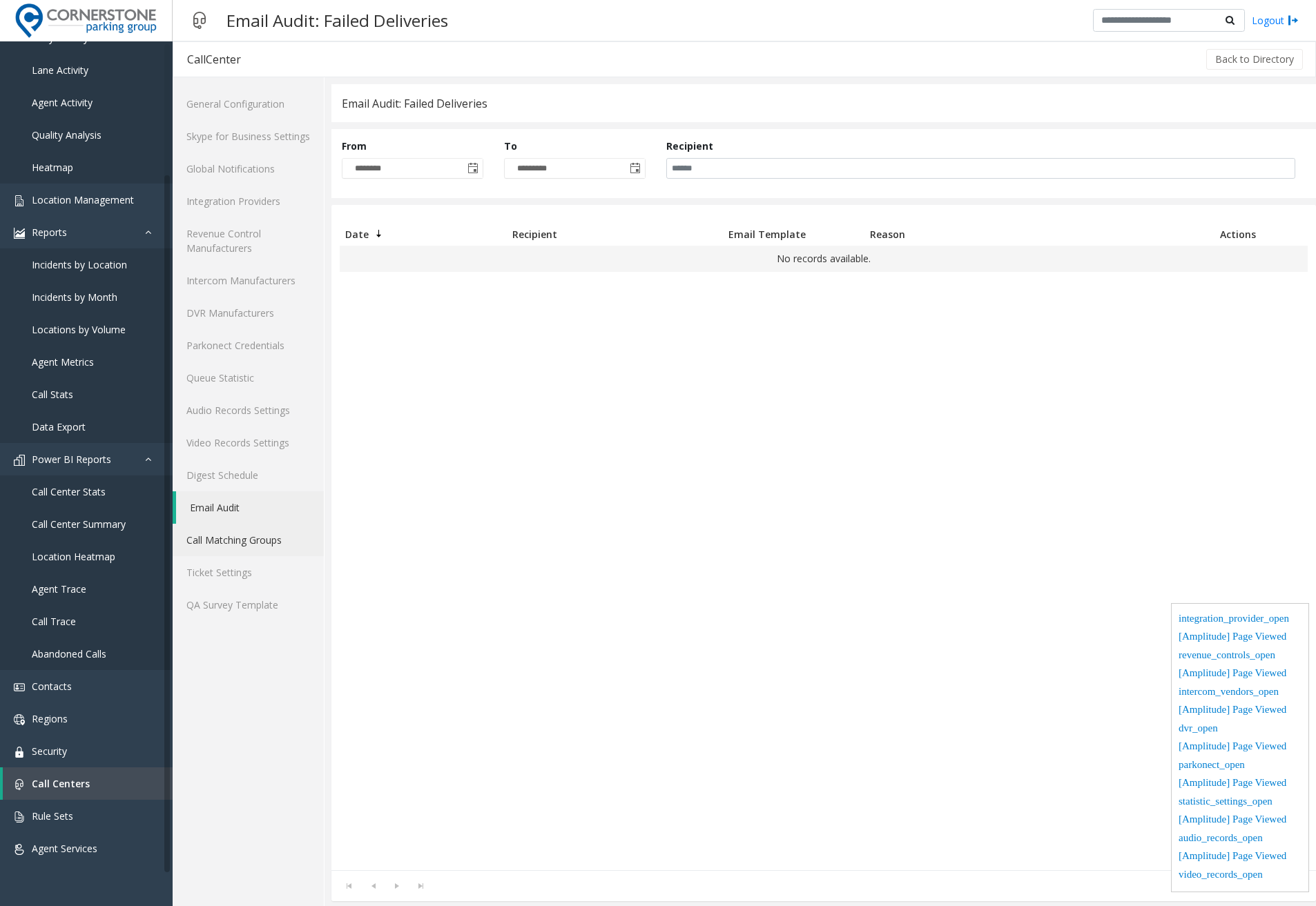
click at [242, 533] on link "Call Matching Groups" at bounding box center [247, 540] width 151 height 33
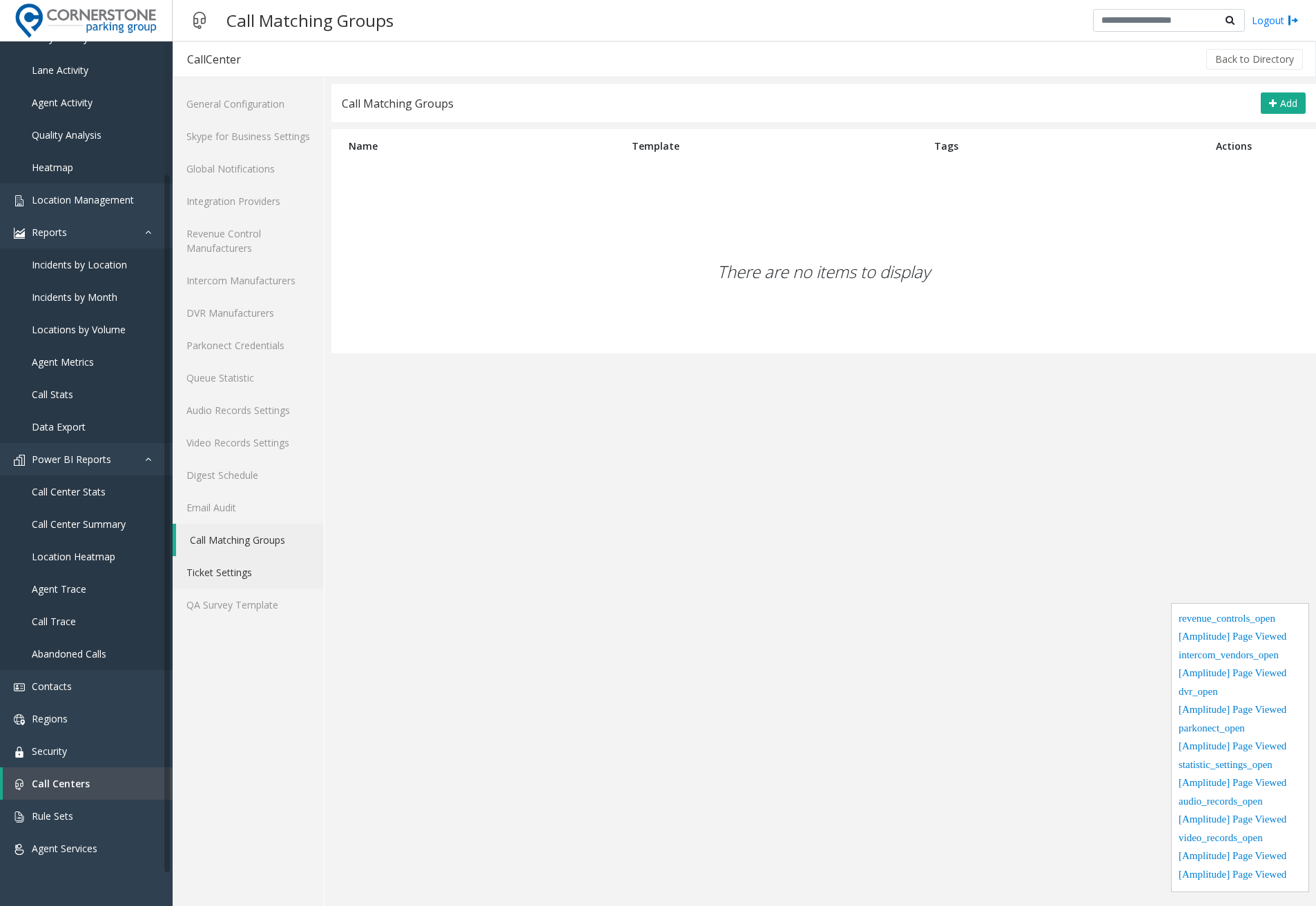
click at [244, 569] on link "Ticket Settings" at bounding box center [247, 572] width 151 height 33
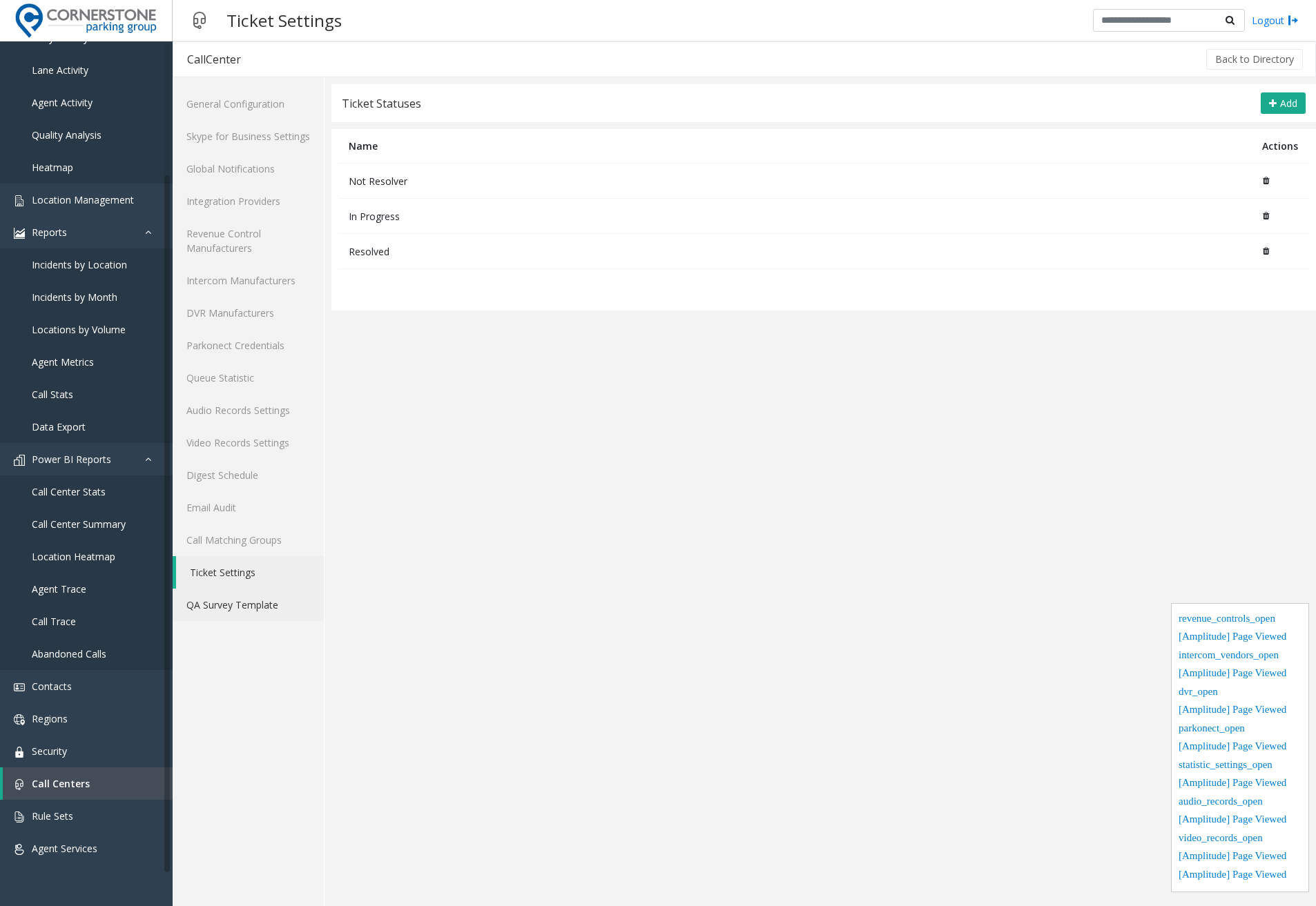
click at [258, 615] on link "QA Survey Template" at bounding box center [247, 605] width 151 height 33
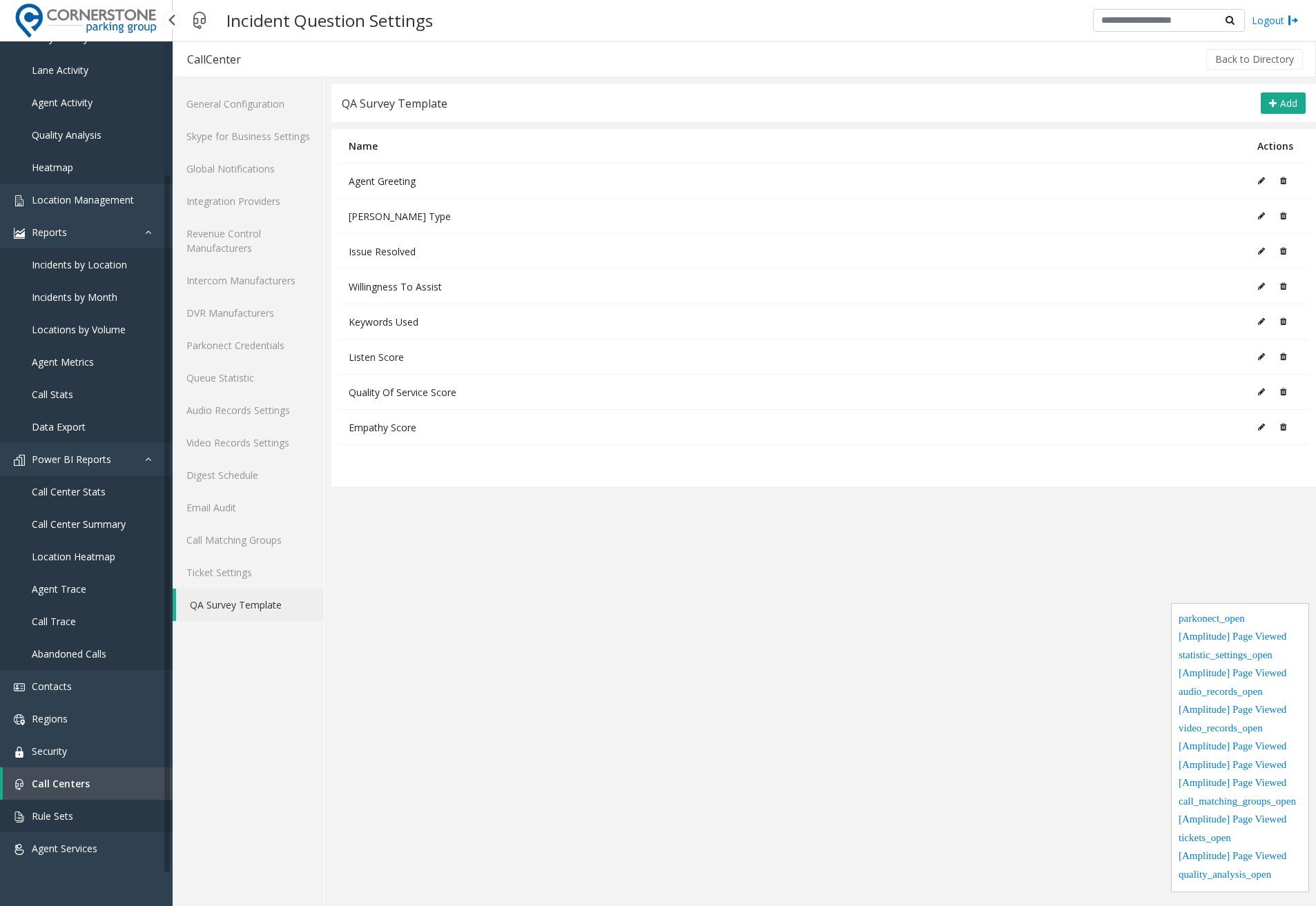
click at [65, 804] on link "Rule Sets" at bounding box center [86, 816] width 172 height 33
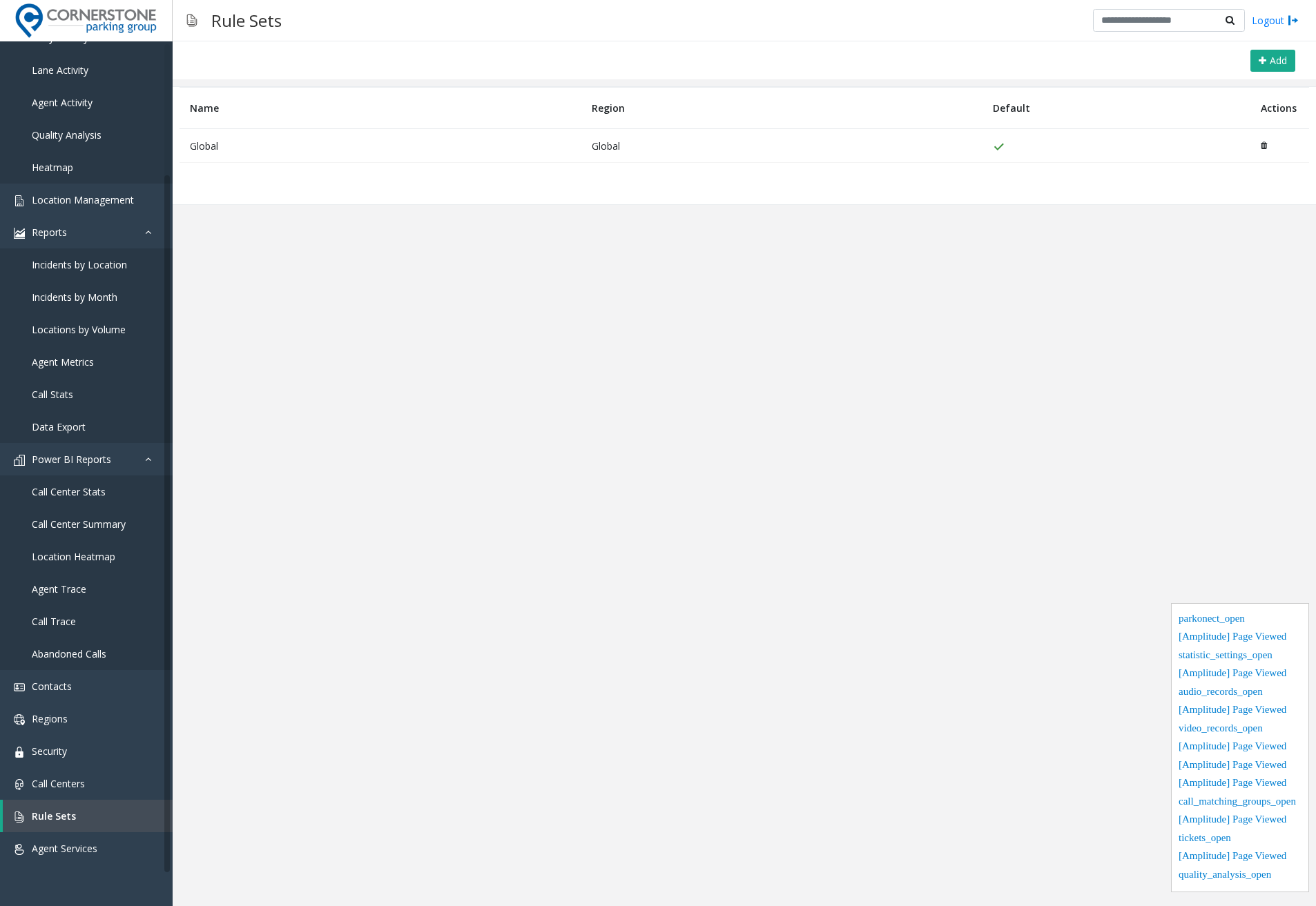
click at [221, 145] on td "Global" at bounding box center [380, 146] width 402 height 34
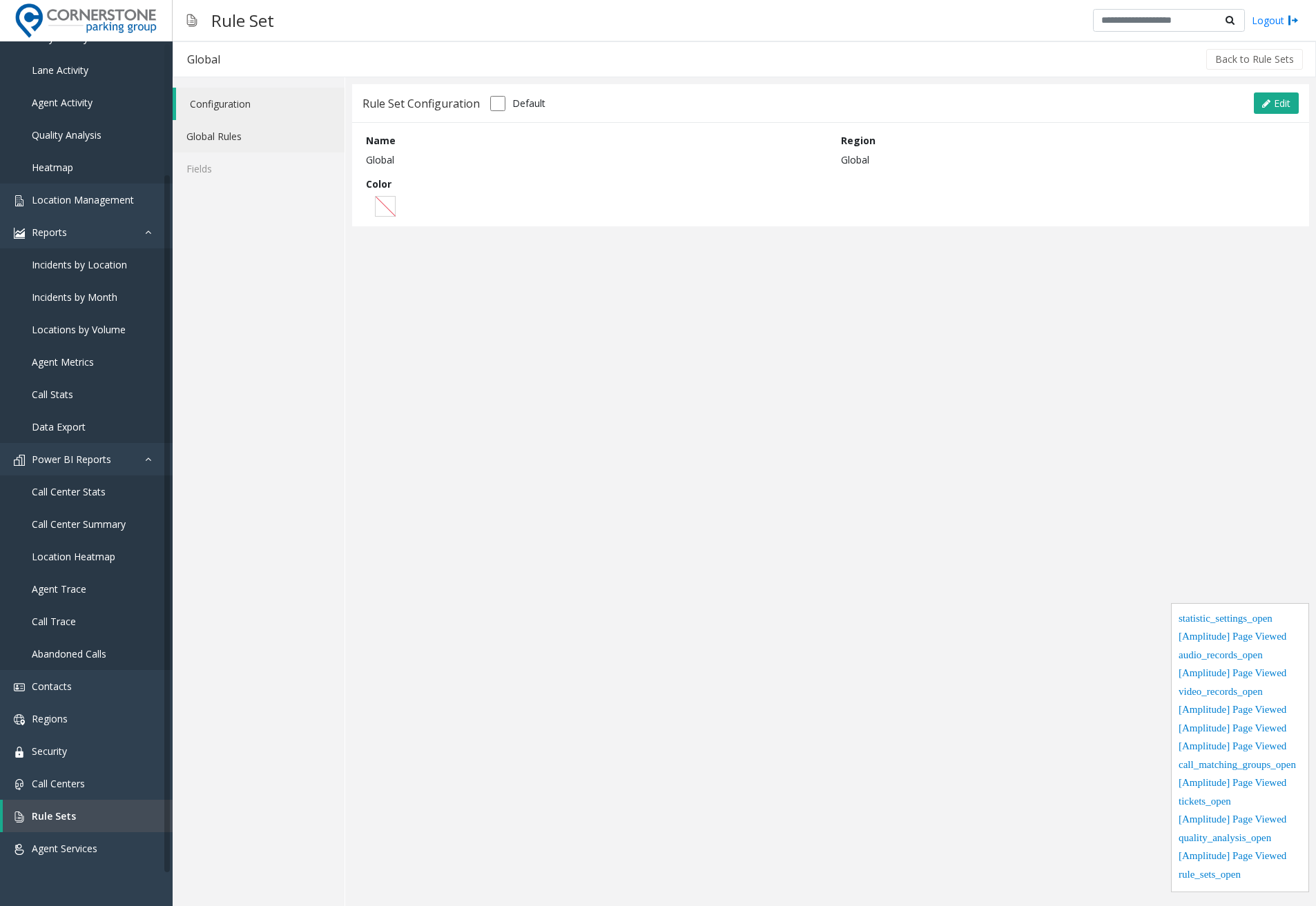
click at [223, 140] on link "Global Rules" at bounding box center [258, 136] width 172 height 33
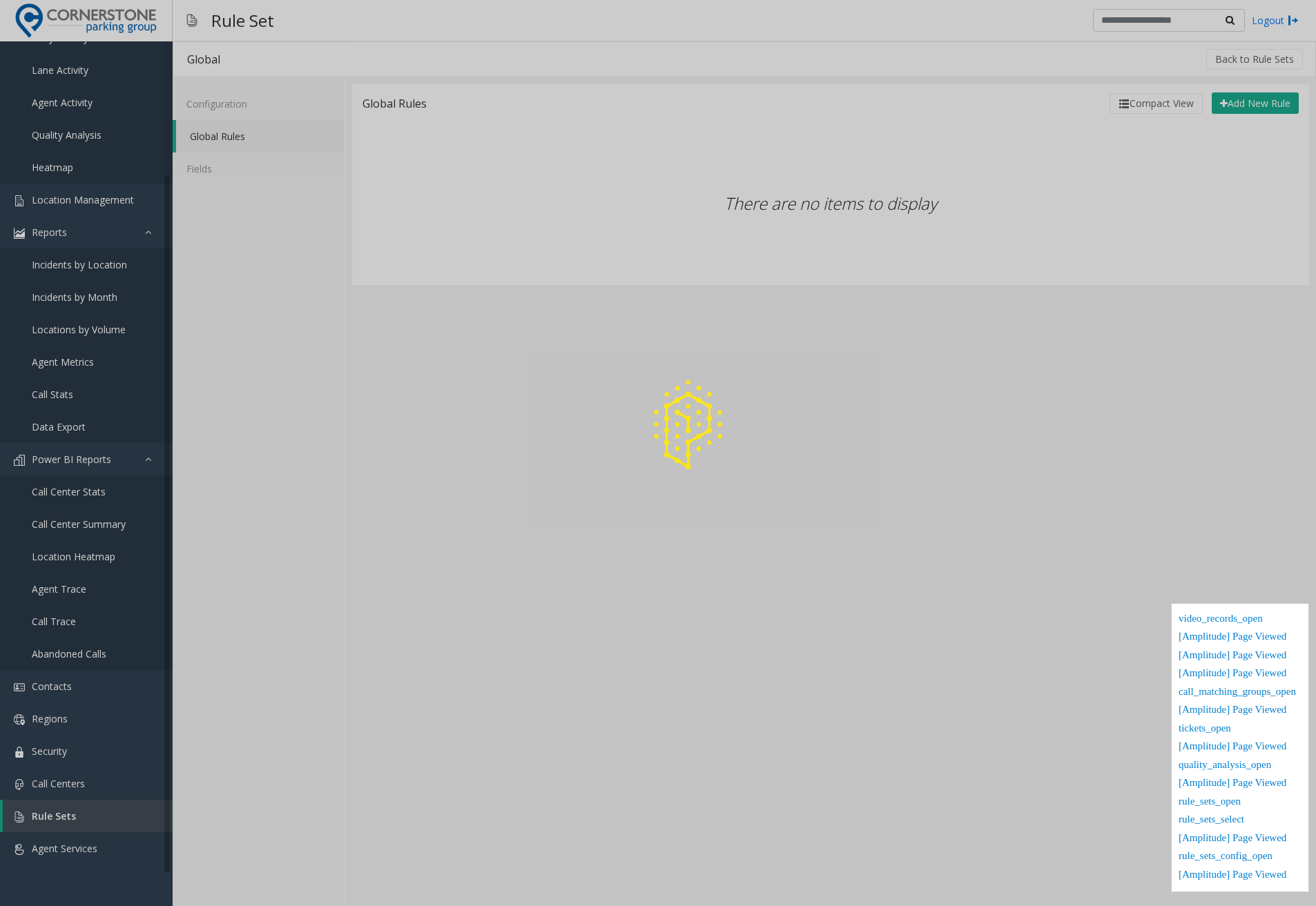
click at [72, 857] on div at bounding box center [658, 453] width 1316 height 906
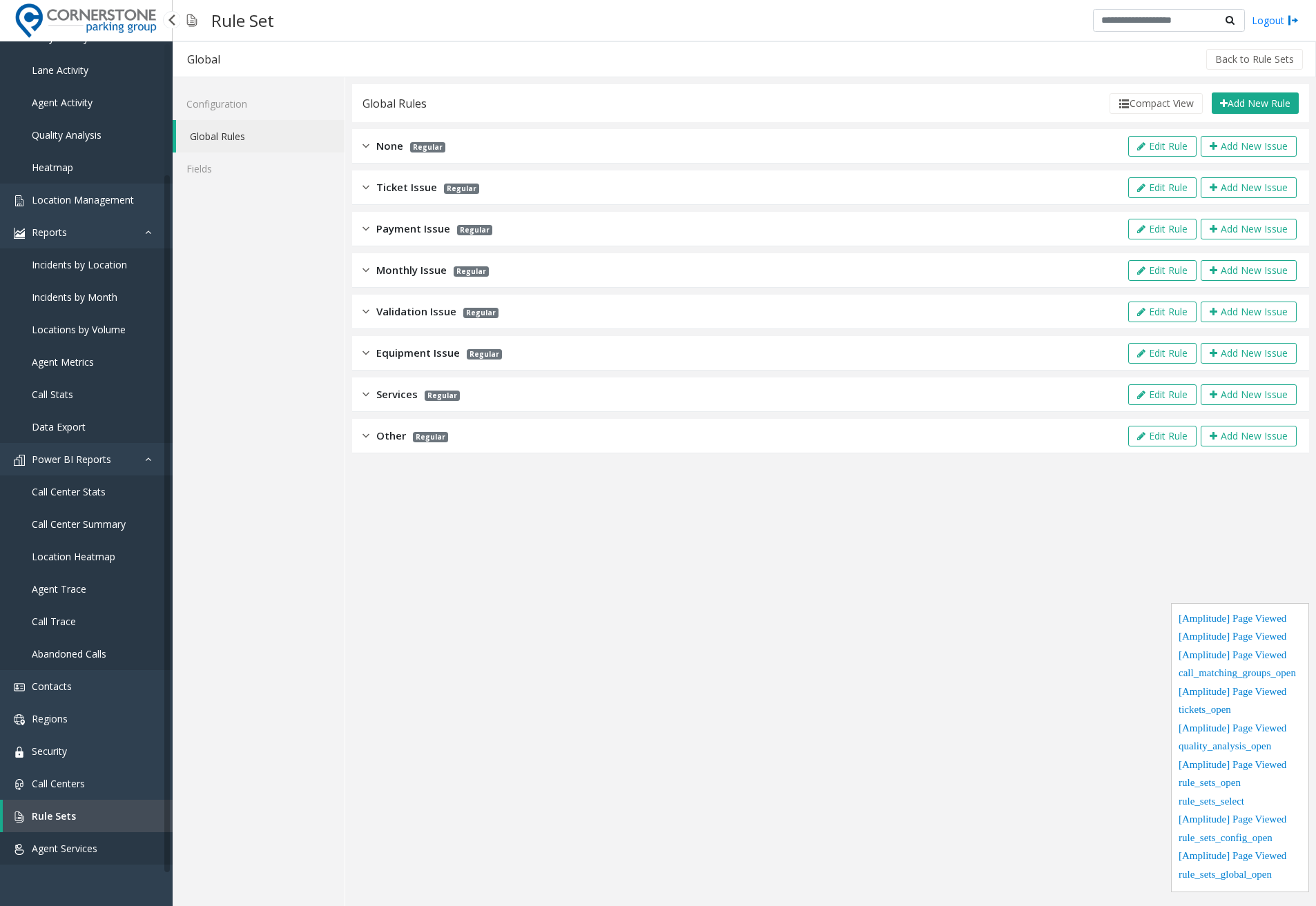
click at [56, 848] on span "Agent Services" at bounding box center [64, 849] width 65 height 13
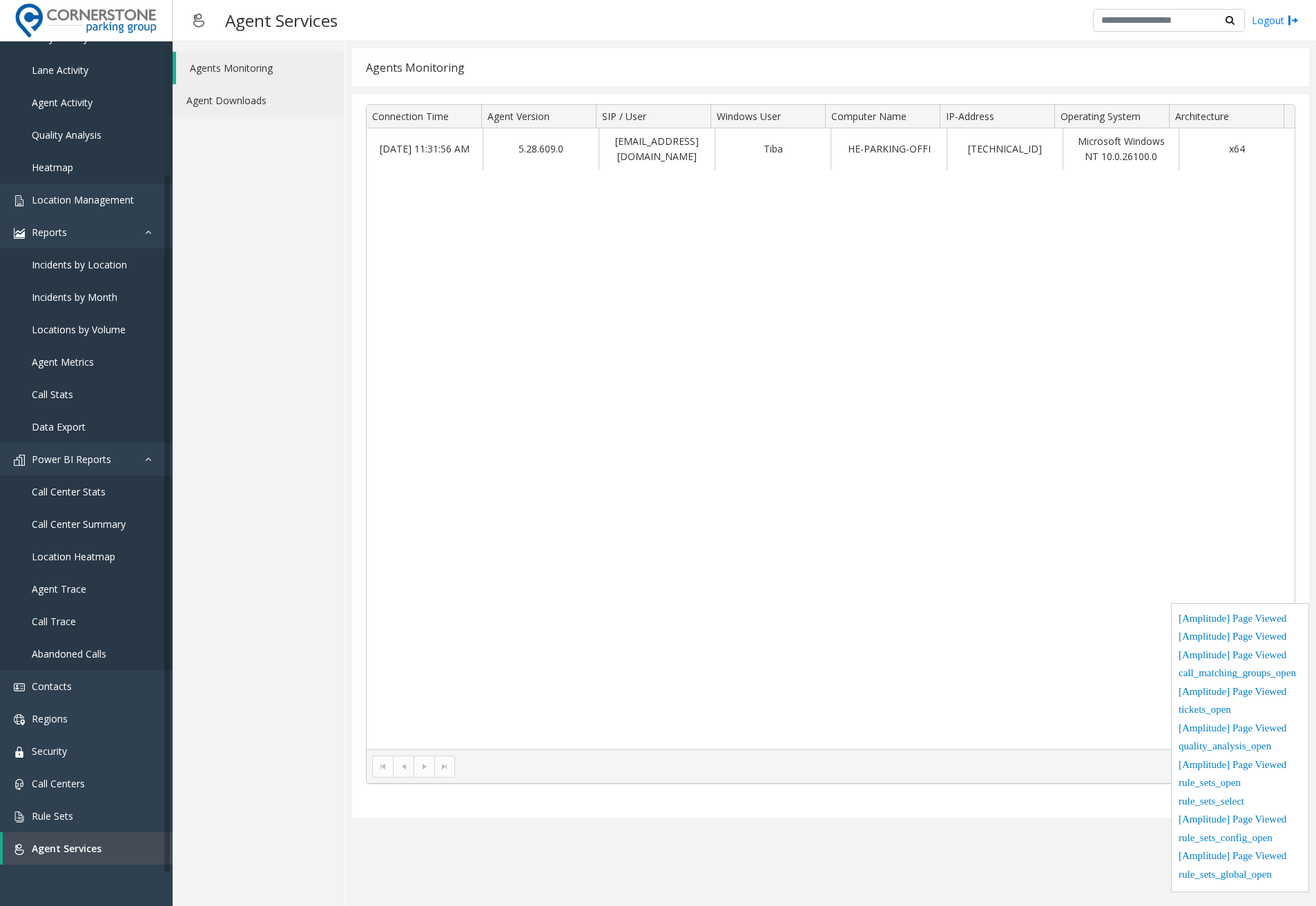
click at [273, 89] on link "Agent Downloads" at bounding box center [258, 100] width 172 height 33
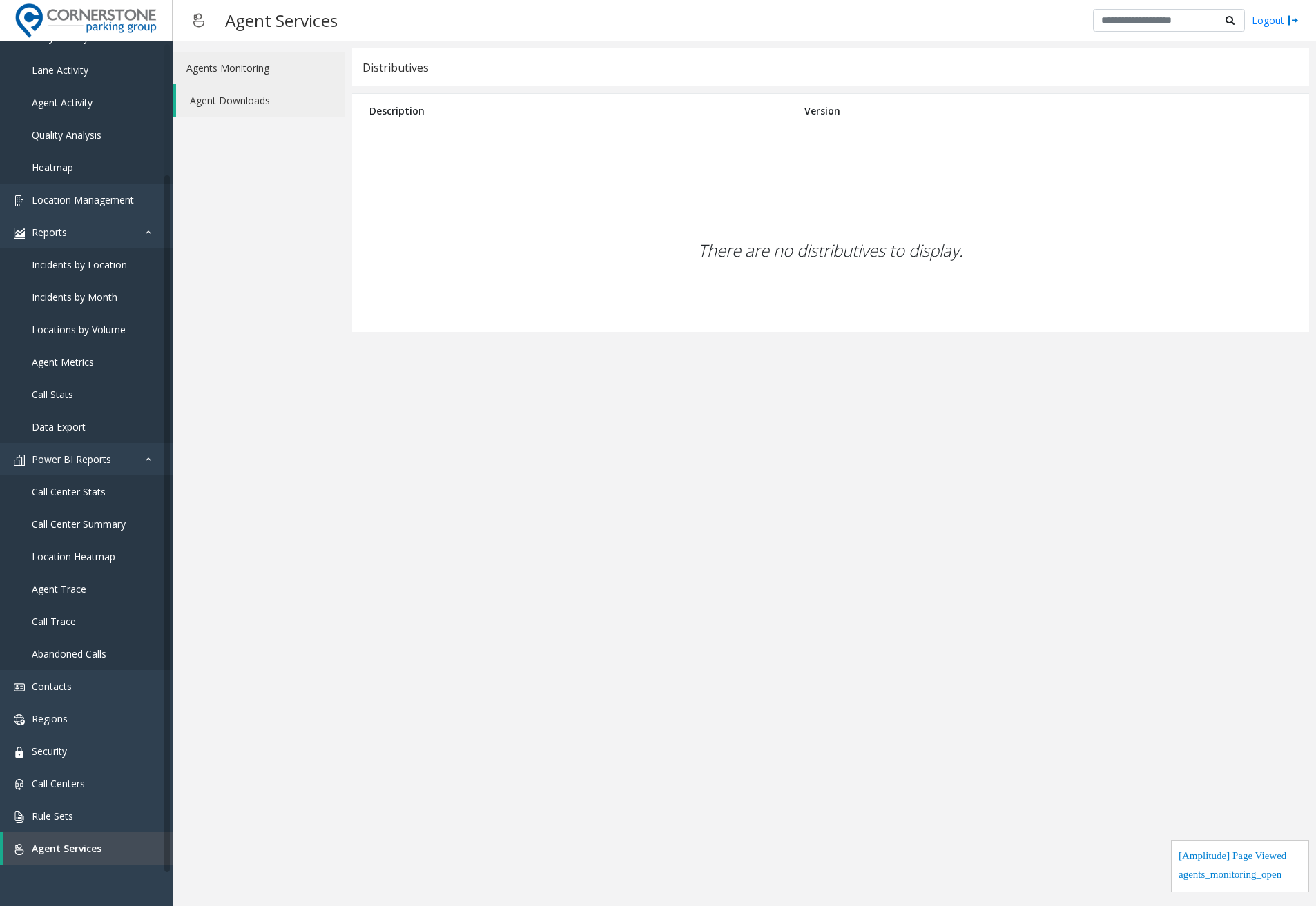
click at [274, 64] on link "Agents Monitoring" at bounding box center [258, 68] width 172 height 33
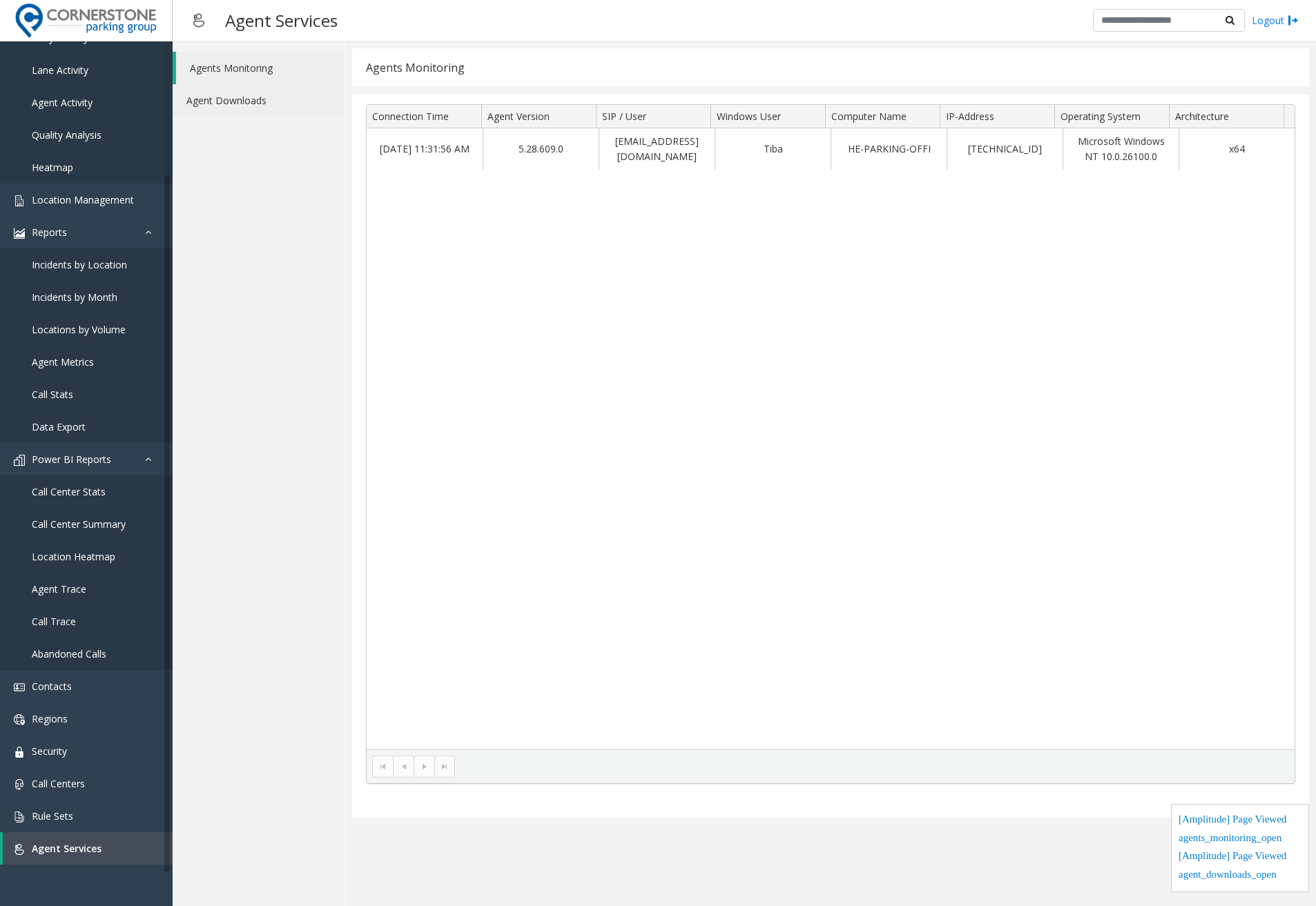
click at [264, 107] on link "Agent Downloads" at bounding box center [258, 100] width 172 height 33
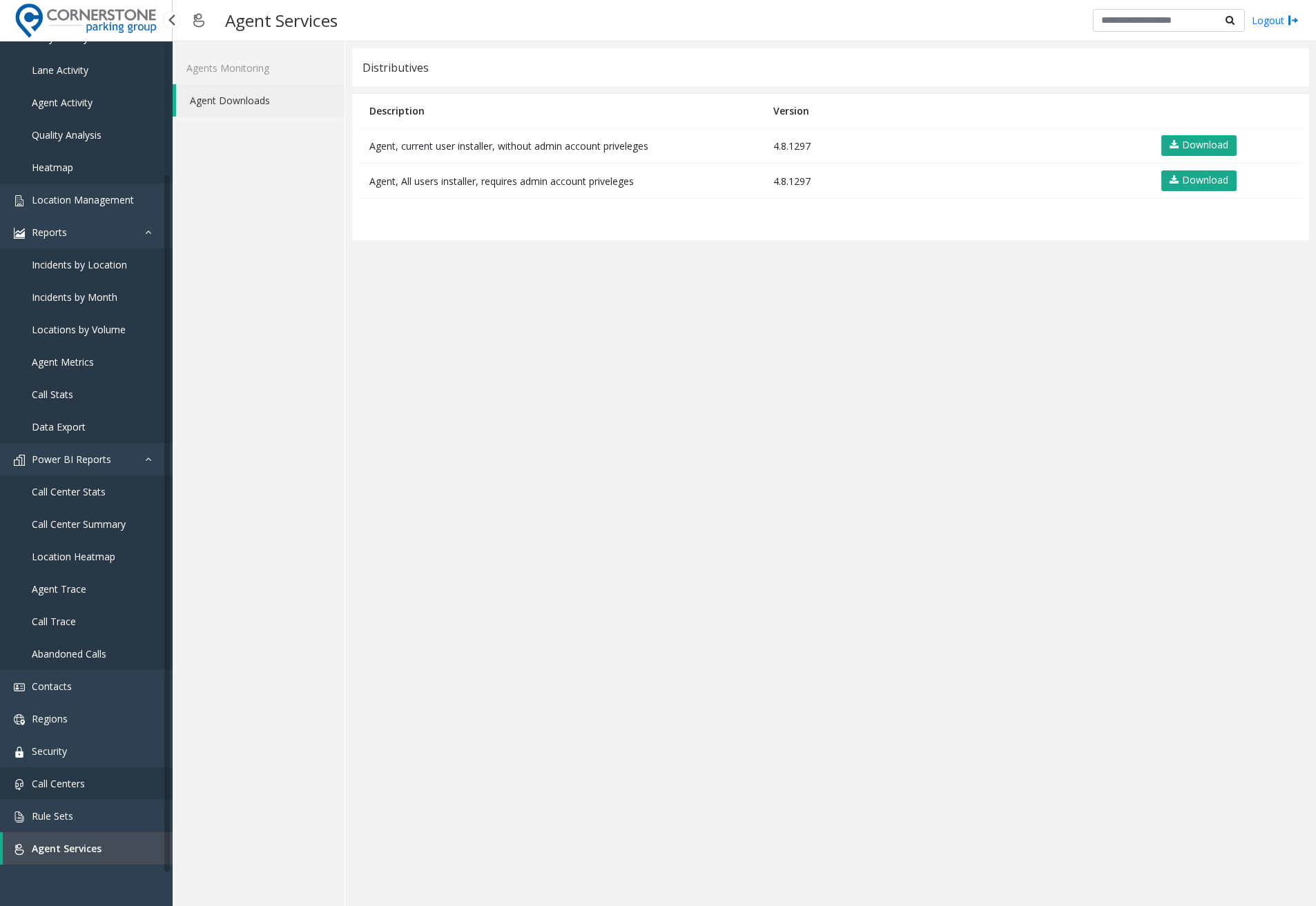
click at [72, 781] on span "Call Centers" at bounding box center [58, 783] width 53 height 13
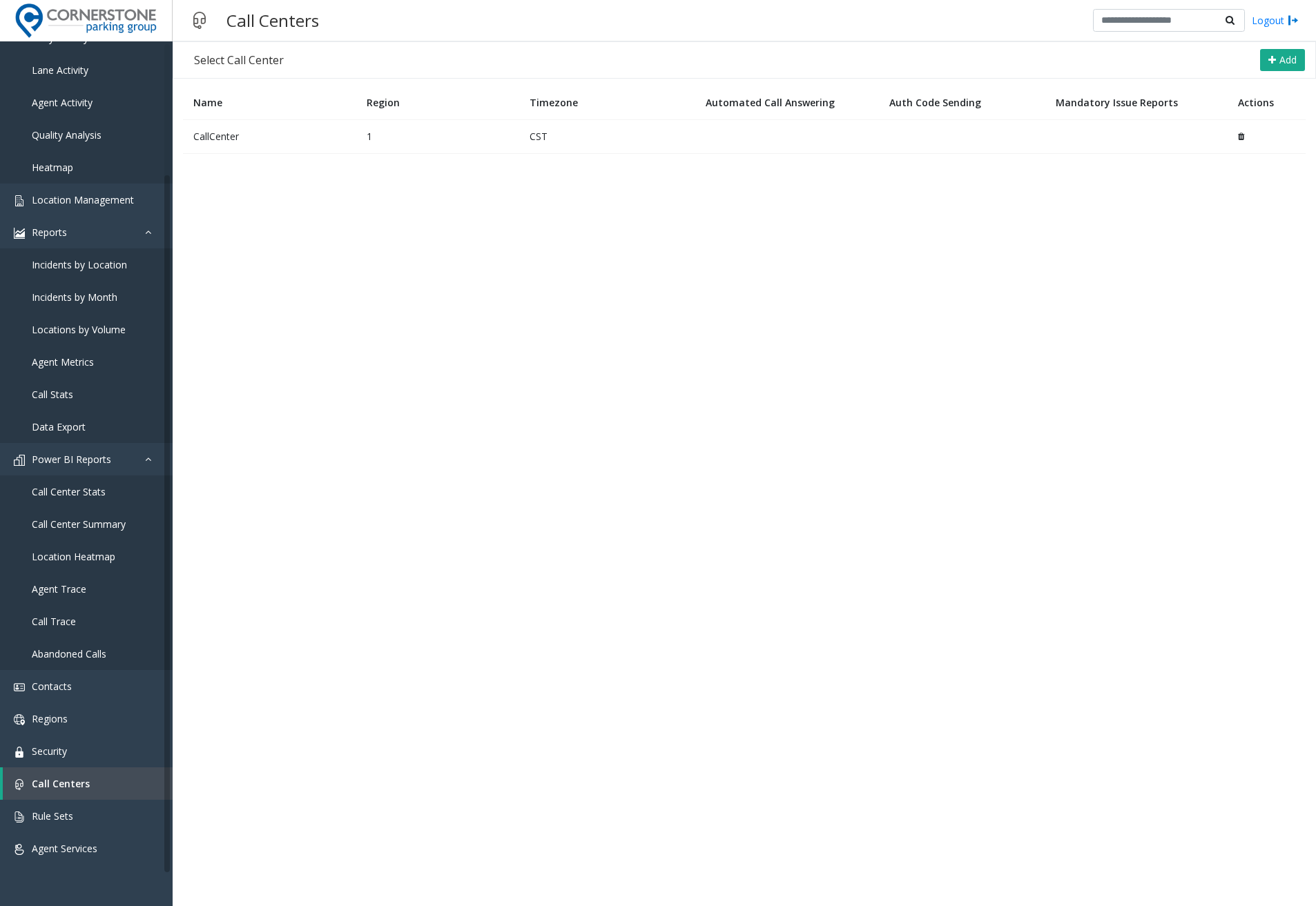
click at [279, 138] on td "CallCenter" at bounding box center [269, 136] width 173 height 34
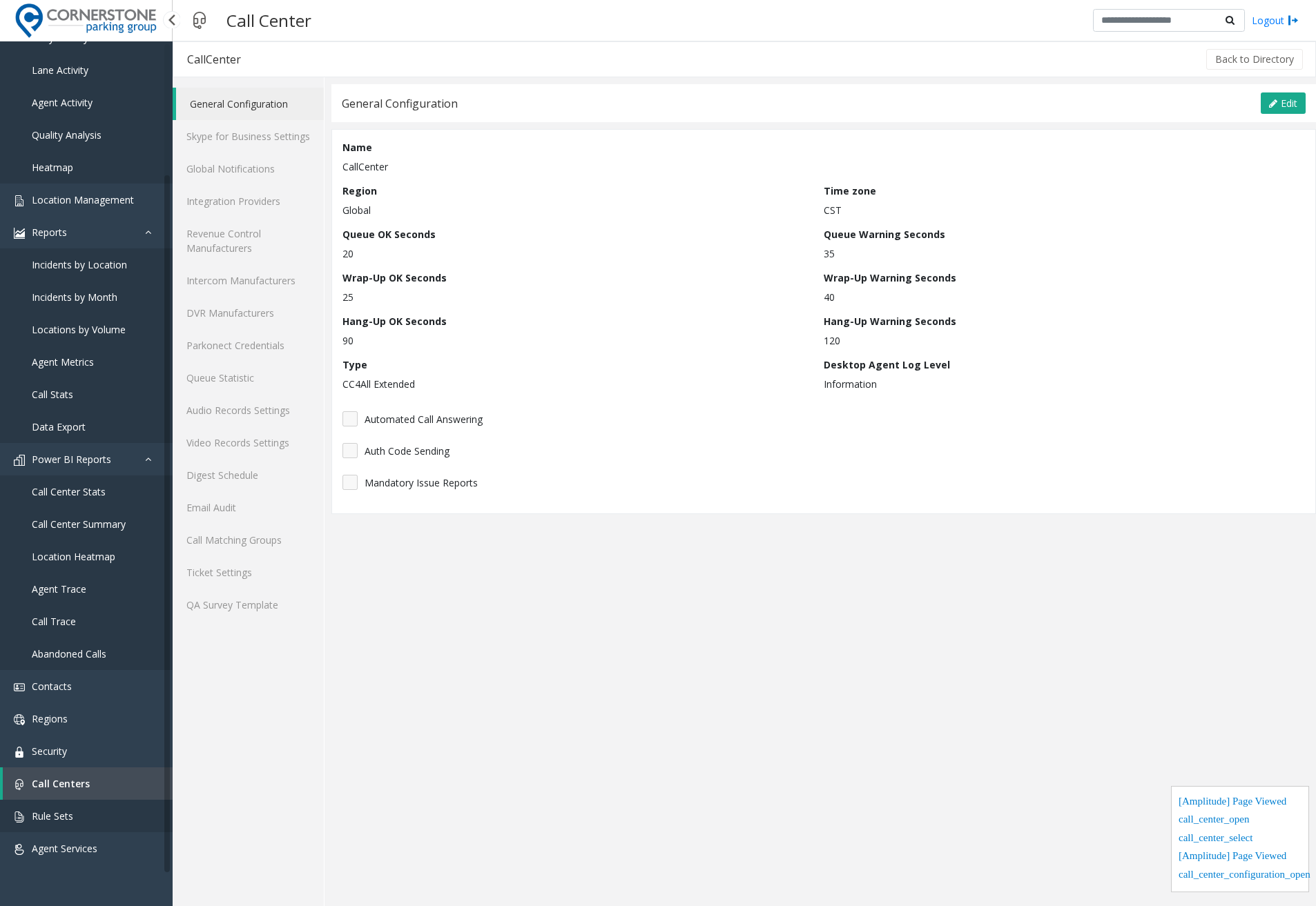
click at [52, 821] on span "Rule Sets" at bounding box center [52, 816] width 42 height 13
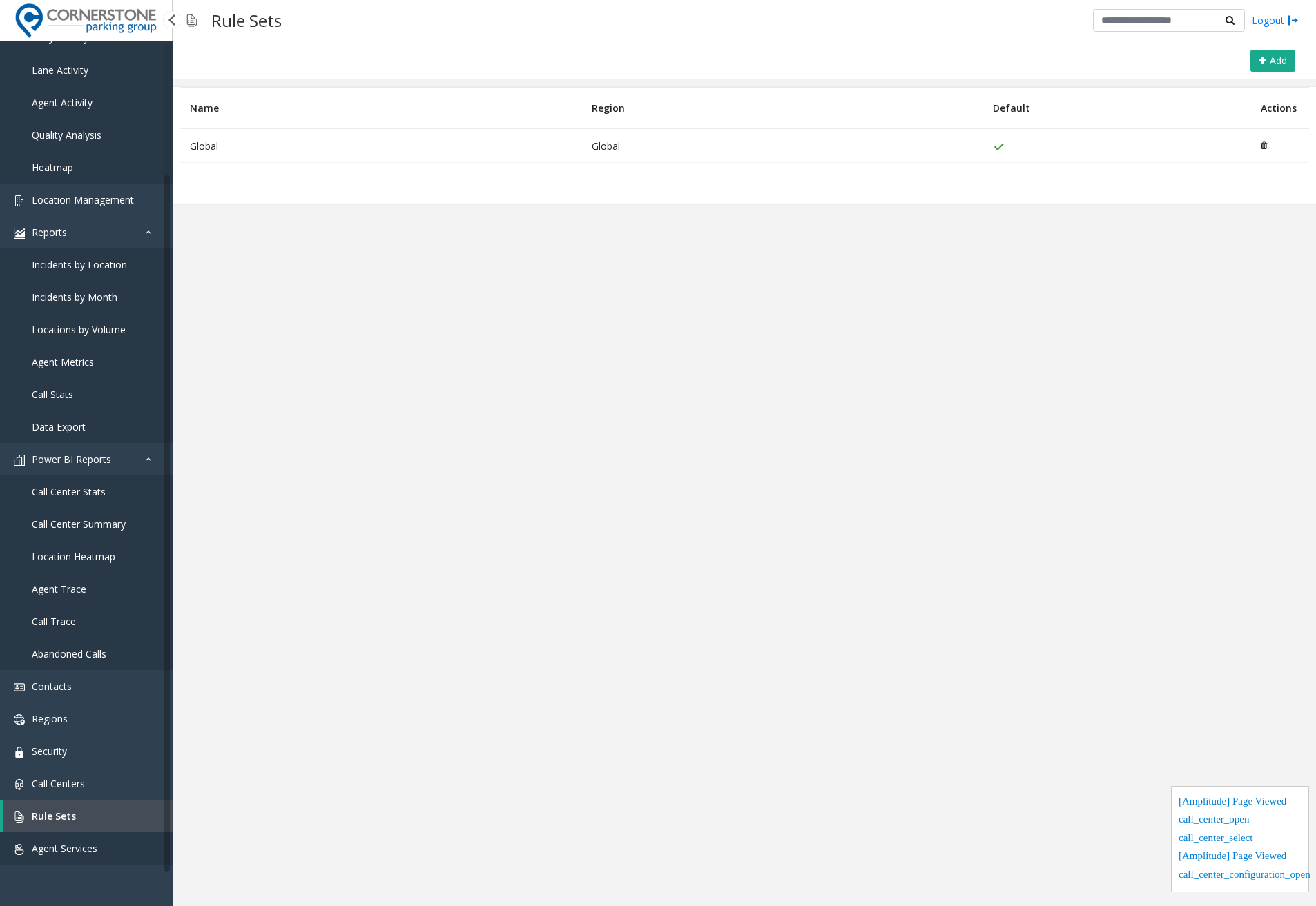
click at [59, 847] on span "Agent Services" at bounding box center [64, 849] width 65 height 13
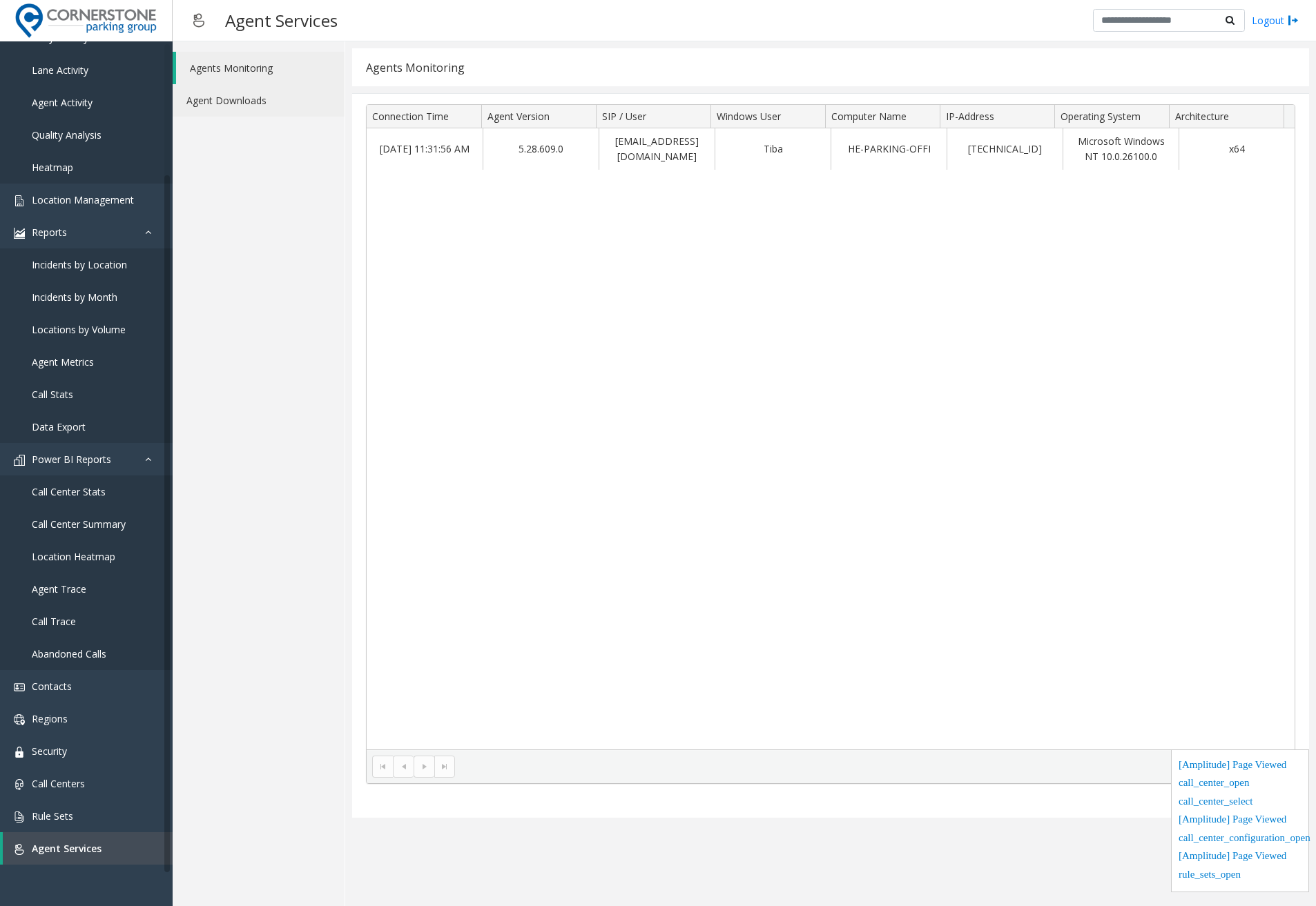
click at [234, 112] on link "Agent Downloads" at bounding box center [258, 100] width 172 height 33
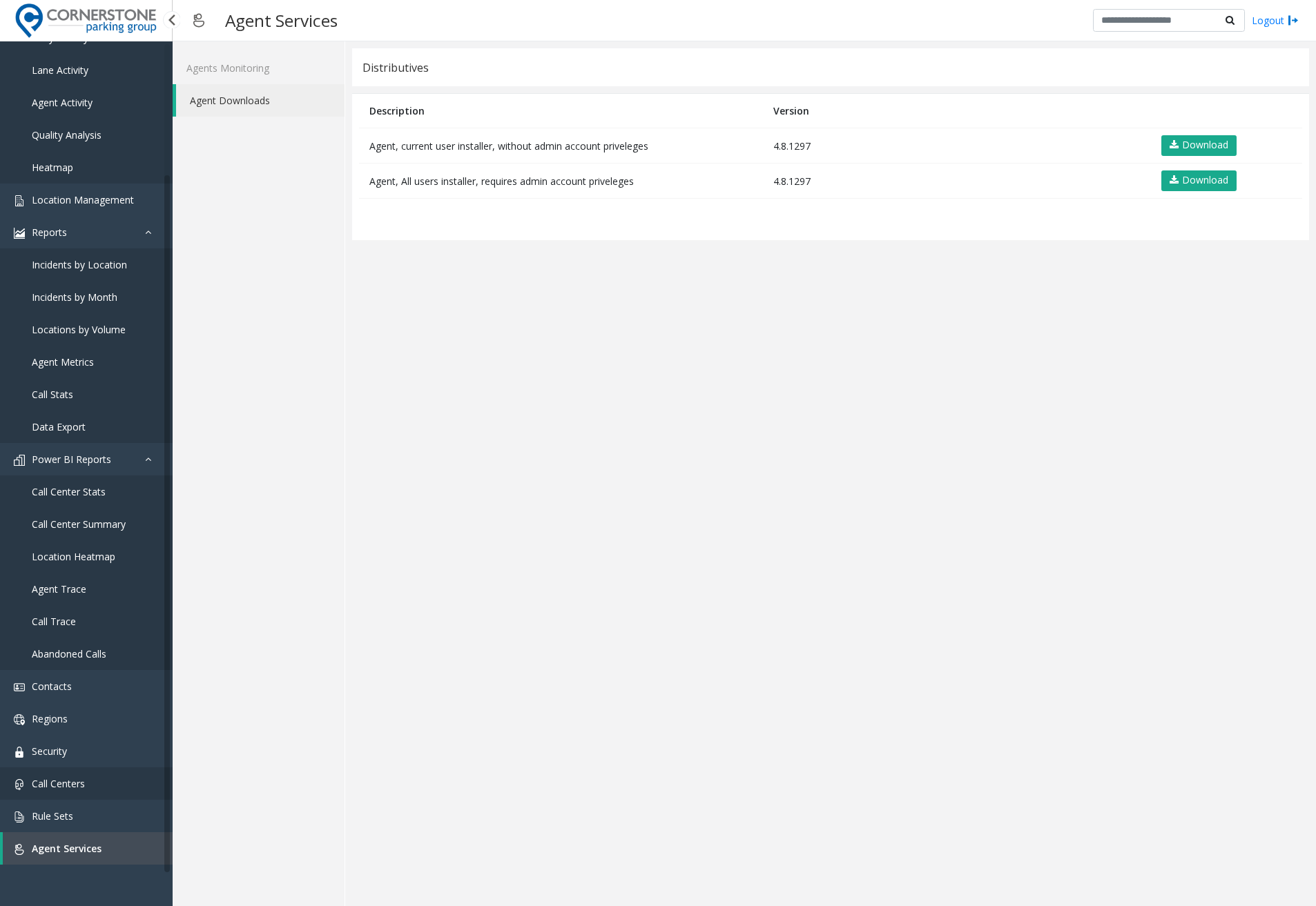
click at [77, 780] on span "Call Centers" at bounding box center [58, 783] width 53 height 13
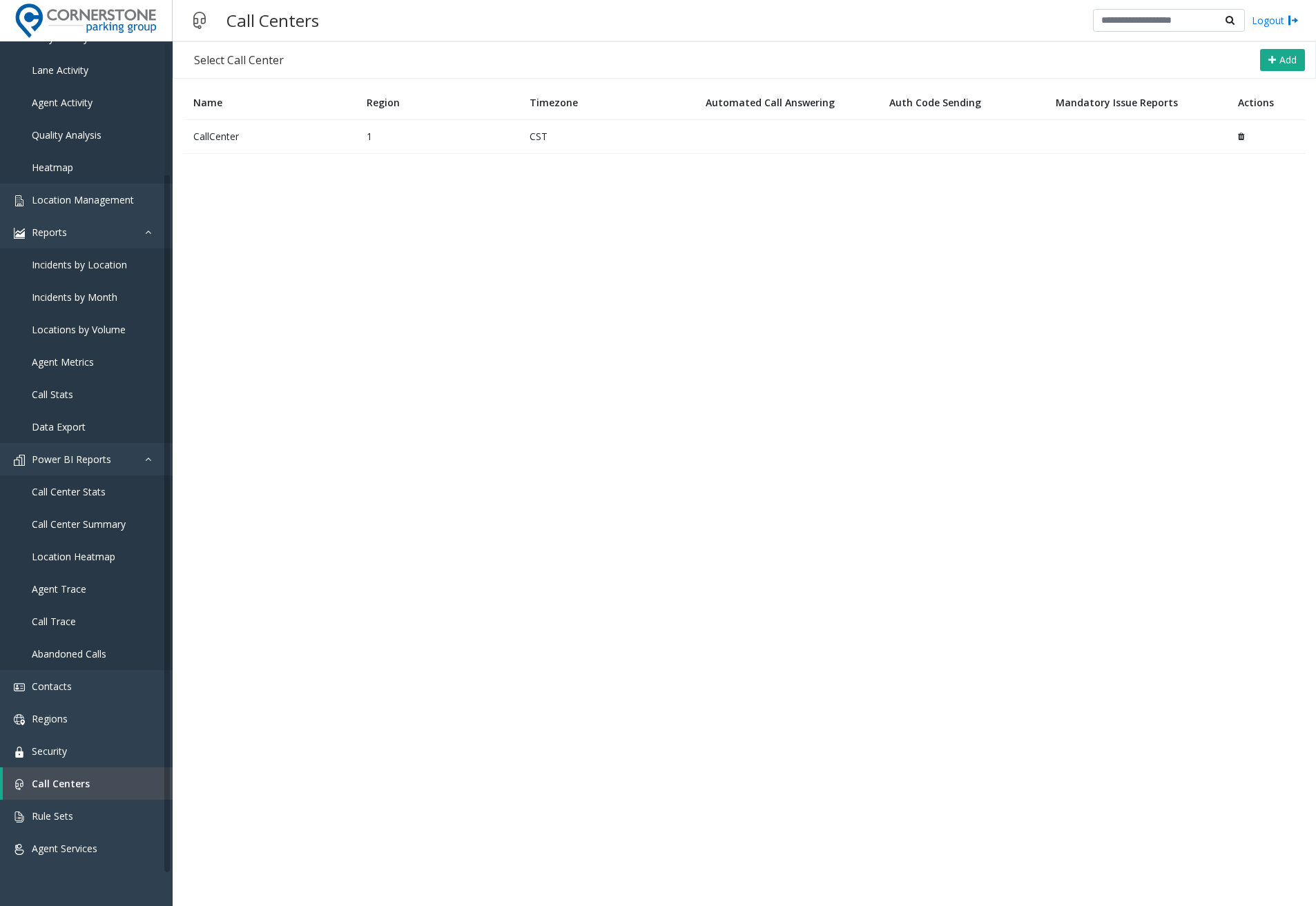
click at [224, 128] on td "CallCenter" at bounding box center [269, 136] width 173 height 34
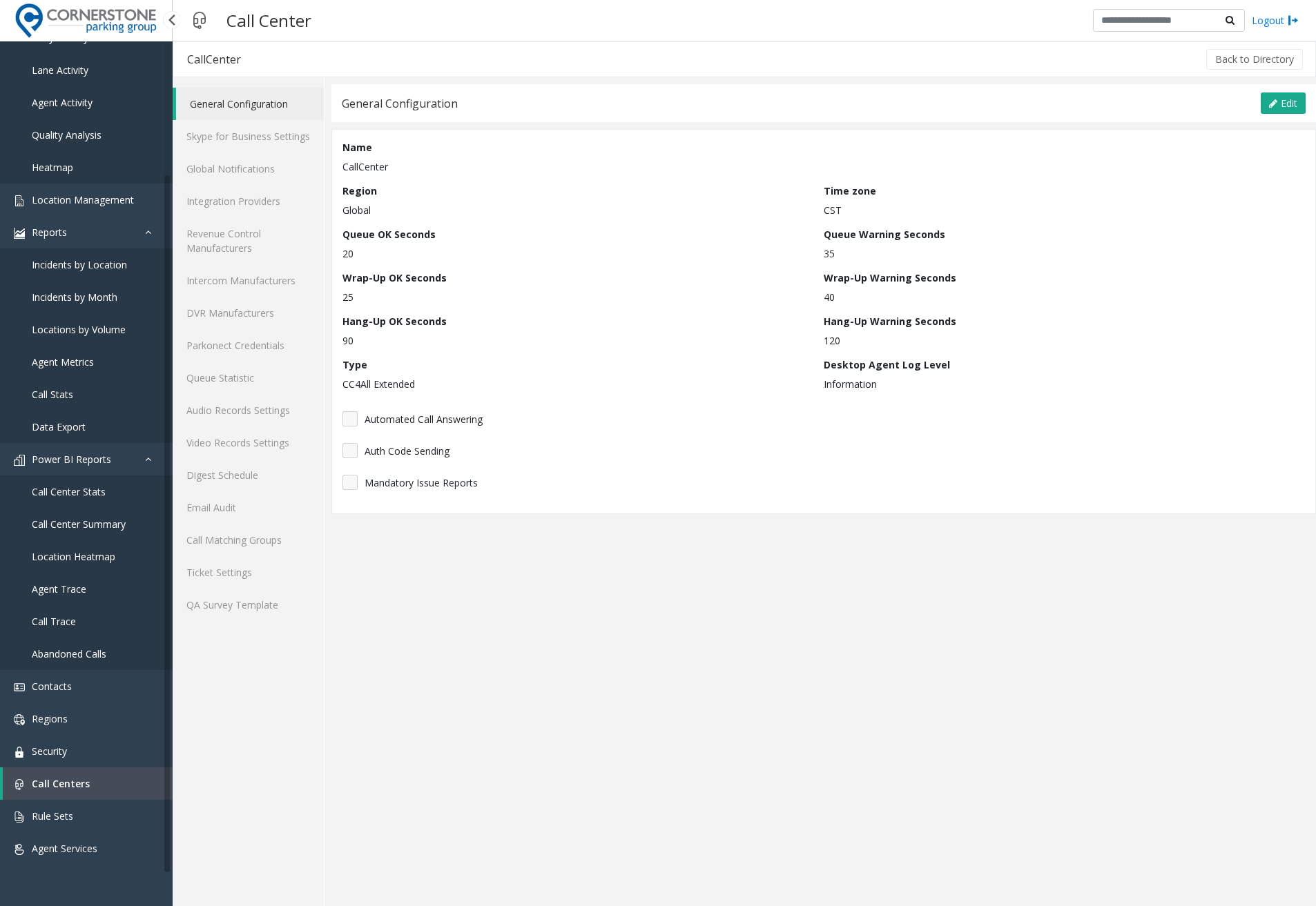
click at [72, 625] on span "Call Trace" at bounding box center [54, 622] width 44 height 13
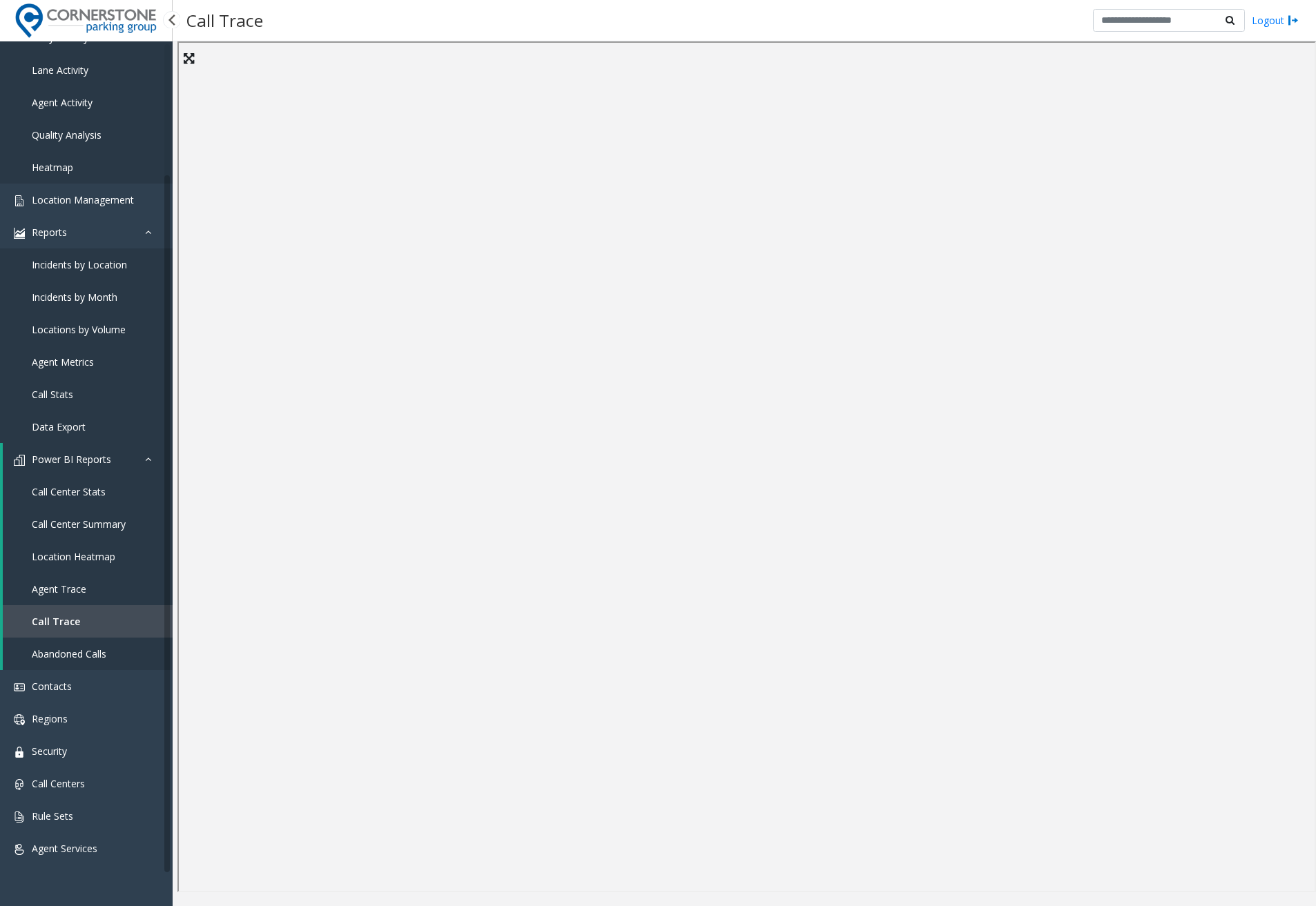
click at [64, 651] on span "Abandoned Calls" at bounding box center [69, 653] width 74 height 13
click at [75, 849] on span "Agent Services" at bounding box center [64, 849] width 65 height 13
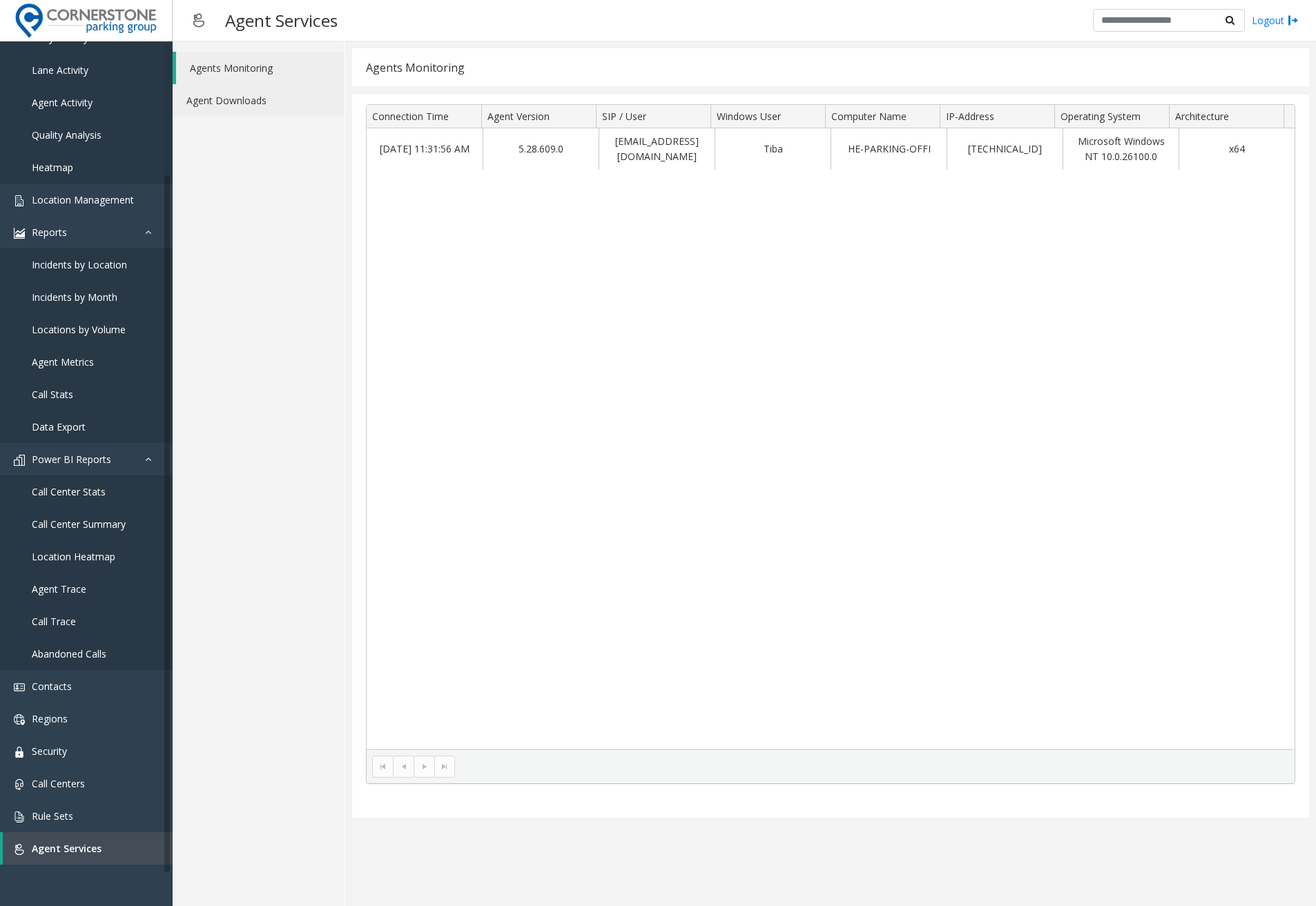
click at [251, 109] on link "Agent Downloads" at bounding box center [258, 100] width 172 height 33
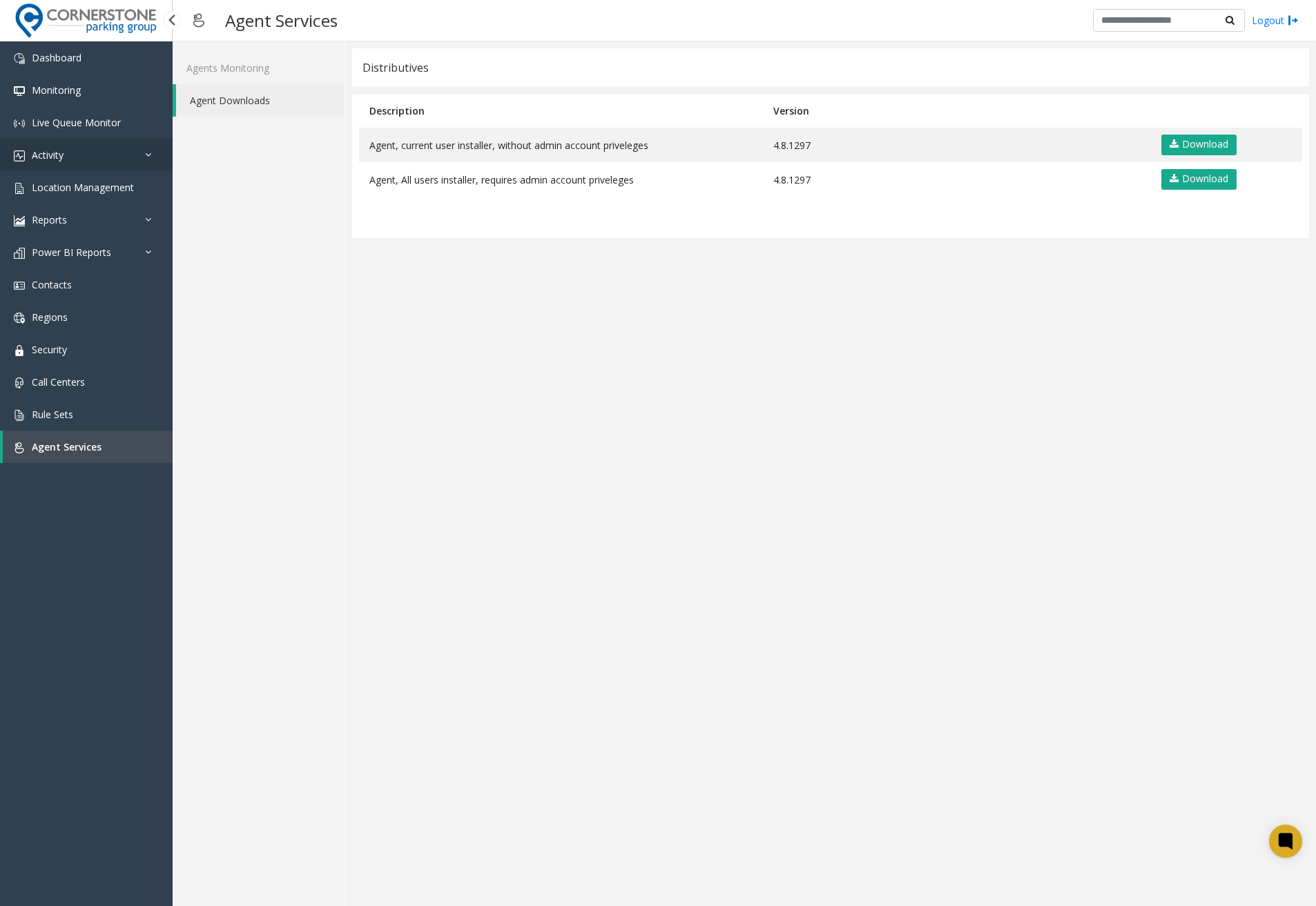
click at [91, 147] on link "Activity" at bounding box center [86, 155] width 172 height 33
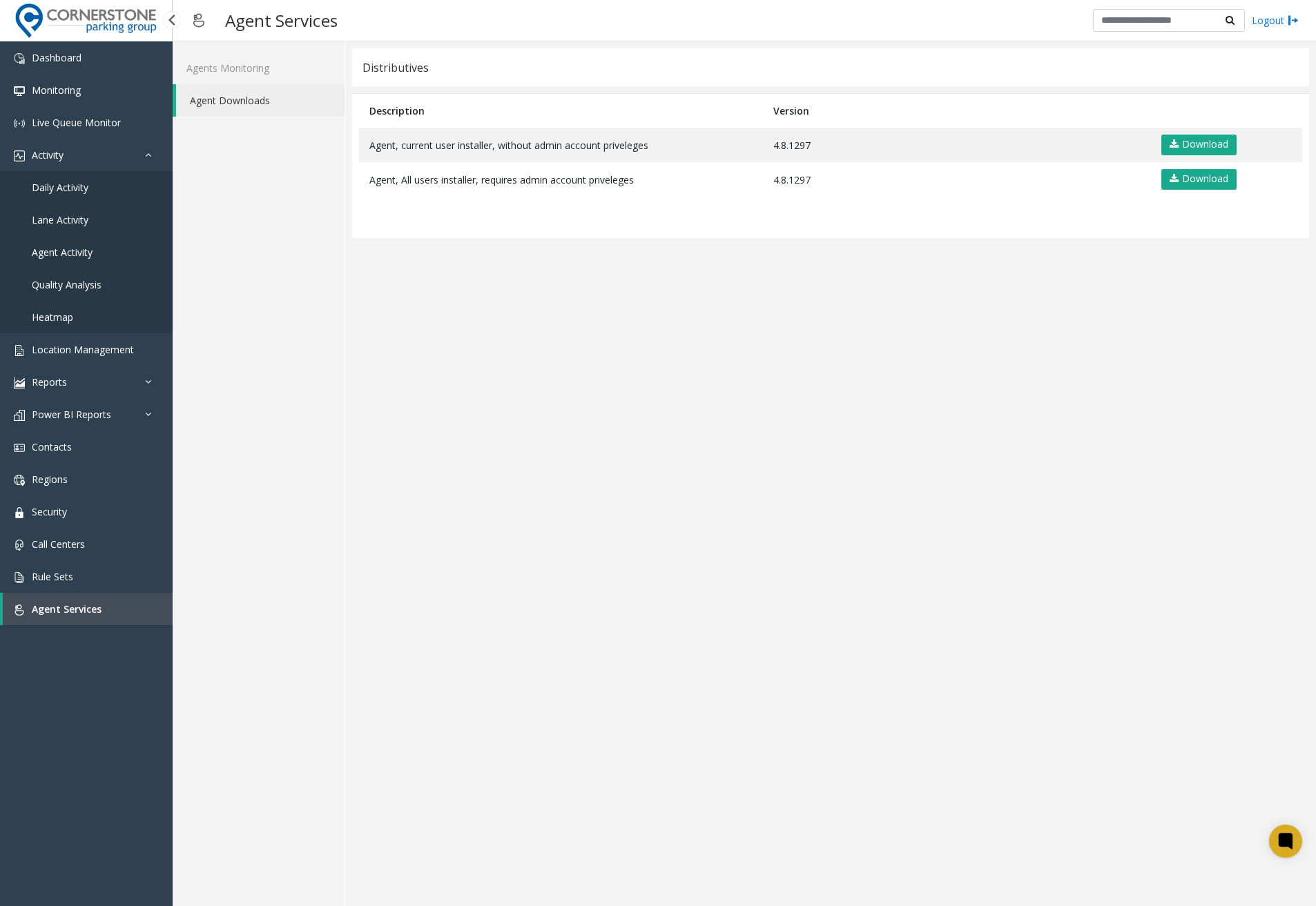
click at [74, 181] on span "Daily Activity" at bounding box center [60, 187] width 57 height 13
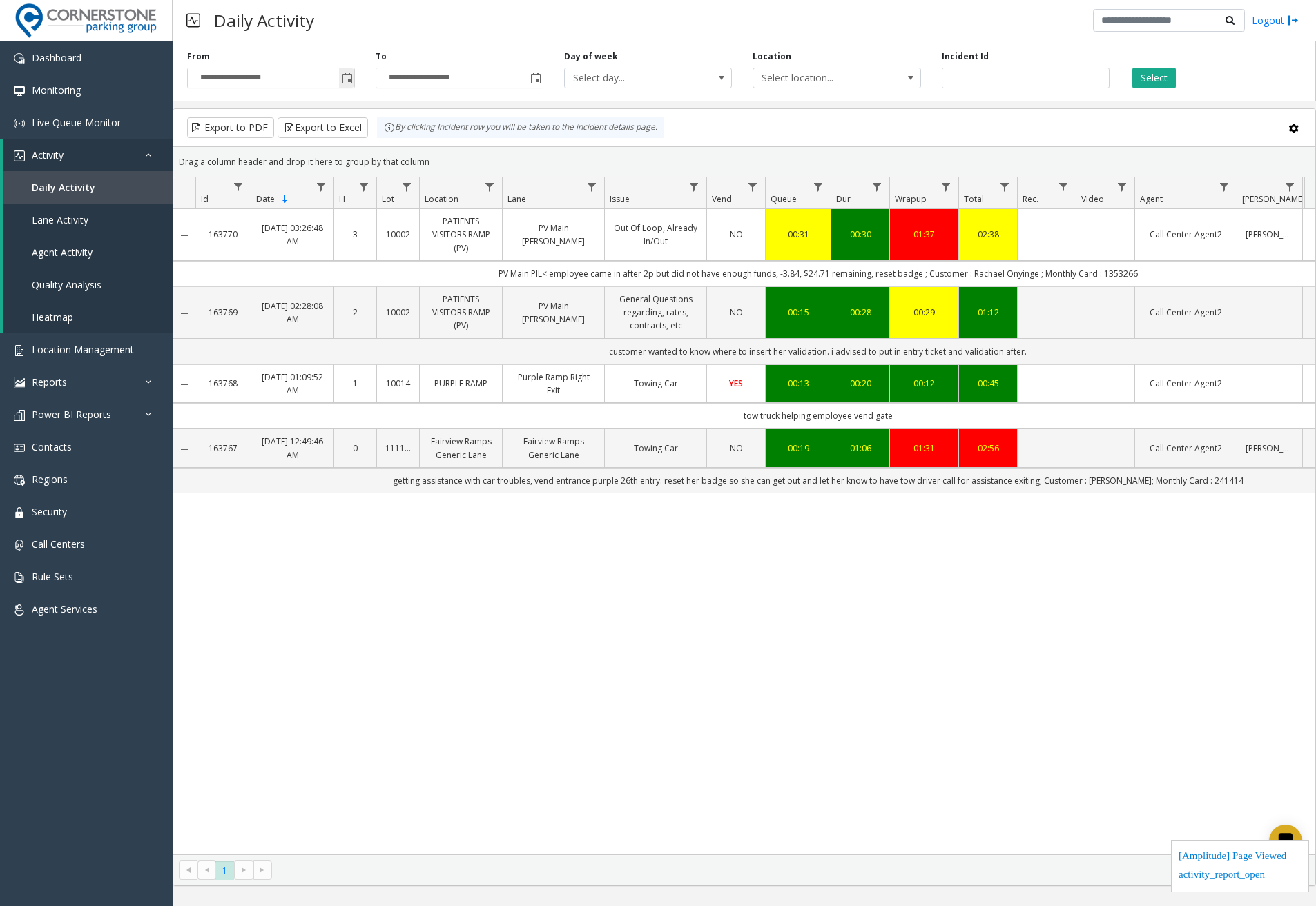
click at [350, 78] on span "Toggle popup" at bounding box center [347, 79] width 11 height 11
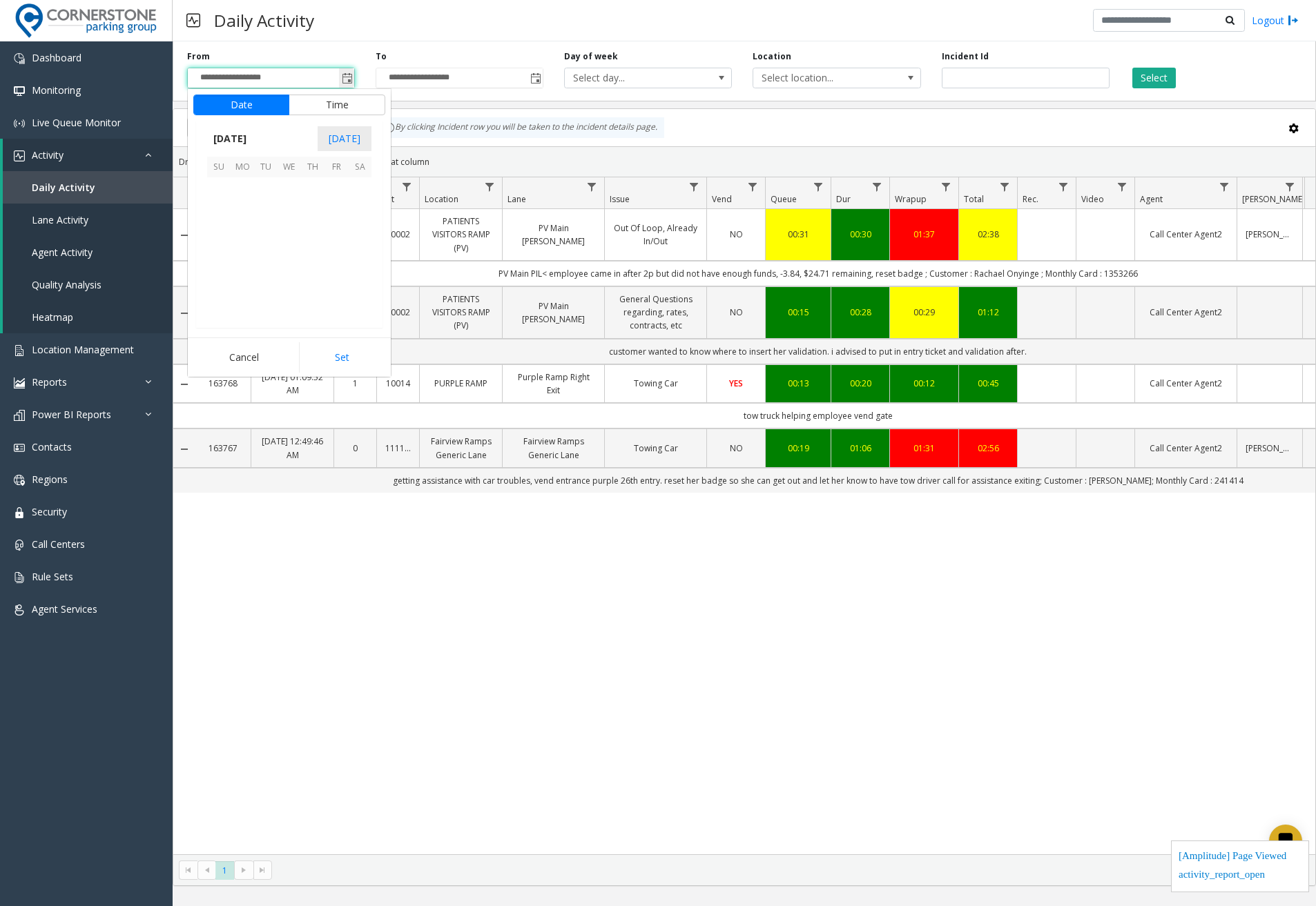
scroll to position [247603, 0]
click at [339, 192] on span "1" at bounding box center [336, 189] width 24 height 24
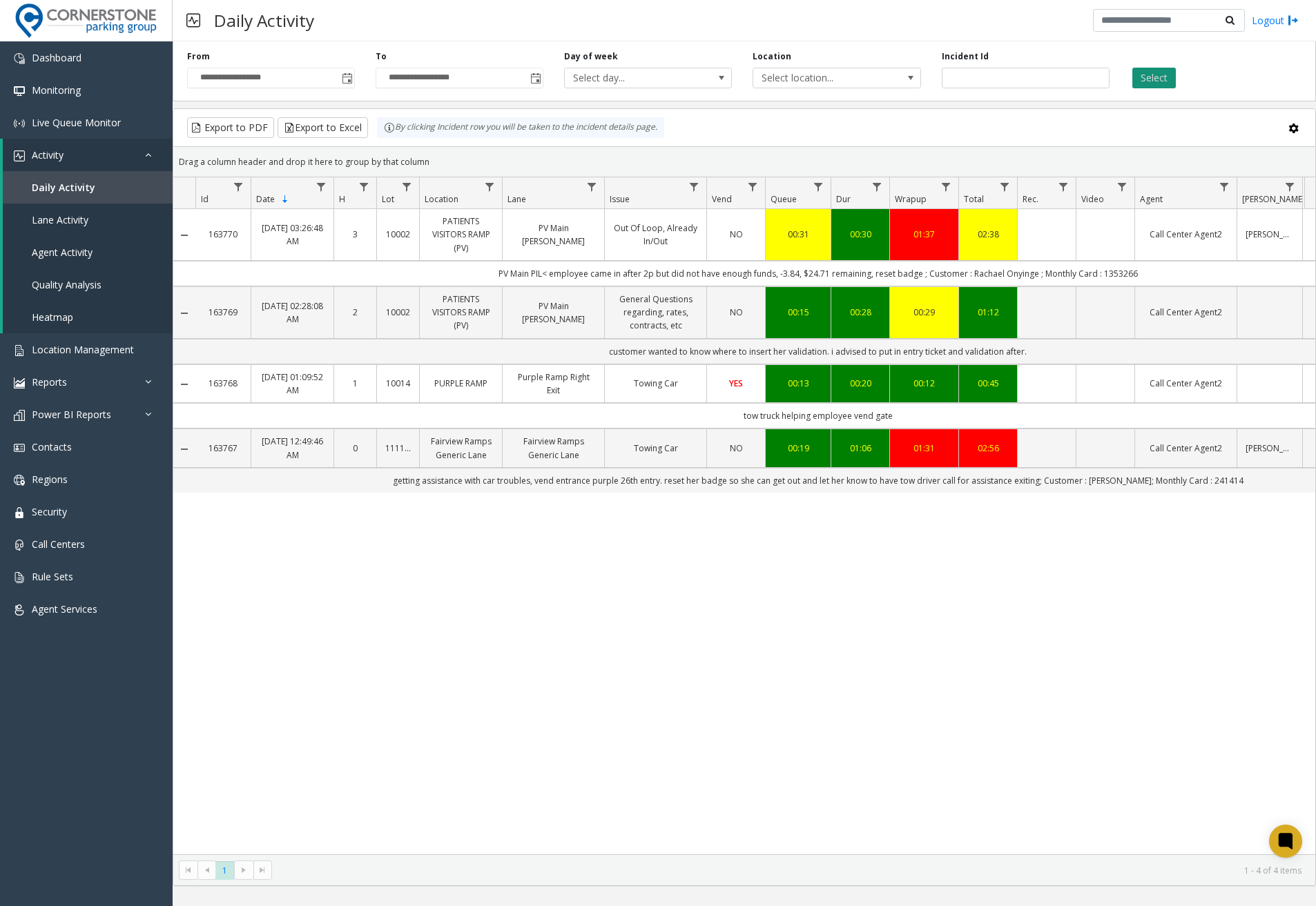
click at [1141, 75] on button "Select" at bounding box center [1153, 78] width 43 height 20
click at [348, 75] on span "Toggle popup" at bounding box center [347, 79] width 11 height 11
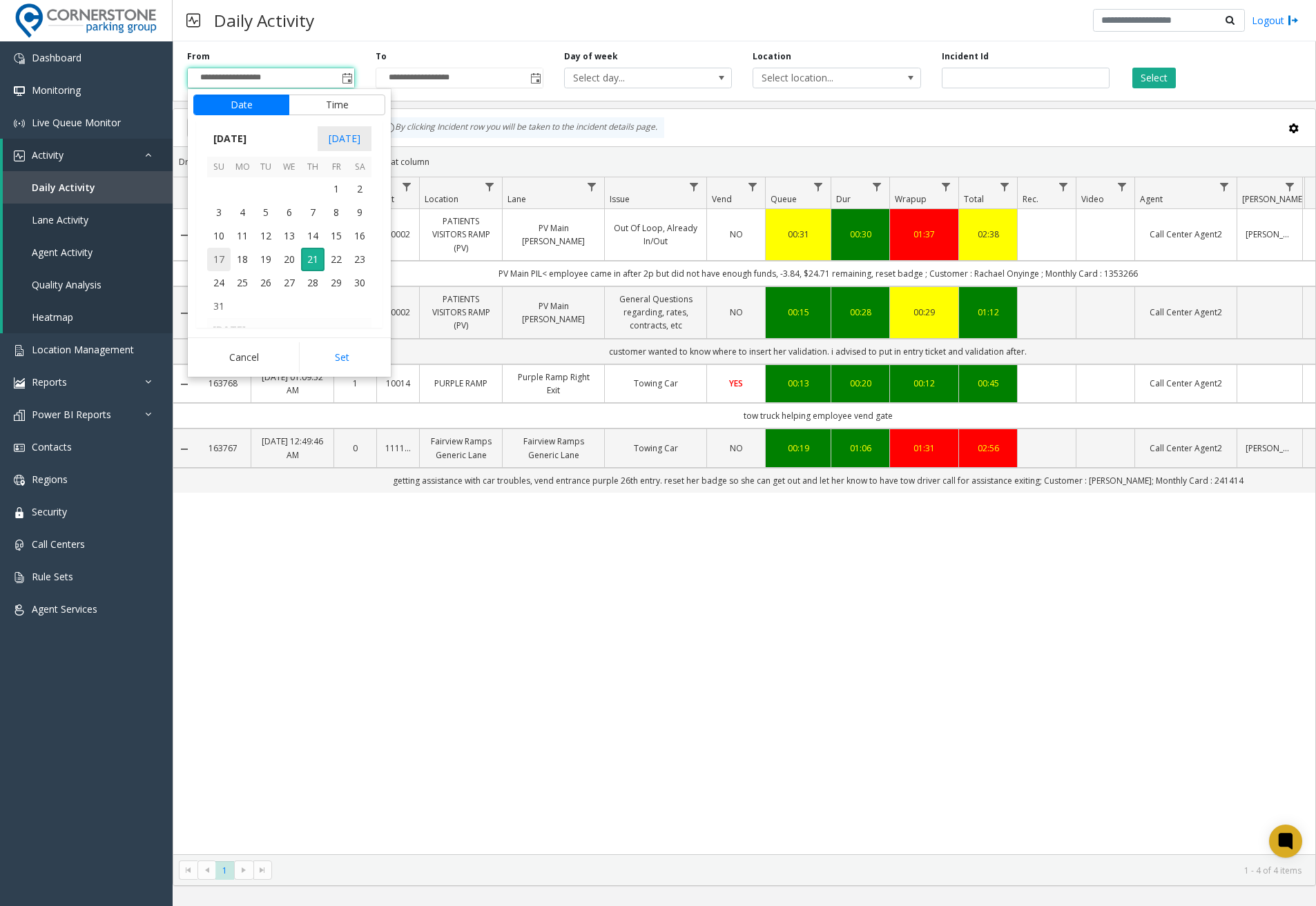
click at [221, 260] on span "17" at bounding box center [219, 260] width 24 height 24
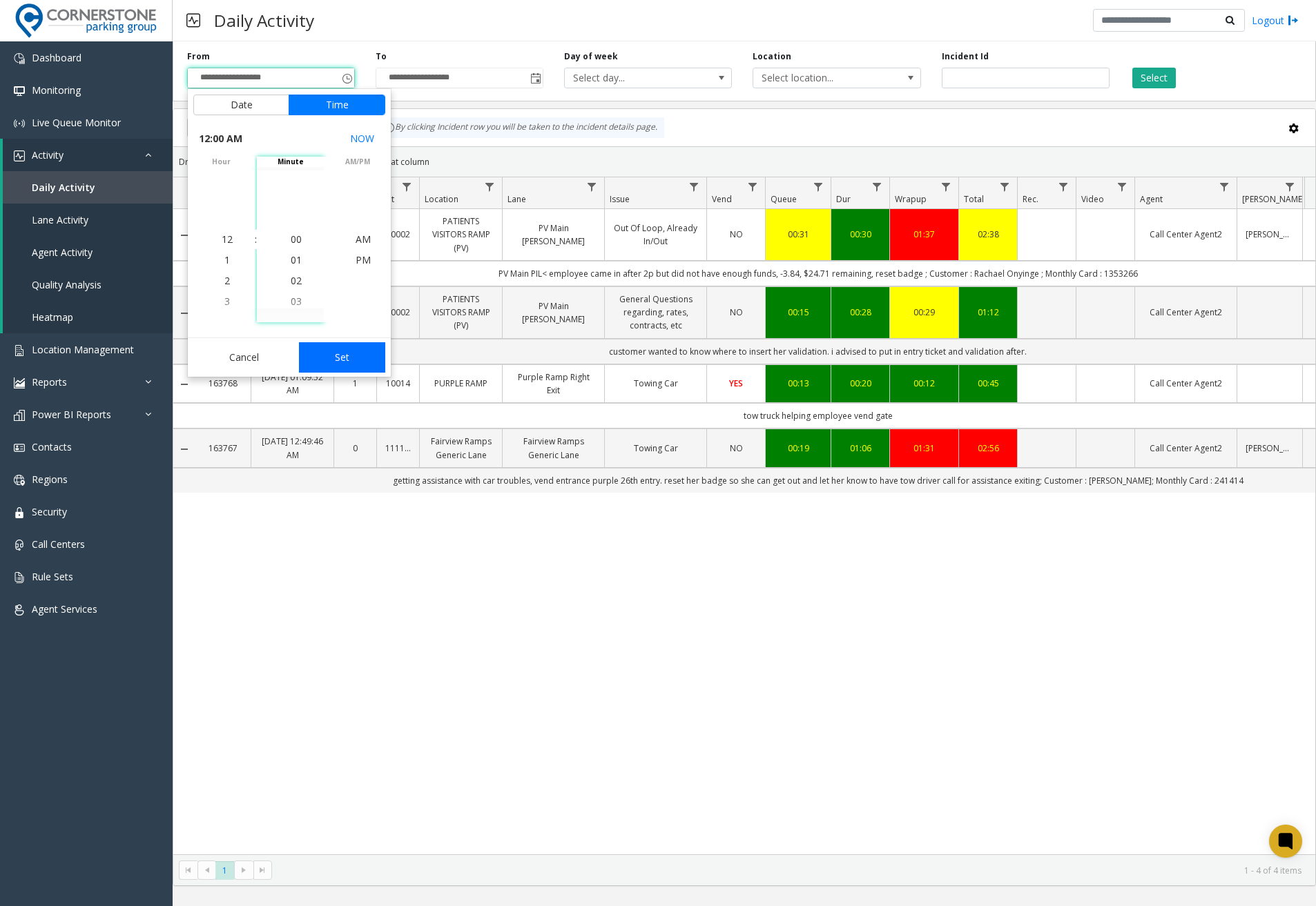
click at [347, 351] on button "Set" at bounding box center [343, 358] width 87 height 30
type input "**********"
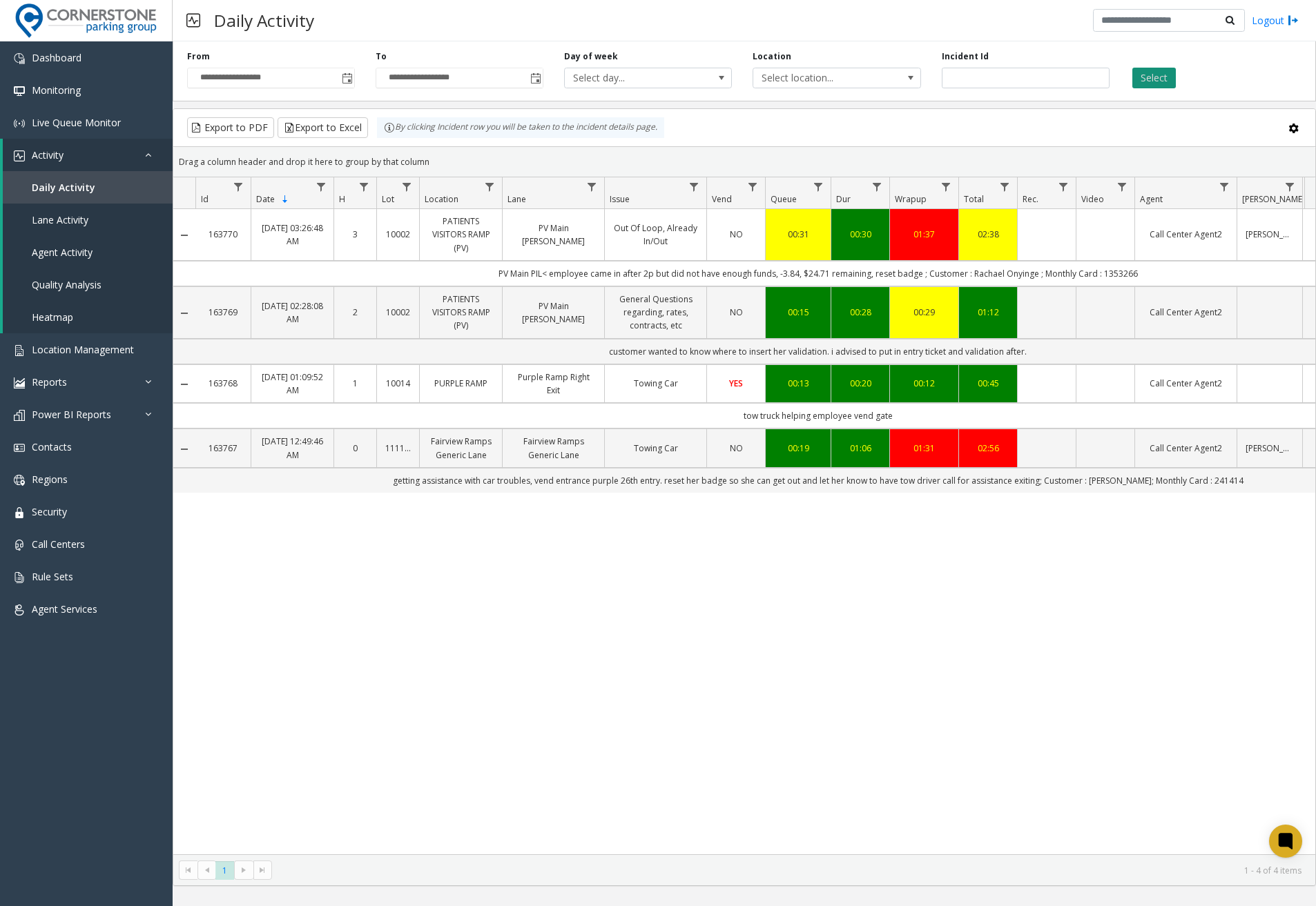
click at [1147, 72] on button "Select" at bounding box center [1153, 78] width 43 height 20
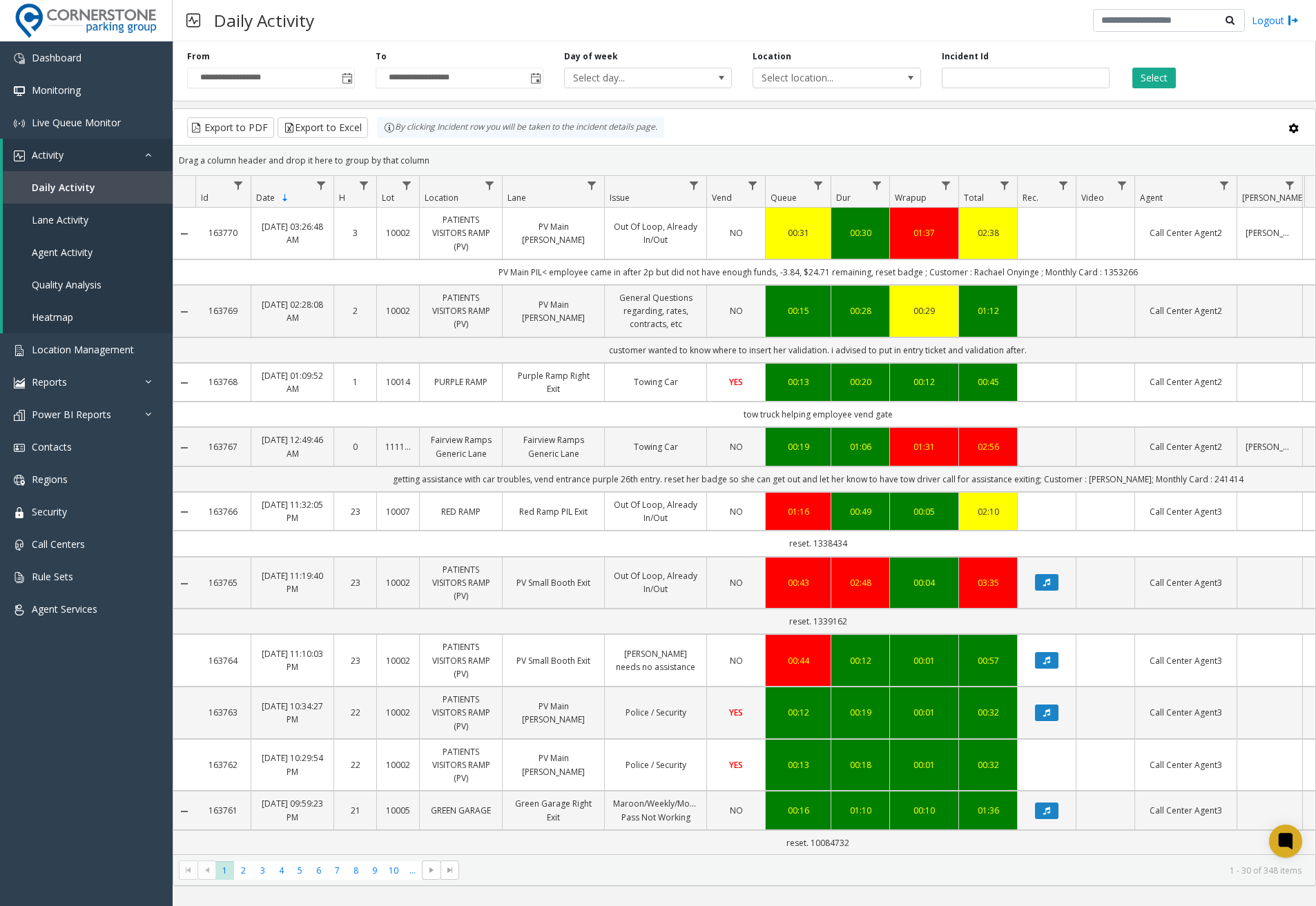
click at [324, 236] on link "Aug 21, 2025 03:26:48 AM" at bounding box center [292, 233] width 65 height 26
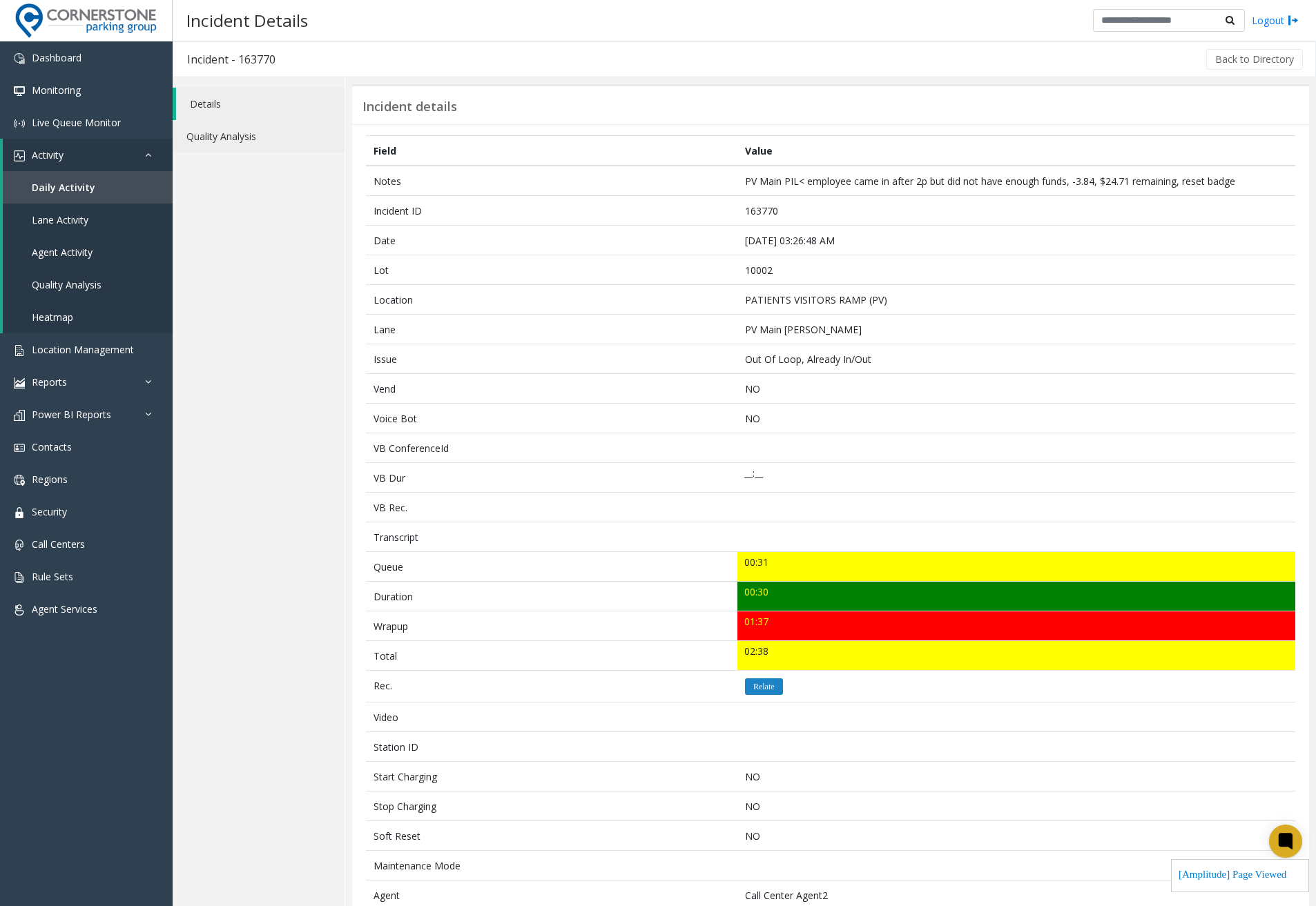
click at [251, 136] on link "Quality Analysis" at bounding box center [258, 136] width 172 height 33
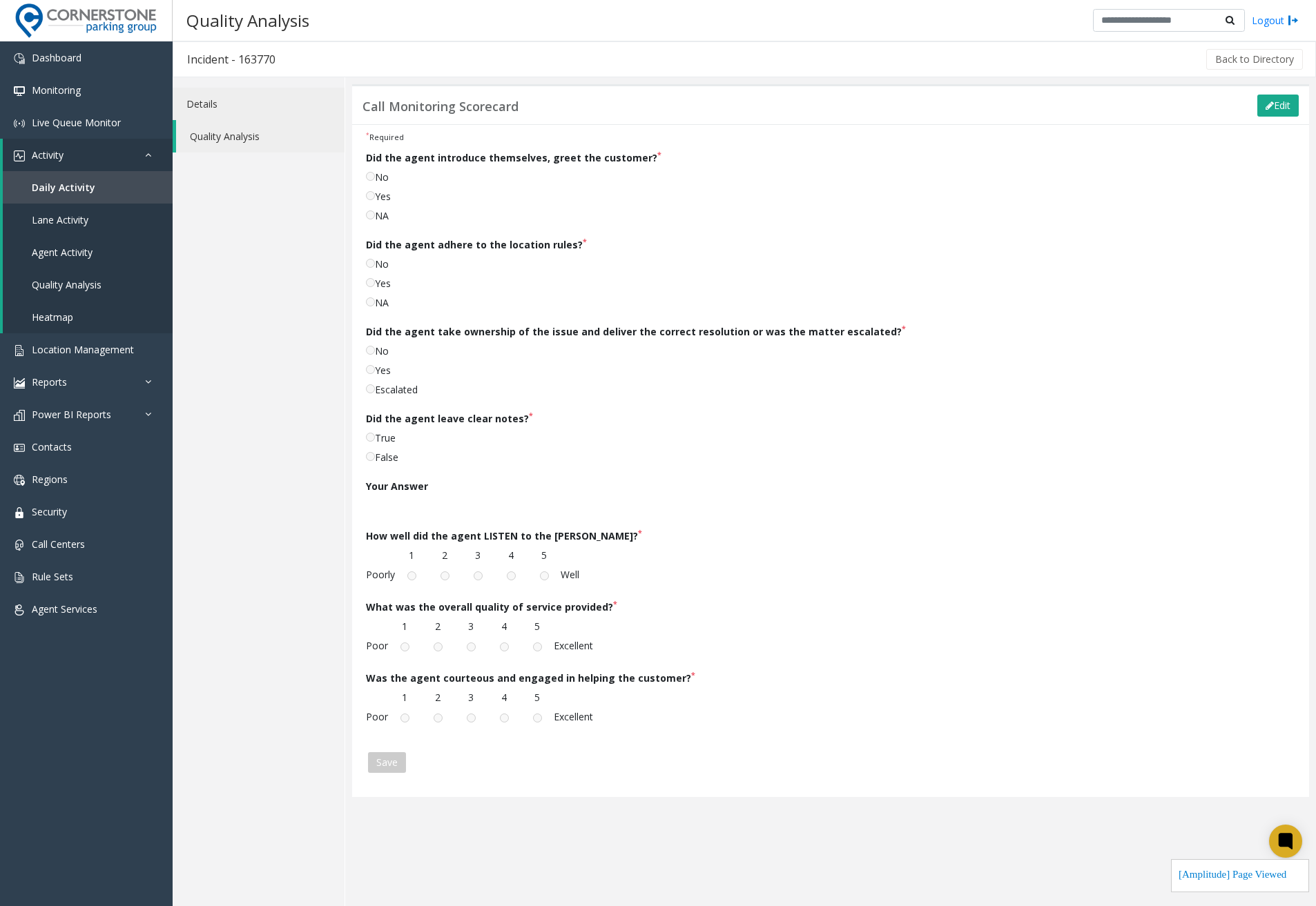
click at [231, 109] on link "Details" at bounding box center [258, 103] width 172 height 33
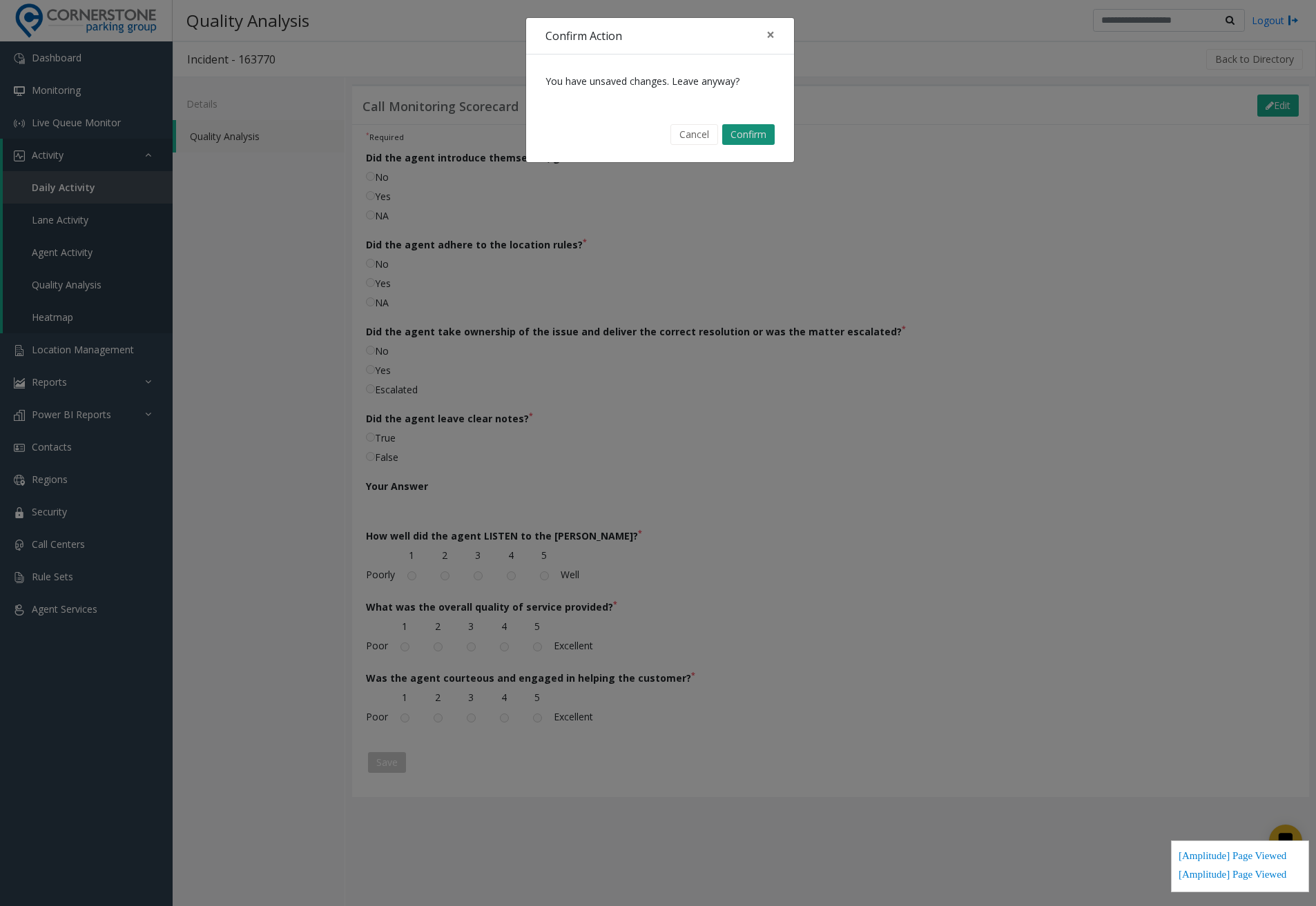
click at [736, 138] on button "Confirm" at bounding box center [748, 134] width 52 height 20
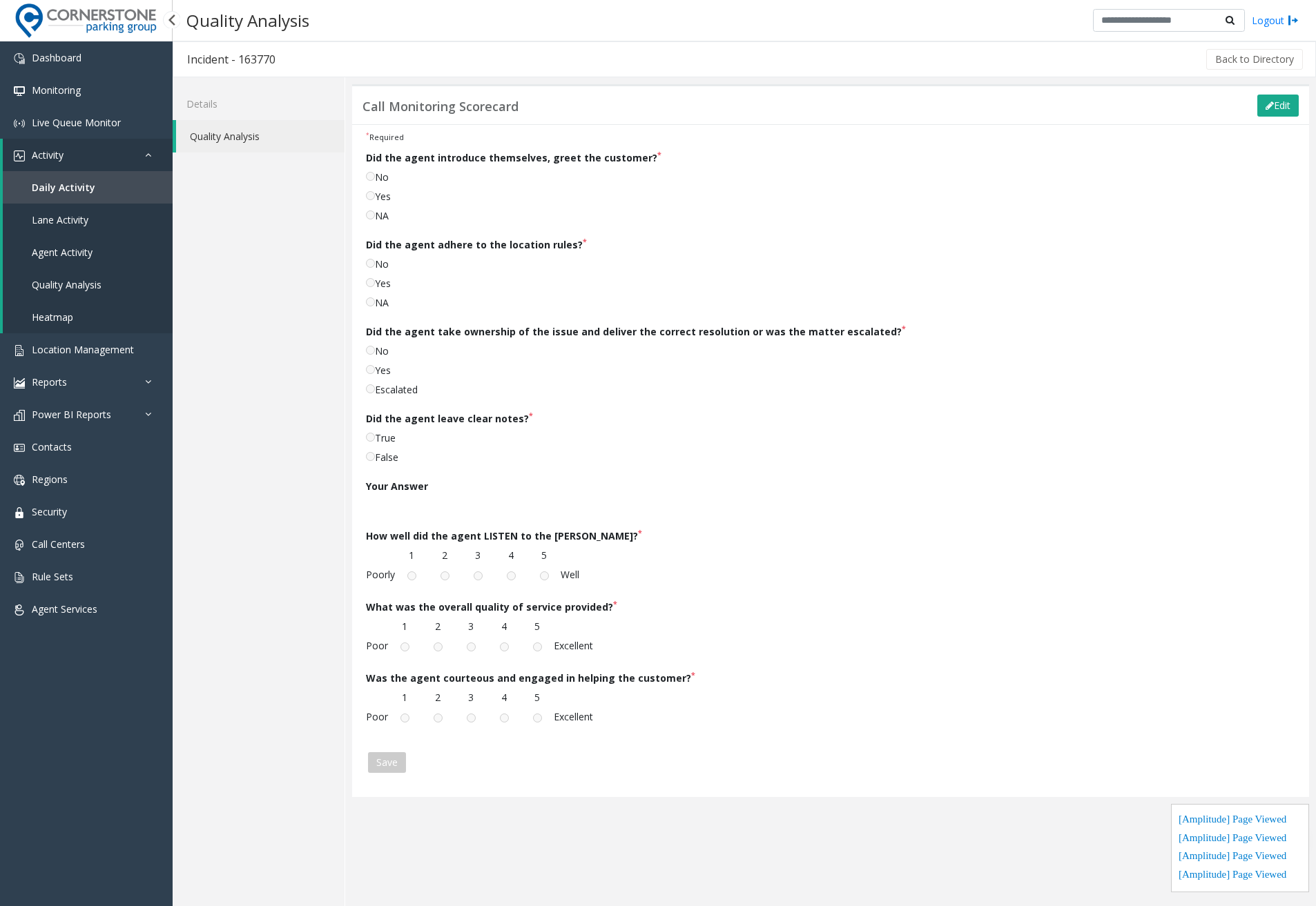
click at [57, 181] on span "Daily Activity" at bounding box center [64, 187] width 64 height 13
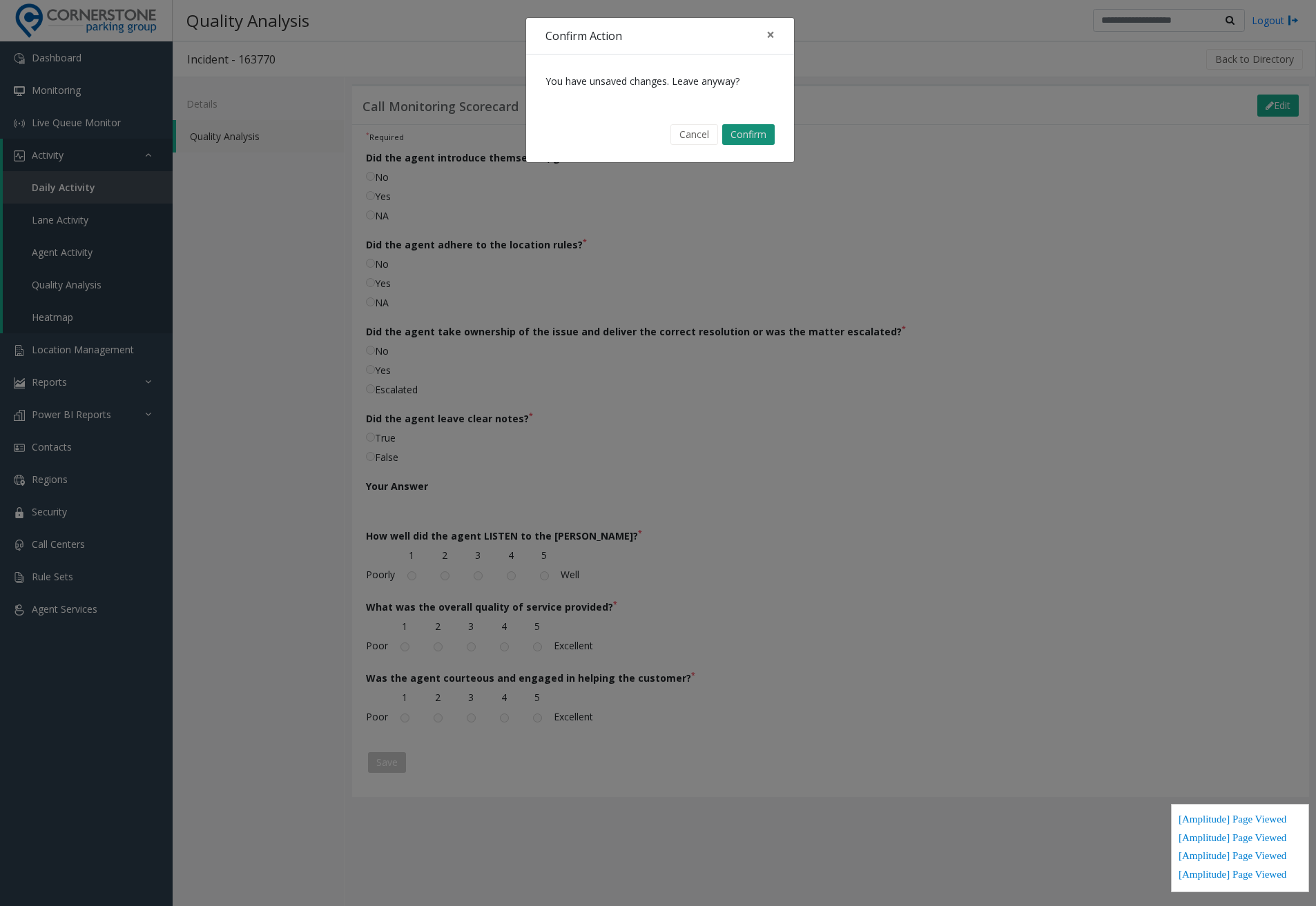
click at [754, 141] on button "Confirm" at bounding box center [748, 134] width 52 height 20
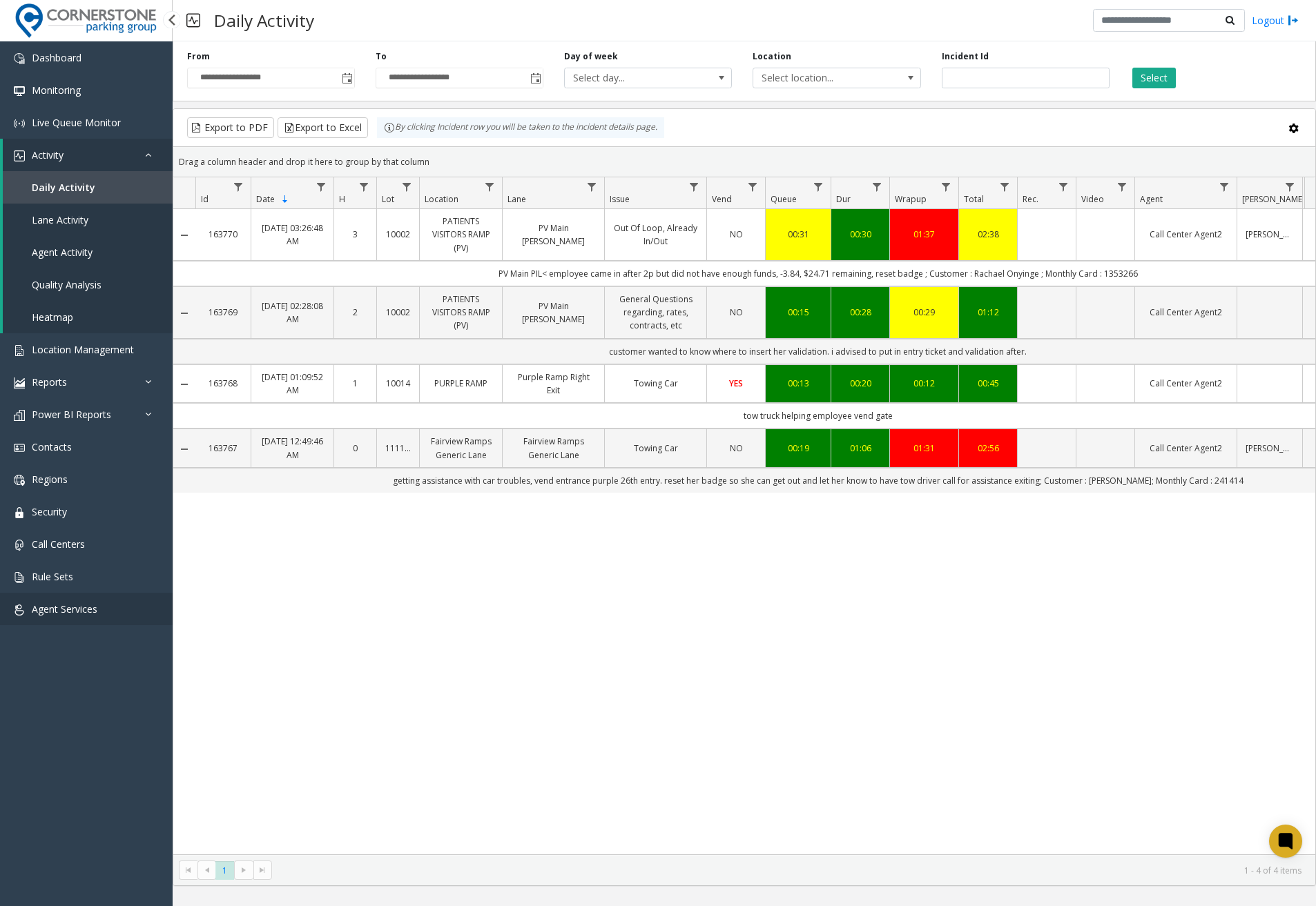
click at [94, 603] on span "Agent Services" at bounding box center [64, 608] width 65 height 13
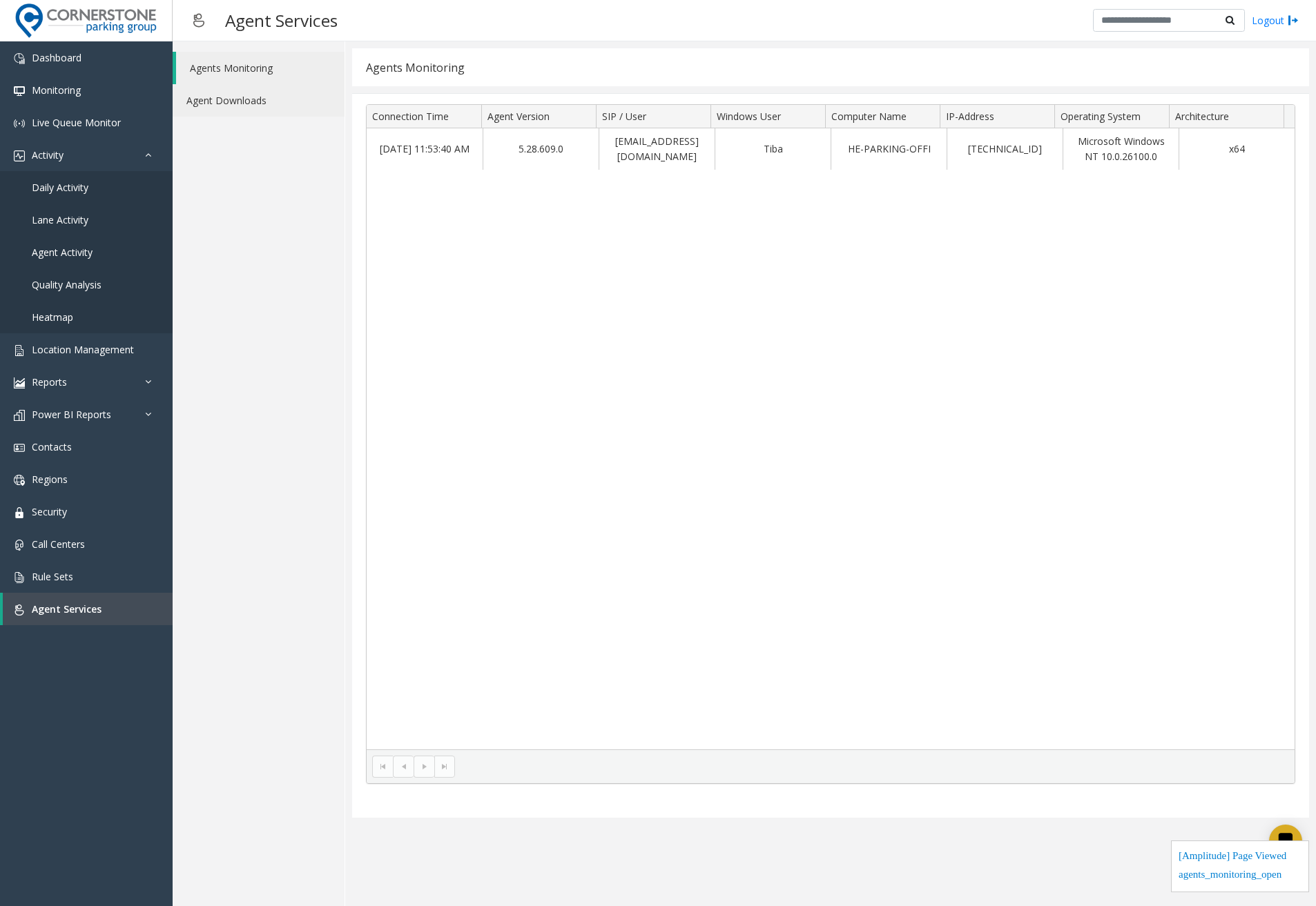
click at [242, 101] on link "Agent Downloads" at bounding box center [258, 100] width 172 height 33
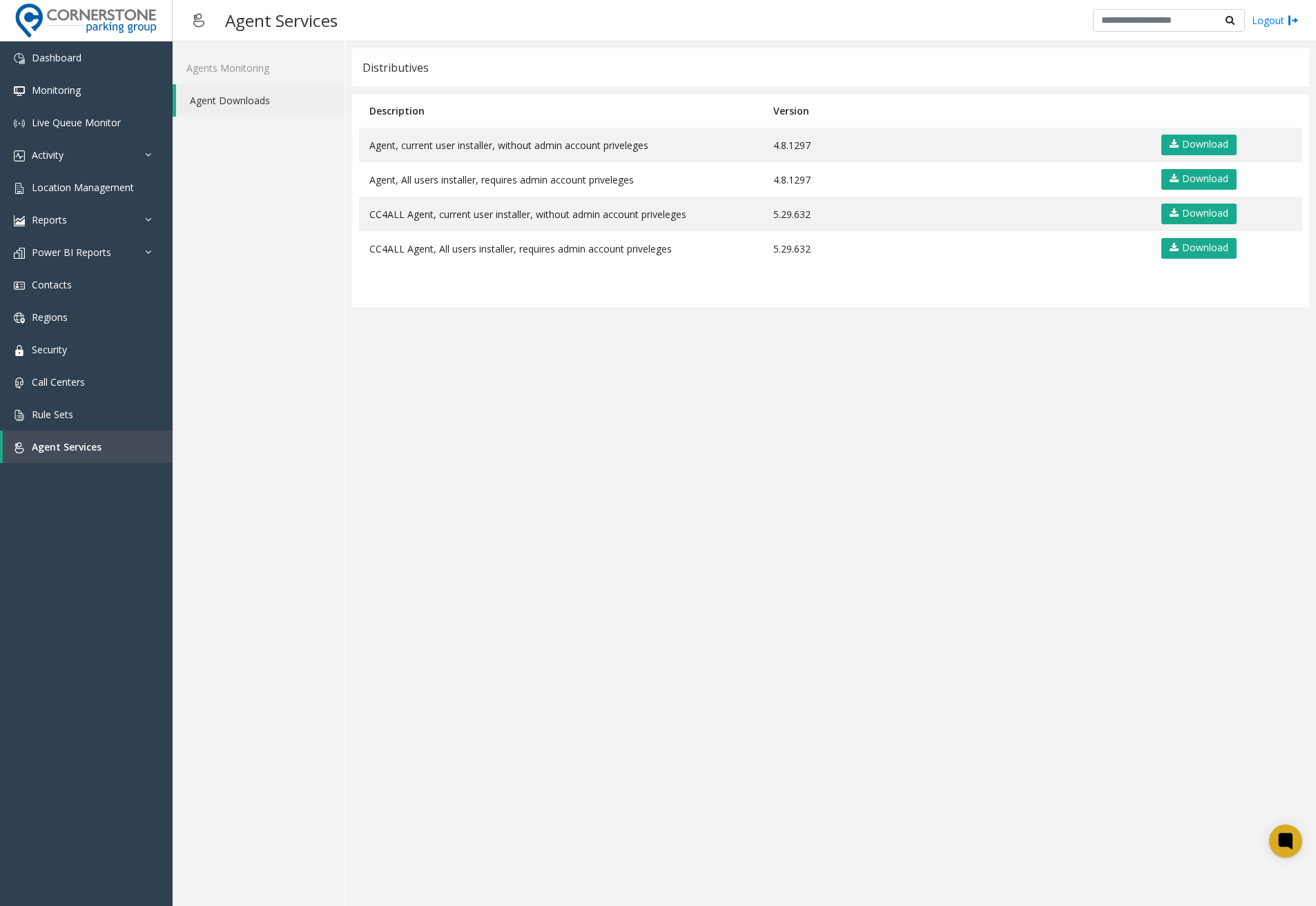
click at [223, 292] on div "Agents Monitoring Agent Downloads" at bounding box center [258, 474] width 172 height 865
